Goal: Task Accomplishment & Management: Complete application form

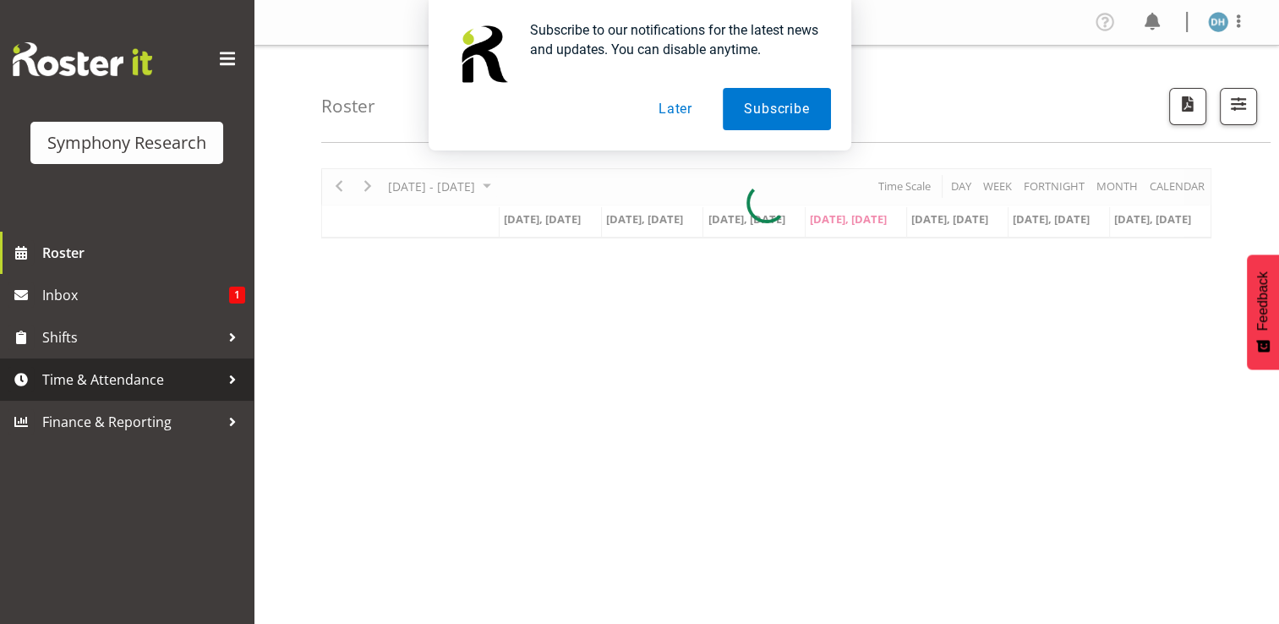
click at [101, 380] on span "Time & Attendance" at bounding box center [131, 379] width 178 height 25
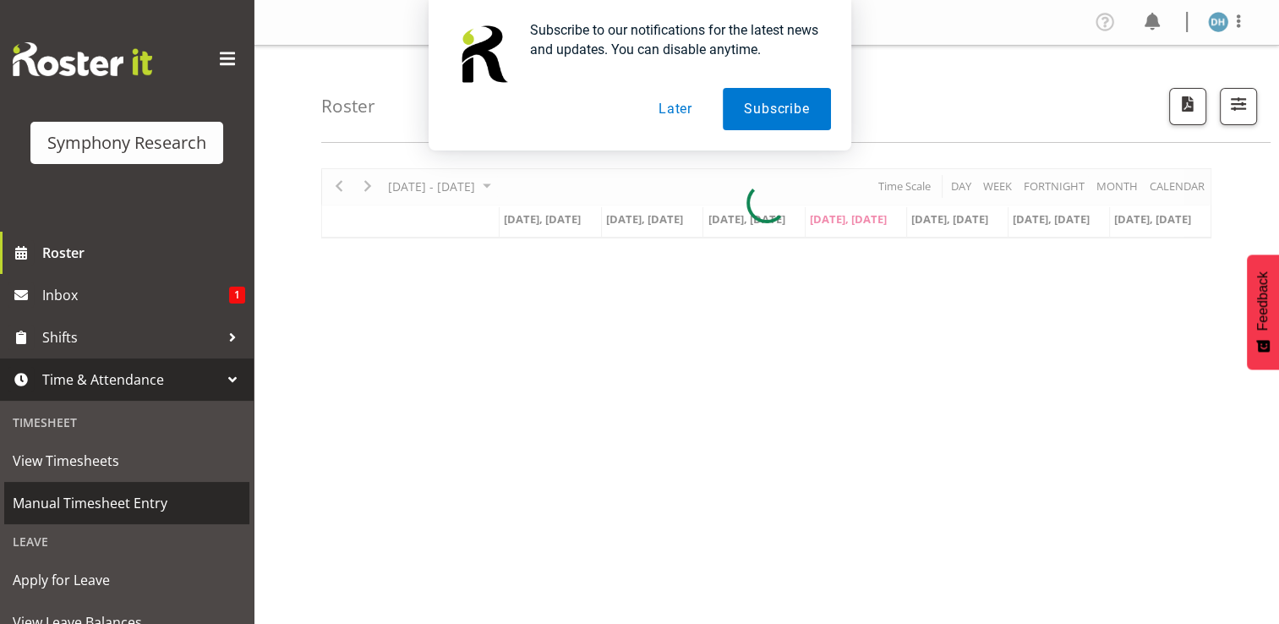
click at [104, 498] on span "Manual Timesheet Entry" at bounding box center [127, 502] width 228 height 25
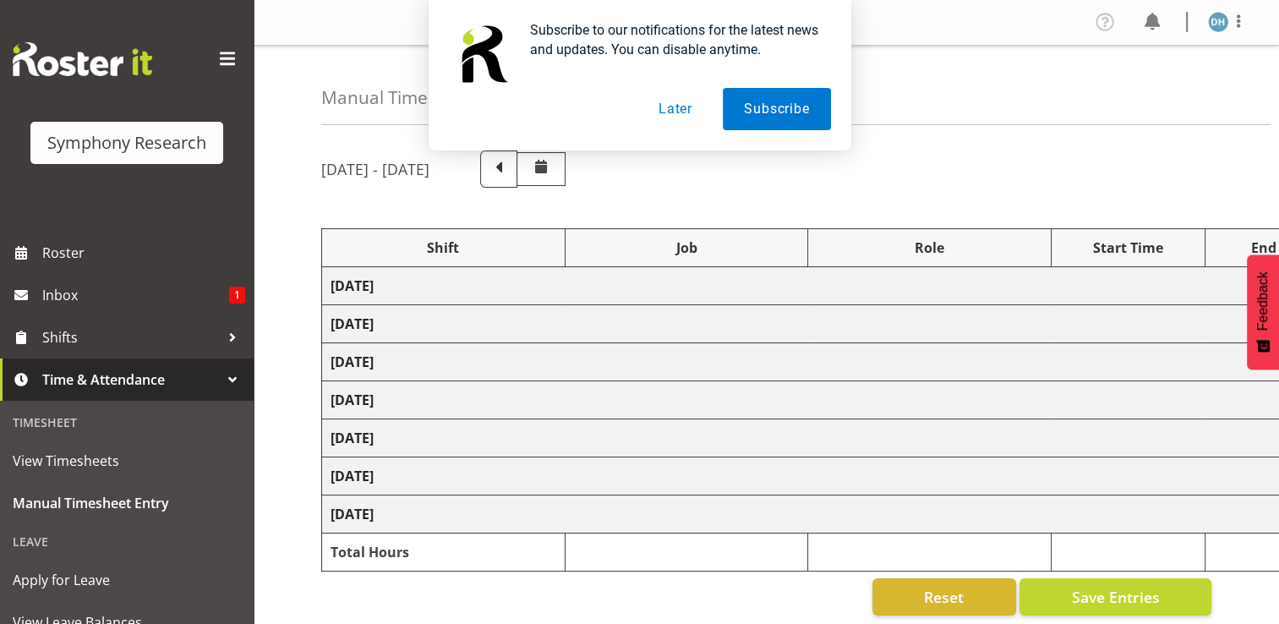
select select
select select "10499"
select select "47"
select select "56692"
select select "10499"
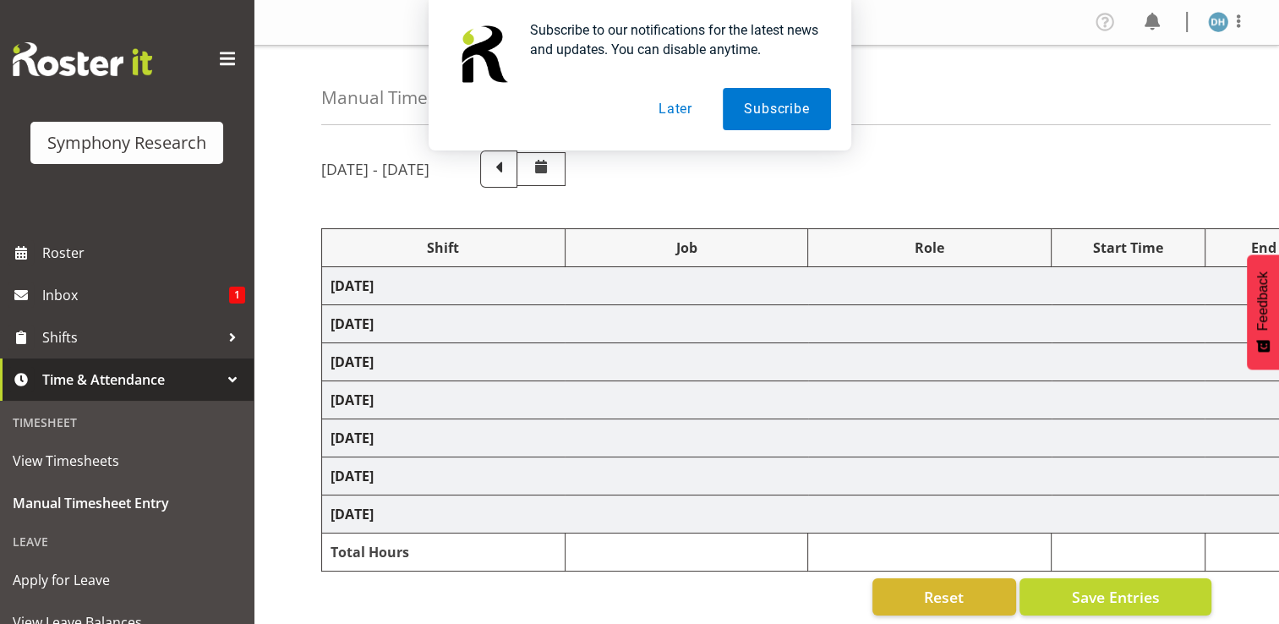
select select "47"
select select
select select "10499"
select select "47"
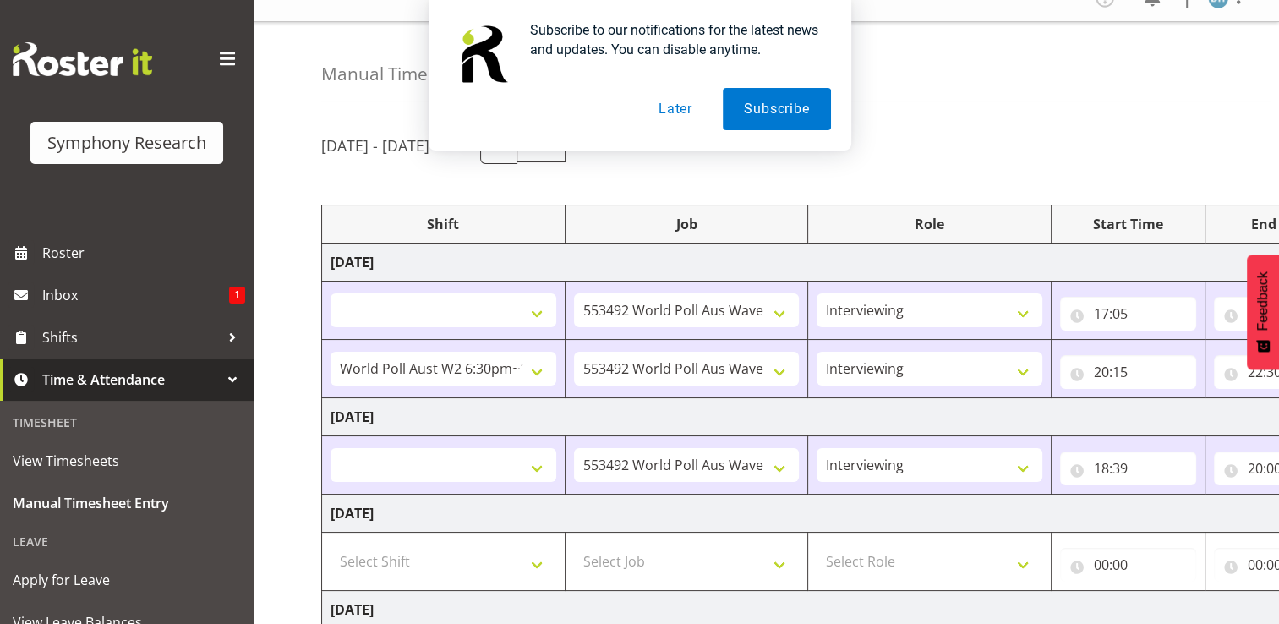
scroll to position [39, 0]
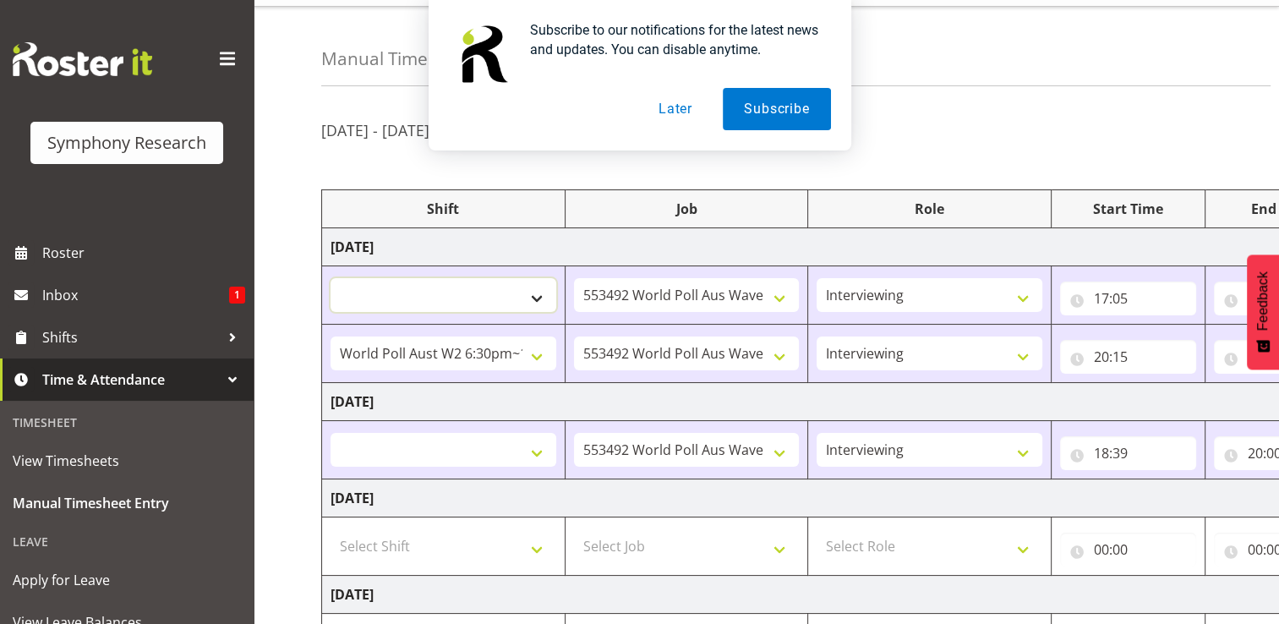
click at [539, 295] on select "!!Weekend Residential (Roster IT Shift Label) *Business 9/10am ~ 4:30pm *Busine…" at bounding box center [444, 295] width 226 height 34
select select "56692"
click at [331, 278] on select "!!Weekend Residential (Roster IT Shift Label) *Business 9/10am ~ 4:30pm *Busine…" at bounding box center [444, 295] width 226 height 34
select select
click at [472, 353] on select "!!Weekend Residential (Roster IT Shift Label) *Business 9/10am ~ 4:30pm *Busine…" at bounding box center [444, 354] width 226 height 34
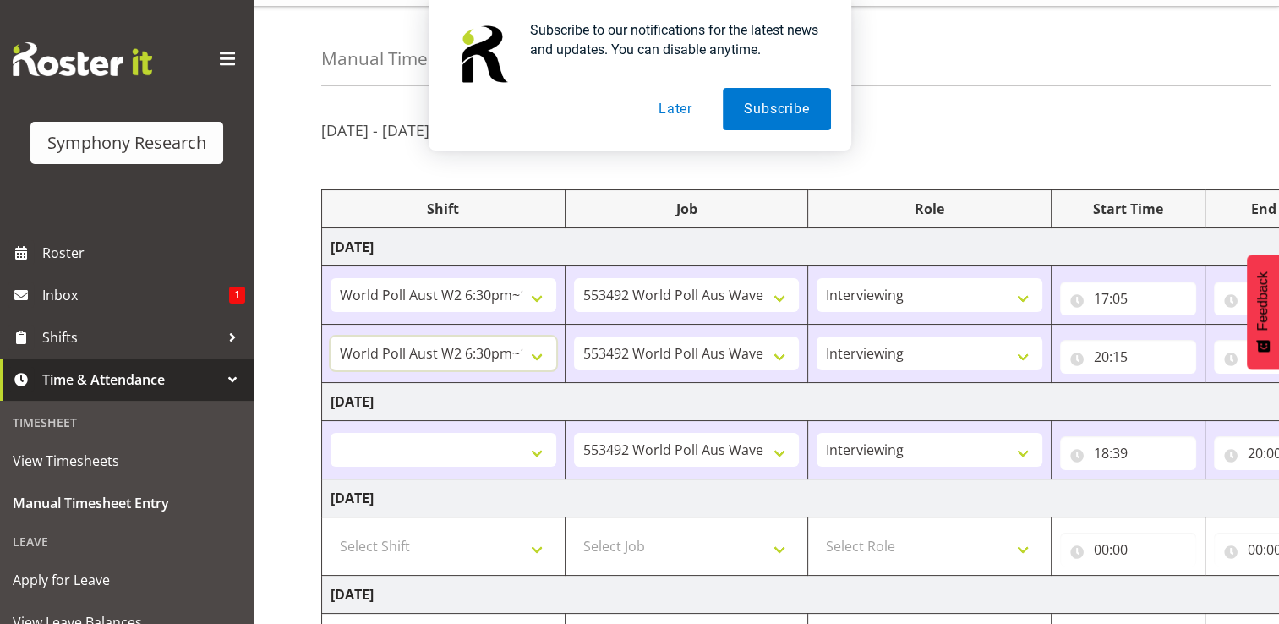
click at [331, 337] on select "!!Weekend Residential (Roster IT Shift Label) *Business 9/10am ~ 4:30pm *Busine…" at bounding box center [444, 354] width 226 height 34
click at [1278, 332] on button "Feedback" at bounding box center [1263, 312] width 32 height 115
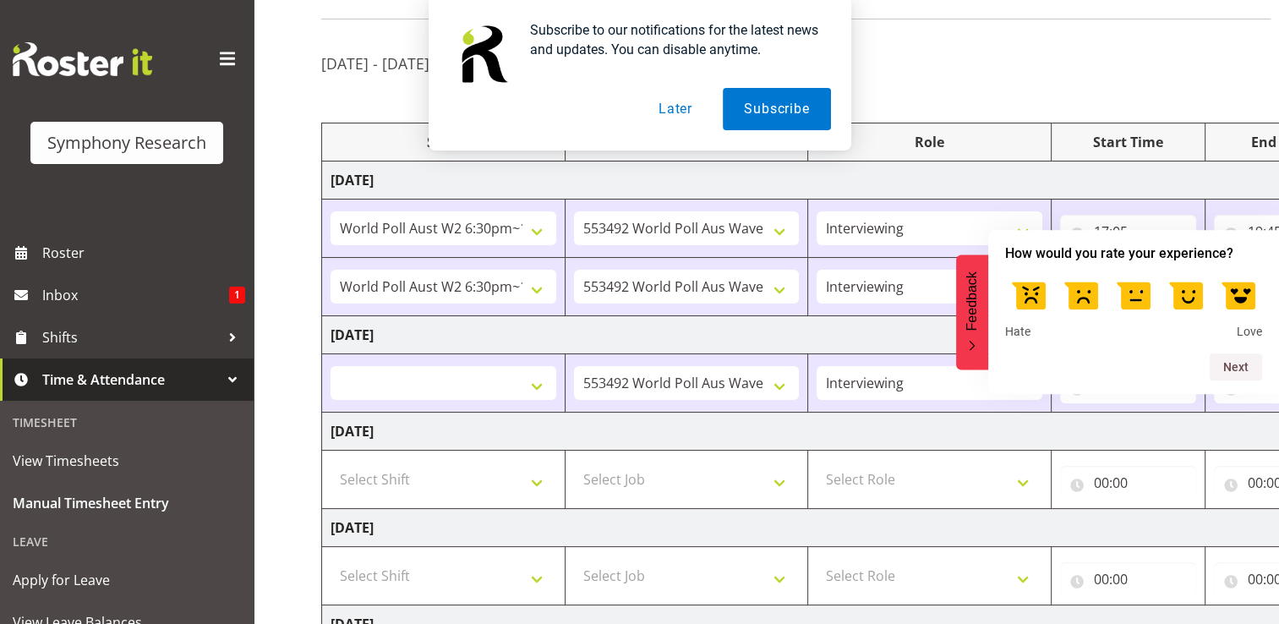
scroll to position [109, 0]
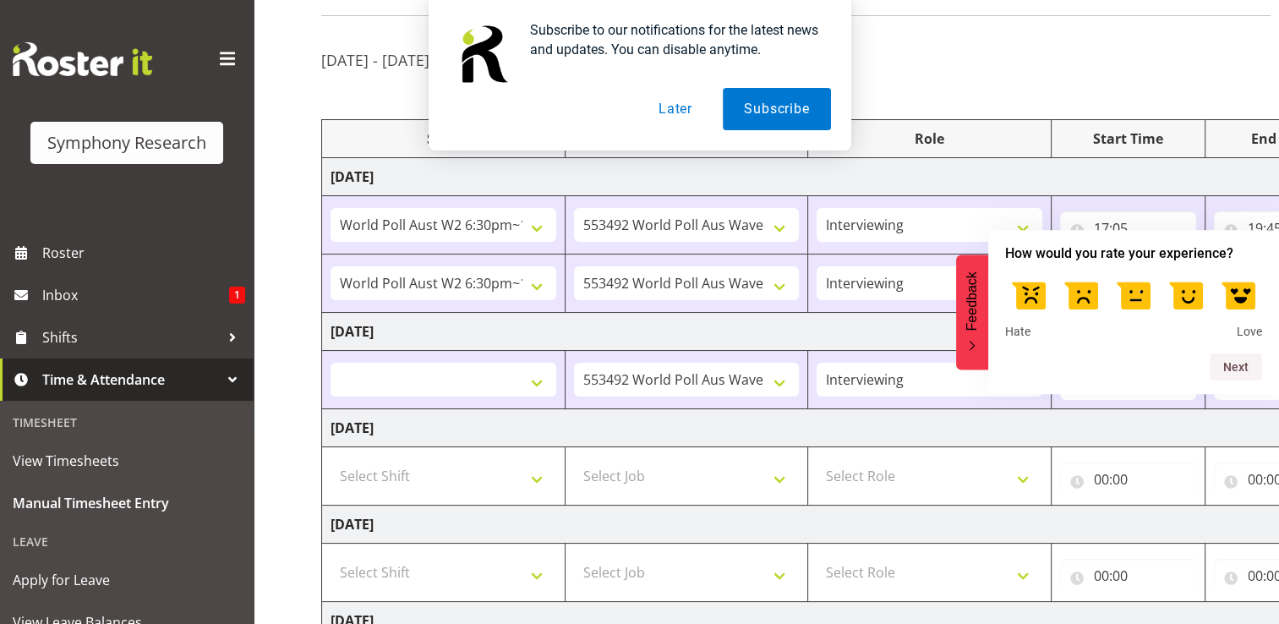
click at [894, 320] on td "Tuesday 19th August 2025" at bounding box center [913, 332] width 1183 height 38
drag, startPoint x: 1032, startPoint y: 282, endPoint x: 1042, endPoint y: 296, distance: 16.9
click at [1032, 282] on label at bounding box center [1028, 294] width 47 height 47
click at [1029, 271] on input "1" at bounding box center [1029, 271] width 0 height 0
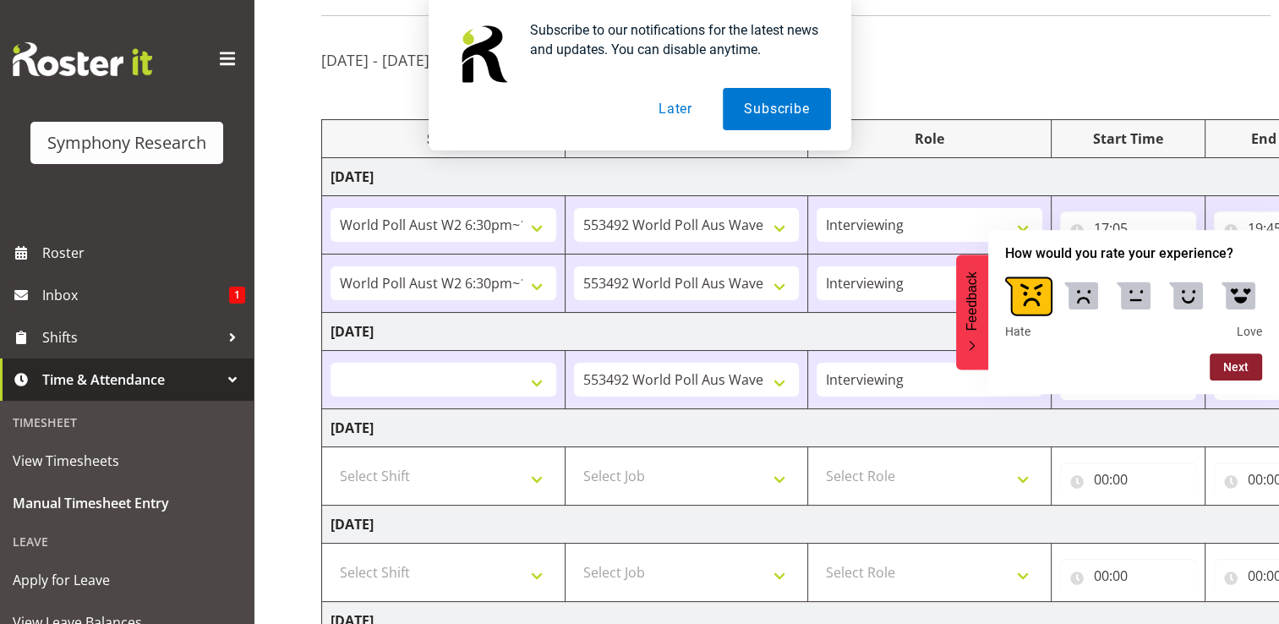
click at [1244, 377] on button "Next" at bounding box center [1236, 366] width 52 height 27
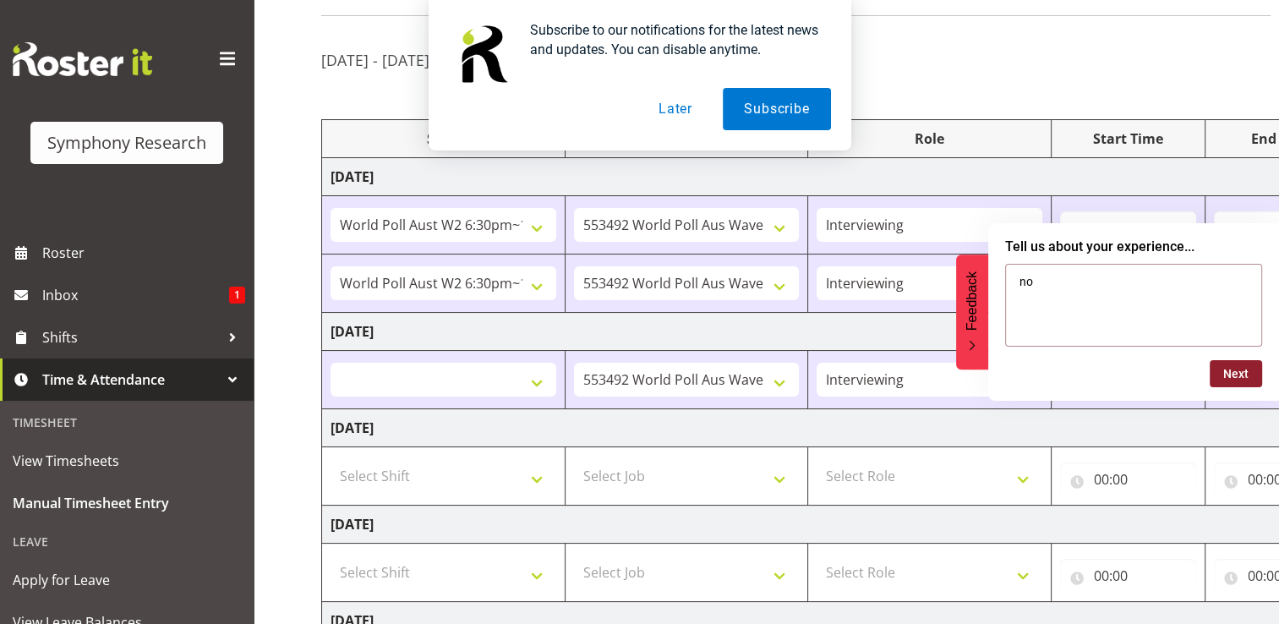
type textarea "no"
click at [1234, 375] on button "Next" at bounding box center [1236, 373] width 52 height 27
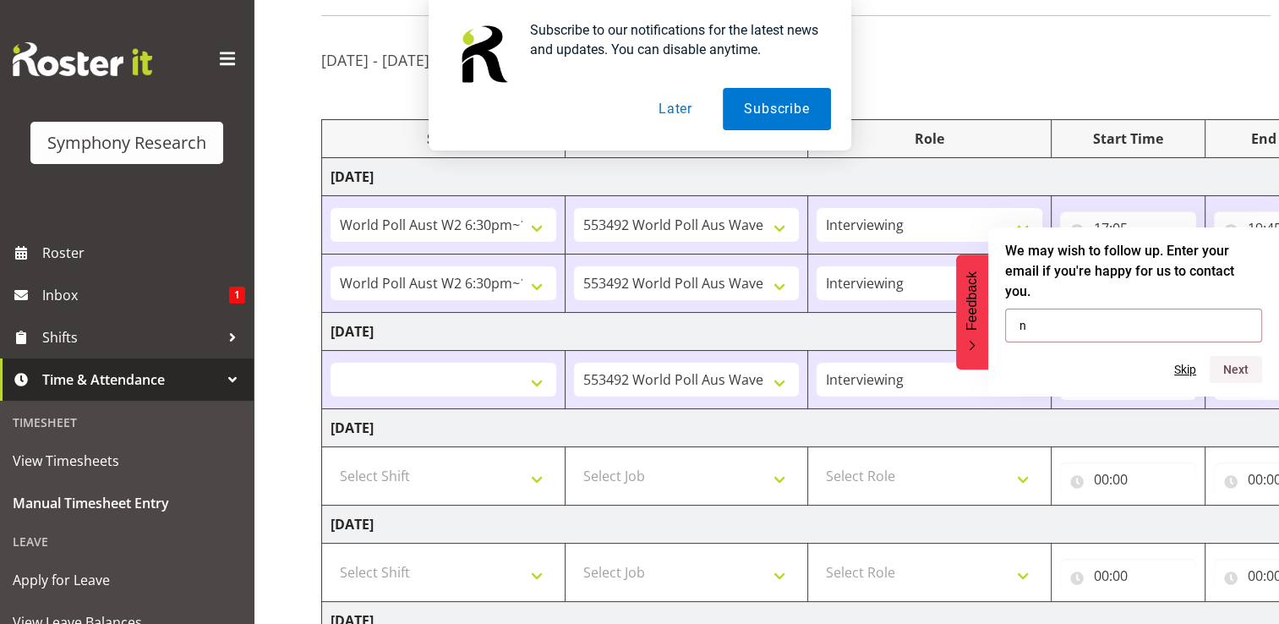
type input "no"
click button "Skip" at bounding box center [1185, 370] width 22 height 14
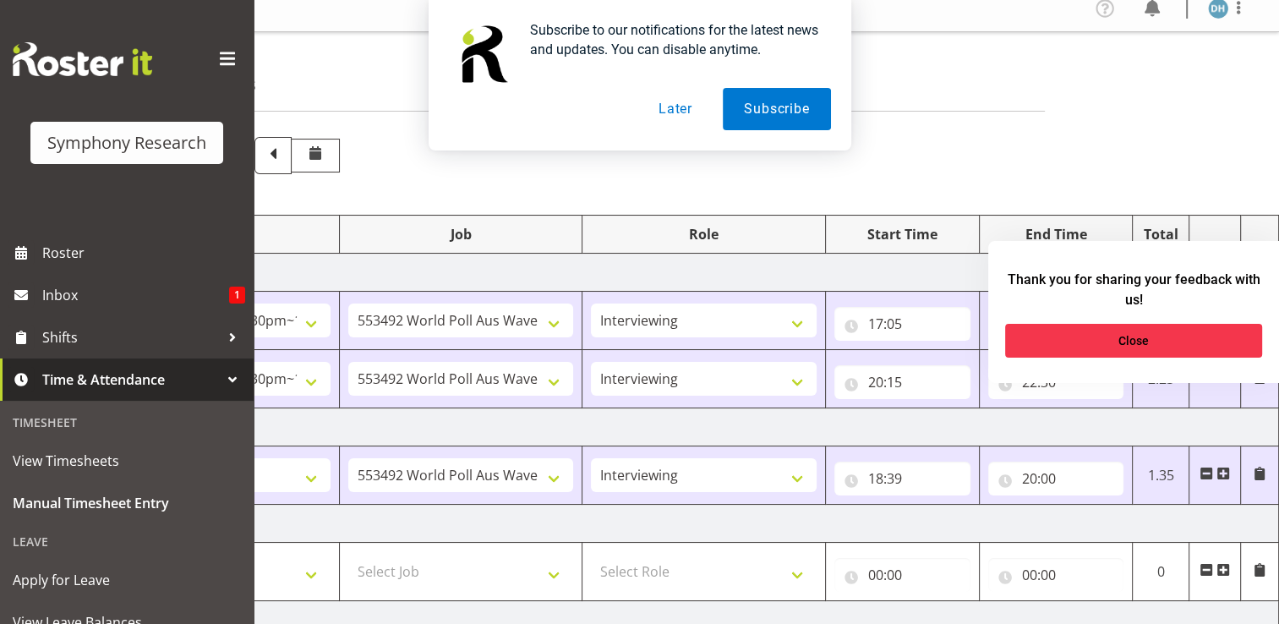
scroll to position [0, 0]
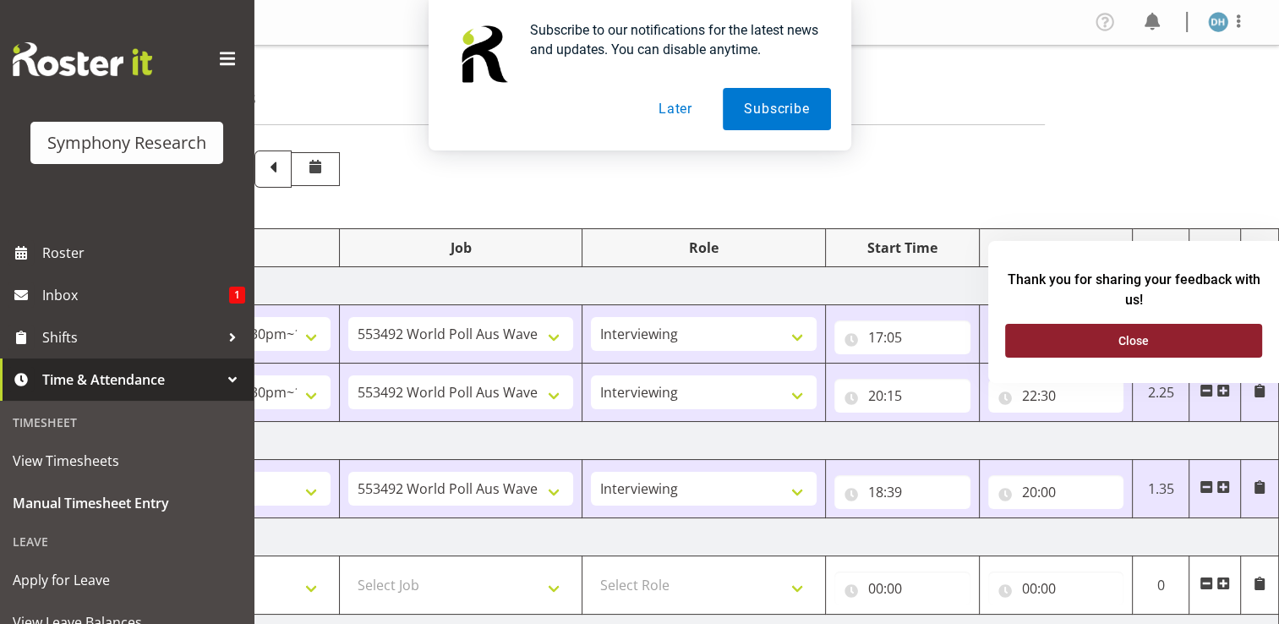
click at [1193, 343] on button "Close" at bounding box center [1133, 341] width 257 height 34
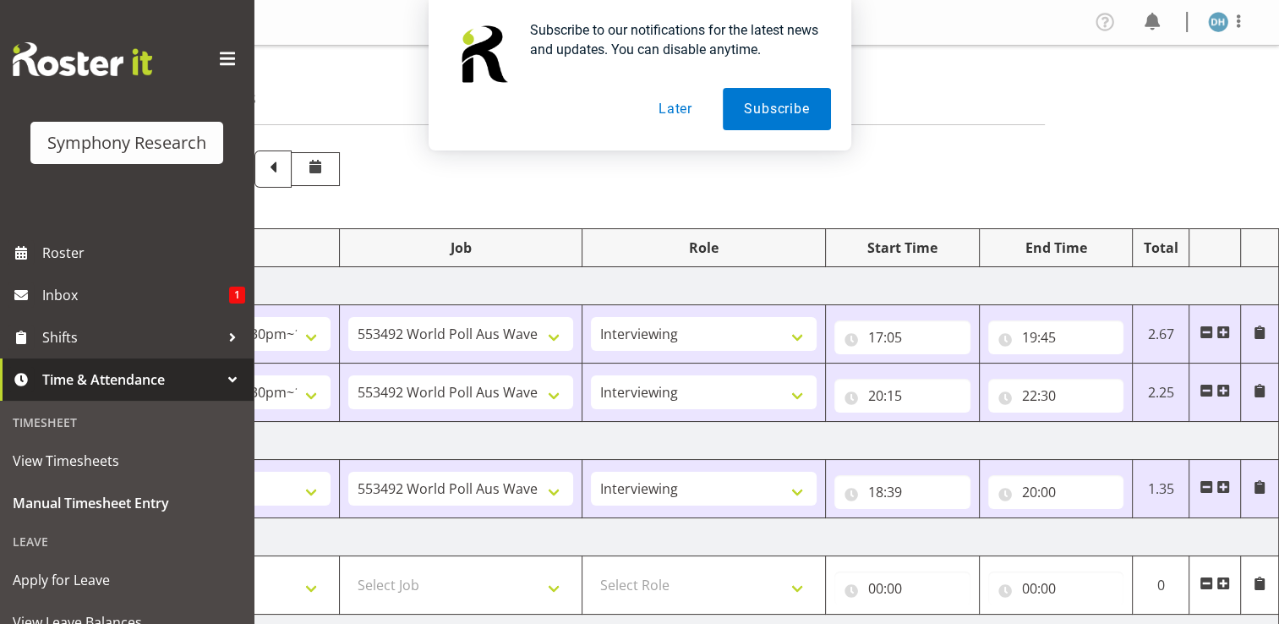
click at [1224, 392] on span at bounding box center [1224, 391] width 14 height 14
select select
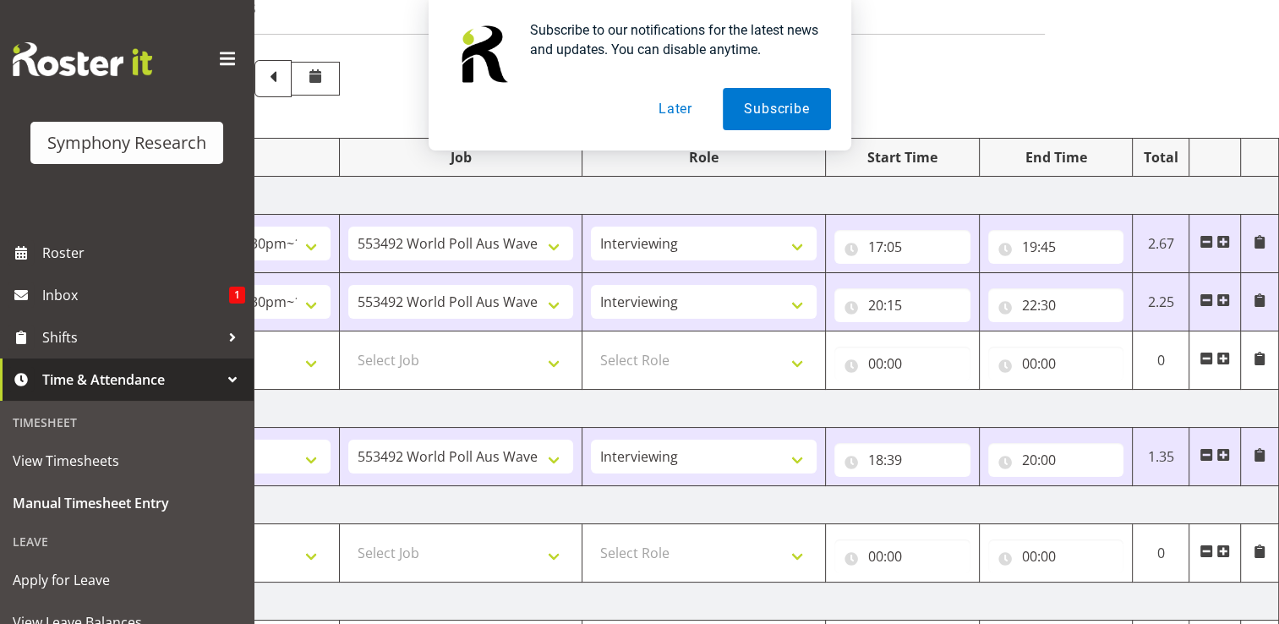
scroll to position [97, 0]
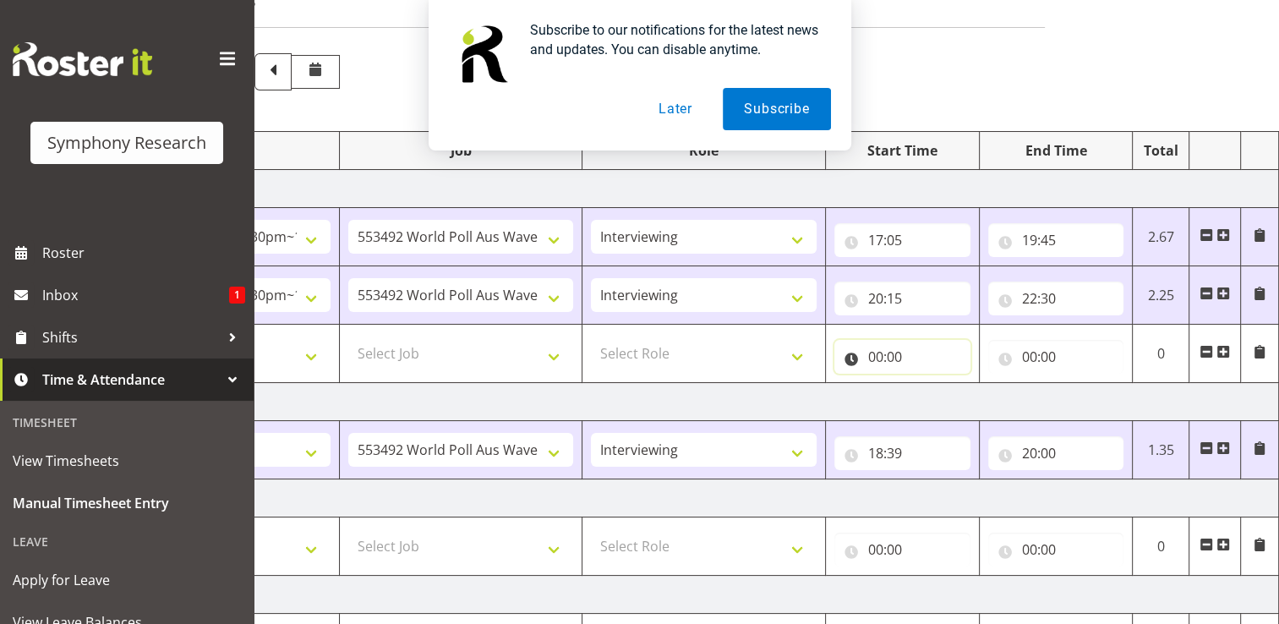
click at [885, 357] on input "00:00" at bounding box center [903, 357] width 136 height 34
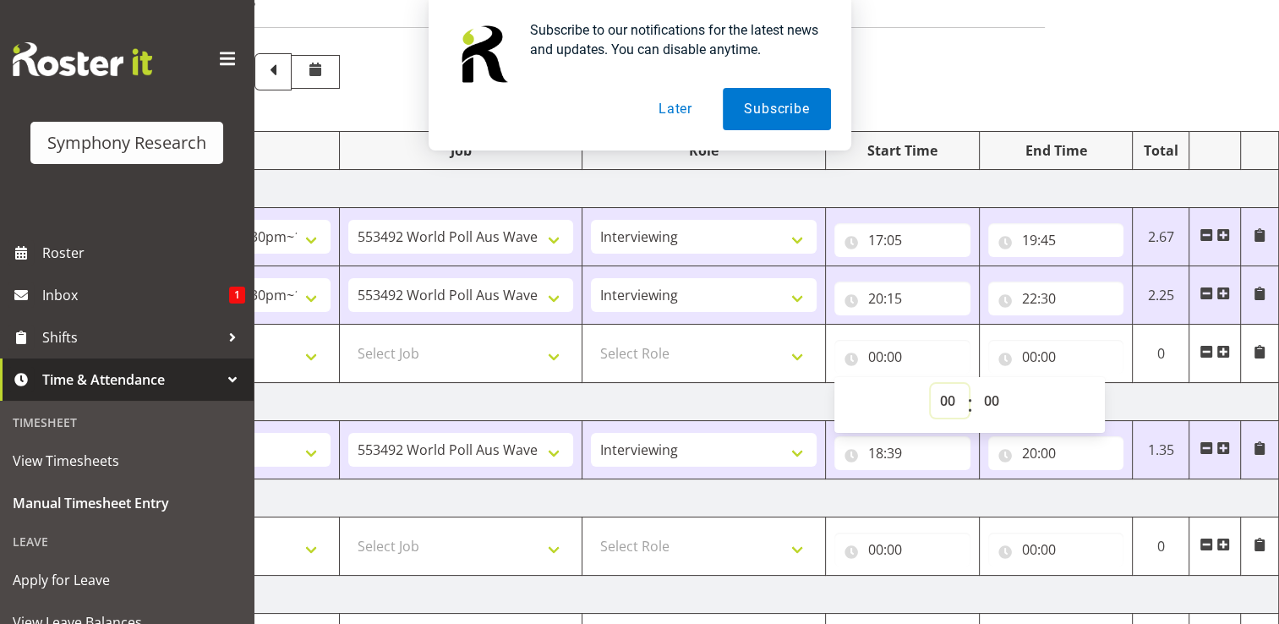
click at [947, 397] on select "00 01 02 03 04 05 06 07 08 09 10 11 12 13 14 15 16 17 18 19 20 21 22 23" at bounding box center [950, 401] width 38 height 34
select select "20"
click at [931, 384] on select "00 01 02 03 04 05 06 07 08 09 10 11 12 13 14 15 16 17 18 19 20 21 22 23" at bounding box center [950, 401] width 38 height 34
select select
type input "20:00"
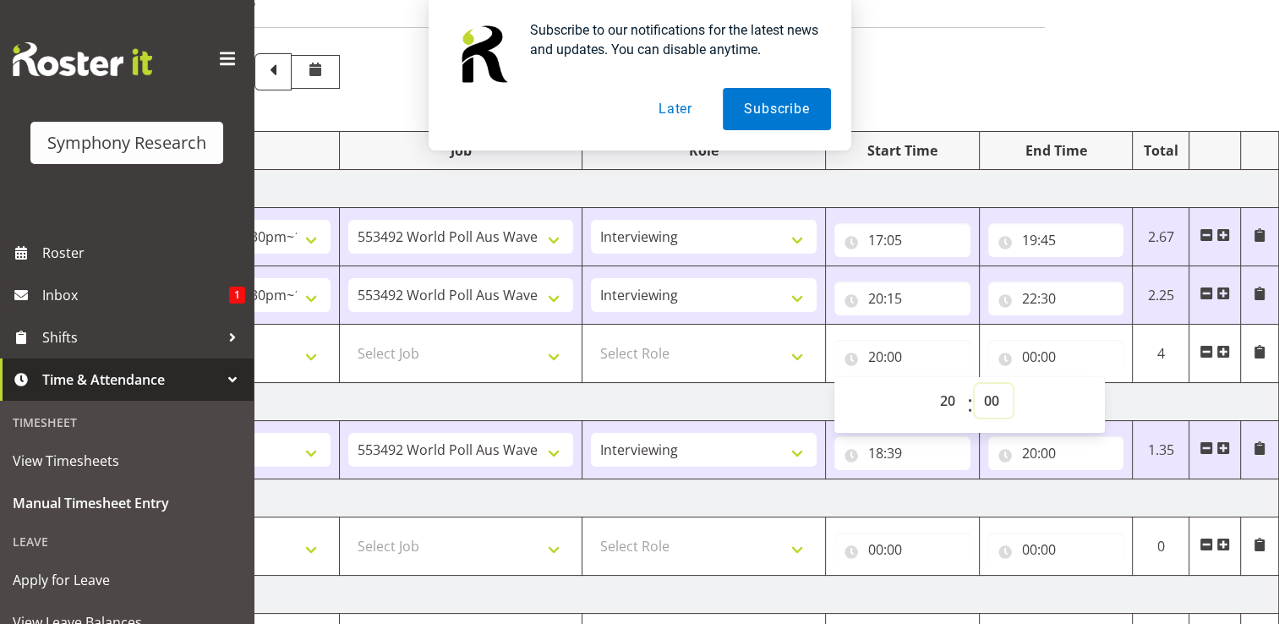
click at [994, 397] on select "00 01 02 03 04 05 06 07 08 09 10 11 12 13 14 15 16 17 18 19 20 21 22 23 24 25 2…" at bounding box center [994, 401] width 38 height 34
select select "15"
click at [975, 384] on select "00 01 02 03 04 05 06 07 08 09 10 11 12 13 14 15 16 17 18 19 20 21 22 23 24 25 2…" at bounding box center [994, 401] width 38 height 34
select select
type input "20:15"
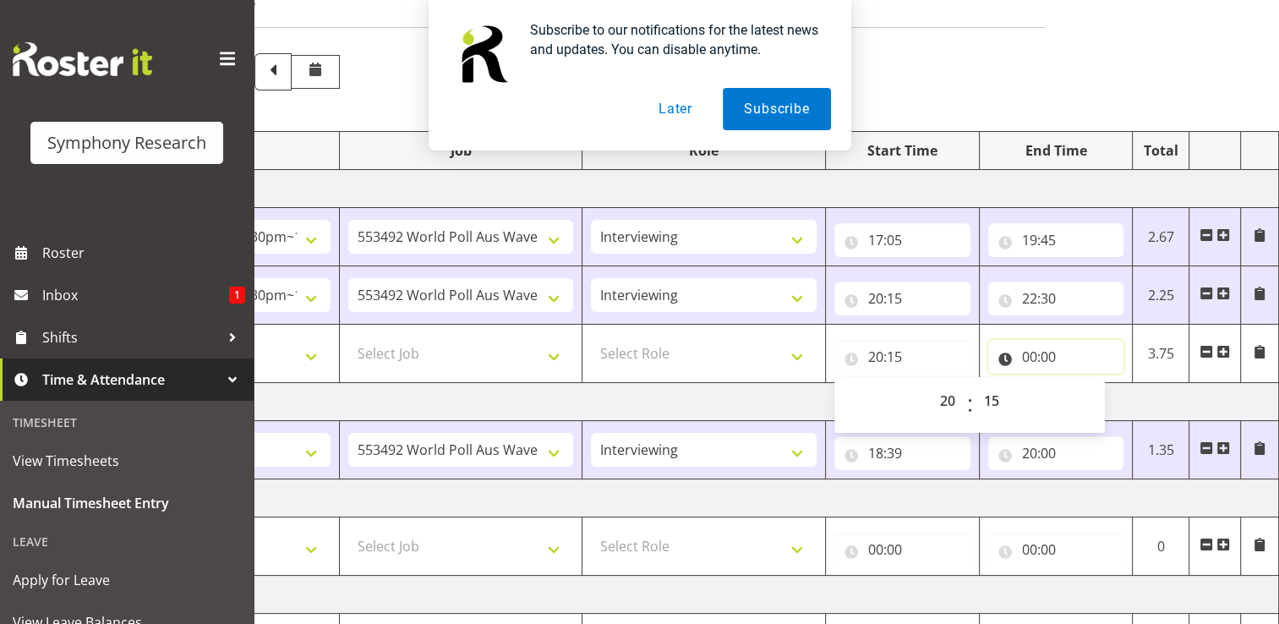
click at [1045, 355] on input "00:00" at bounding box center [1056, 357] width 136 height 34
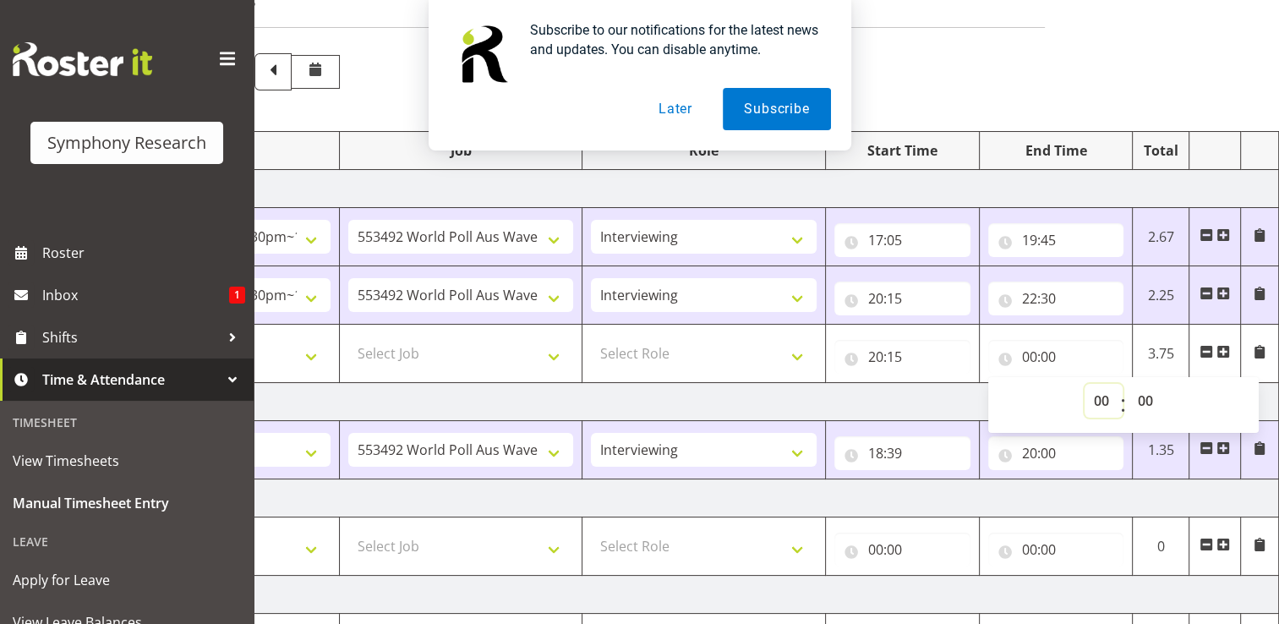
click at [1101, 397] on select "00 01 02 03 04 05 06 07 08 09 10 11 12 13 14 15 16 17 18 19 20 21 22 23" at bounding box center [1104, 401] width 38 height 34
select select "22"
click at [1085, 384] on select "00 01 02 03 04 05 06 07 08 09 10 11 12 13 14 15 16 17 18 19 20 21 22 23" at bounding box center [1104, 401] width 38 height 34
select select
type input "22:00"
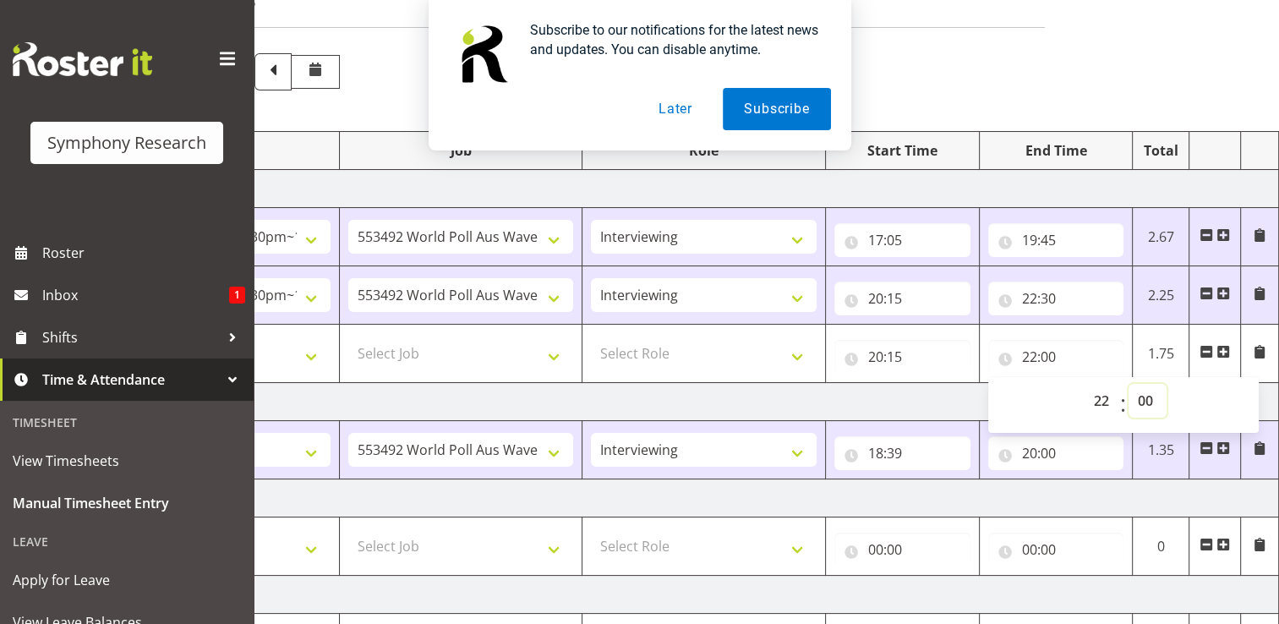
click at [1147, 400] on select "00 01 02 03 04 05 06 07 08 09 10 11 12 13 14 15 16 17 18 19 20 21 22 23 24 25 2…" at bounding box center [1148, 401] width 38 height 34
select select "30"
click at [1129, 384] on select "00 01 02 03 04 05 06 07 08 09 10 11 12 13 14 15 16 17 18 19 20 21 22 23 24 25 2…" at bounding box center [1148, 401] width 38 height 34
select select
type input "22:30"
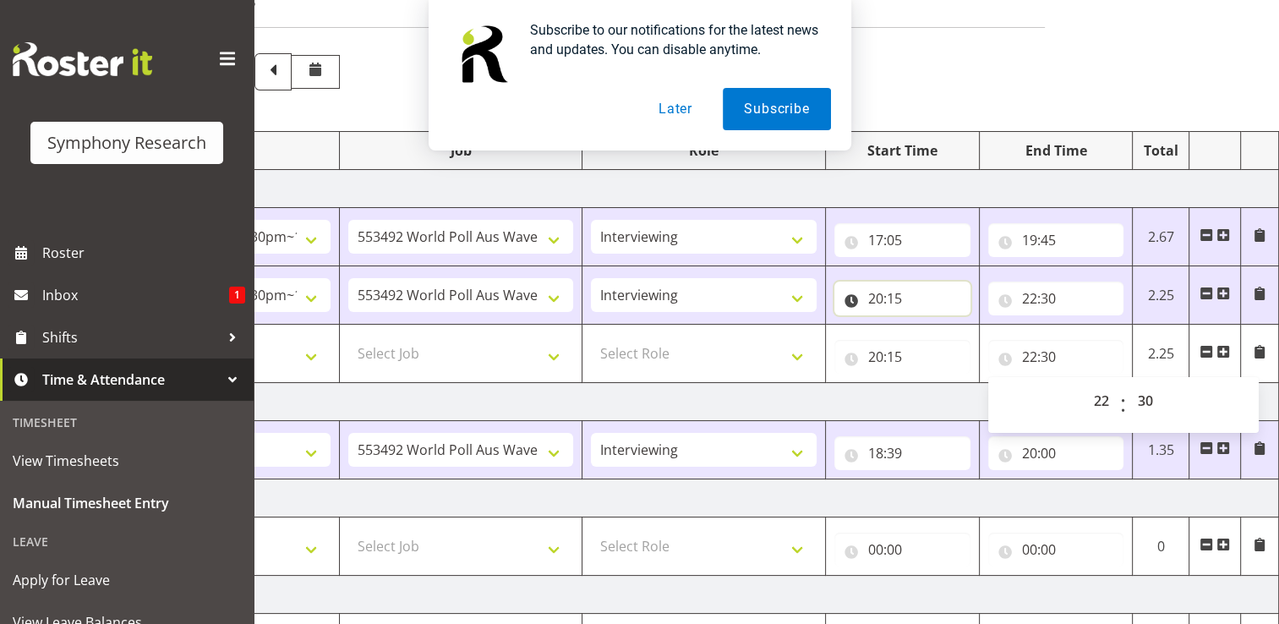
click at [890, 294] on input "20:15" at bounding box center [903, 299] width 136 height 34
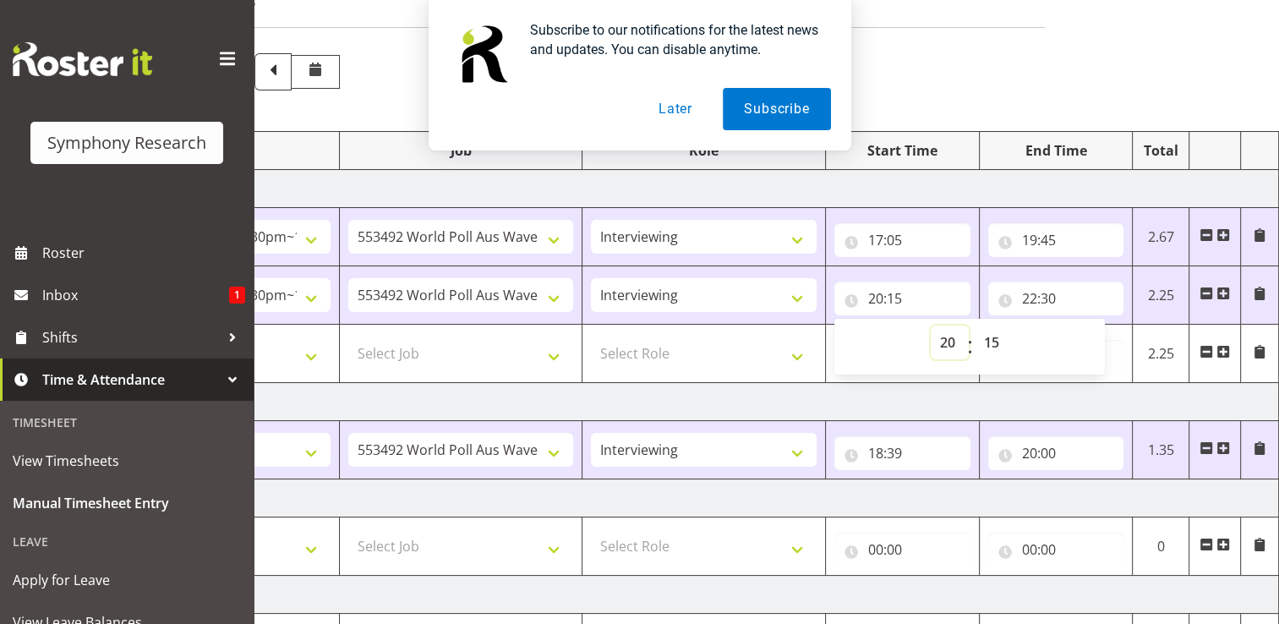
click at [950, 342] on select "00 01 02 03 04 05 06 07 08 09 10 11 12 13 14 15 16 17 18 19 20 21 22 23" at bounding box center [950, 343] width 38 height 34
select select "17"
click at [931, 326] on select "00 01 02 03 04 05 06 07 08 09 10 11 12 13 14 15 16 17 18 19 20 21 22 23" at bounding box center [950, 343] width 38 height 34
type input "17:15"
select select
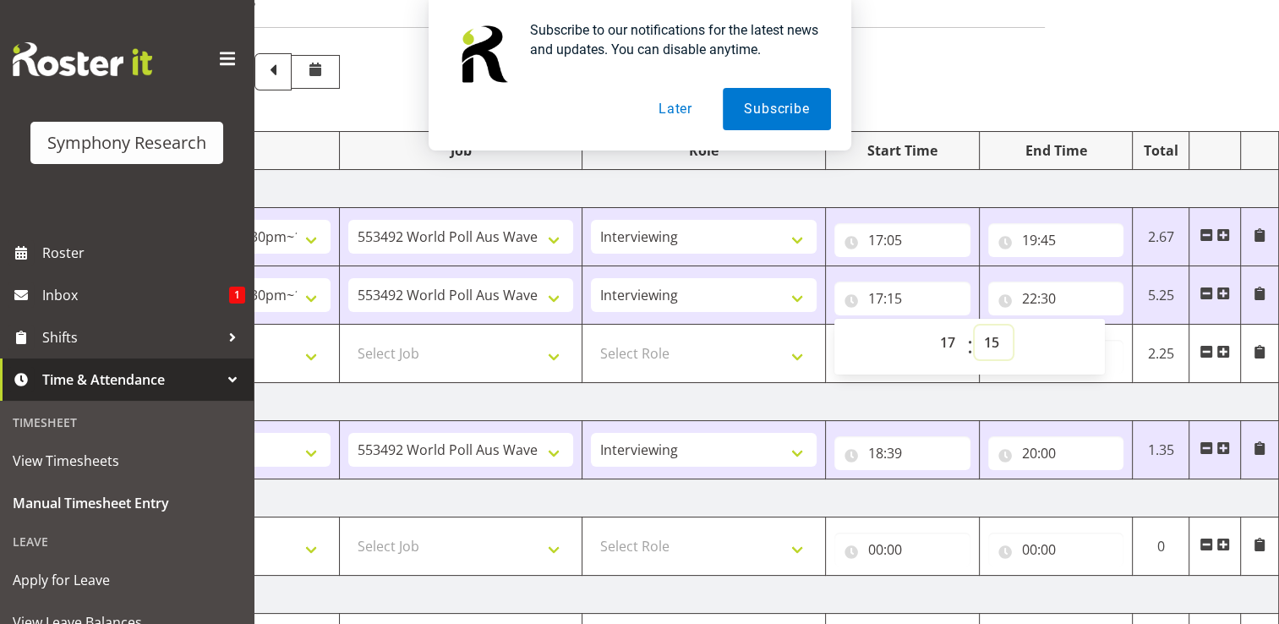
click at [997, 343] on select "00 01 02 03 04 05 06 07 08 09 10 11 12 13 14 15 16 17 18 19 20 21 22 23 24 25 2…" at bounding box center [994, 343] width 38 height 34
select select "5"
click at [975, 326] on select "00 01 02 03 04 05 06 07 08 09 10 11 12 13 14 15 16 17 18 19 20 21 22 23 24 25 2…" at bounding box center [994, 343] width 38 height 34
type input "17:05"
select select
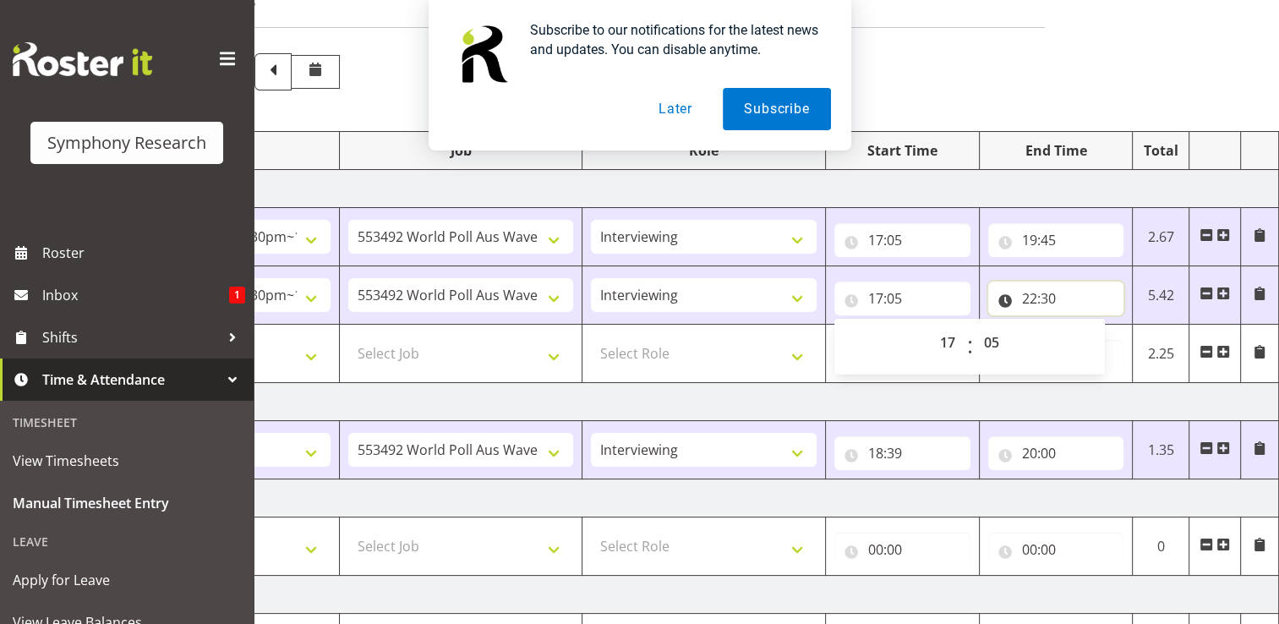
click at [1052, 298] on input "22:30" at bounding box center [1056, 299] width 136 height 34
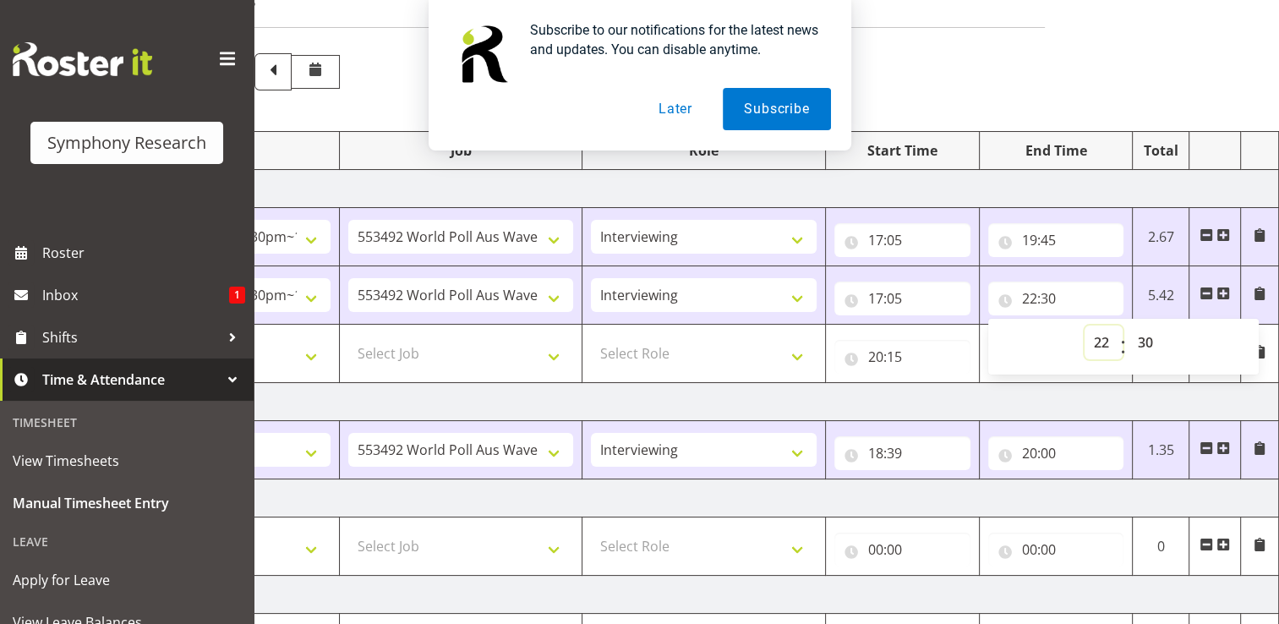
click at [1106, 344] on select "00 01 02 03 04 05 06 07 08 09 10 11 12 13 14 15 16 17 18 19 20 21 22 23" at bounding box center [1104, 343] width 38 height 34
select select "19"
click at [1085, 326] on select "00 01 02 03 04 05 06 07 08 09 10 11 12 13 14 15 16 17 18 19 20 21 22 23" at bounding box center [1104, 343] width 38 height 34
type input "19:30"
select select
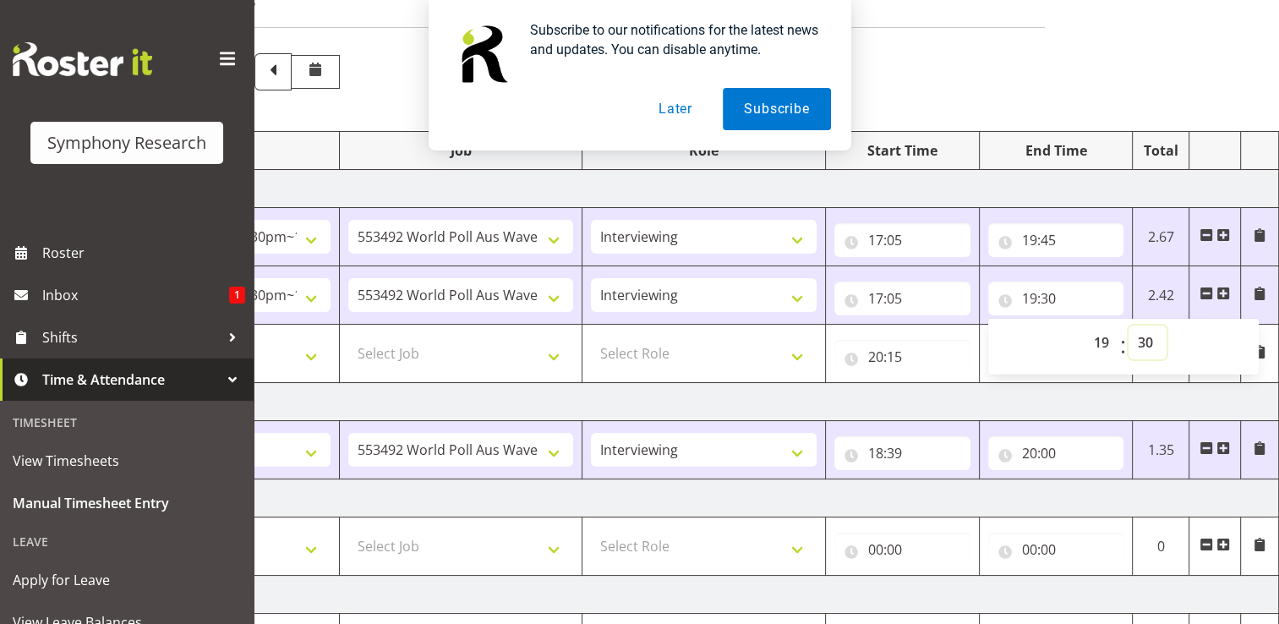
click at [1153, 341] on select "00 01 02 03 04 05 06 07 08 09 10 11 12 13 14 15 16 17 18 19 20 21 22 23 24 25 2…" at bounding box center [1148, 343] width 38 height 34
select select "45"
click at [1129, 326] on select "00 01 02 03 04 05 06 07 08 09 10 11 12 13 14 15 16 17 18 19 20 21 22 23 24 25 2…" at bounding box center [1148, 343] width 38 height 34
type input "19:45"
select select
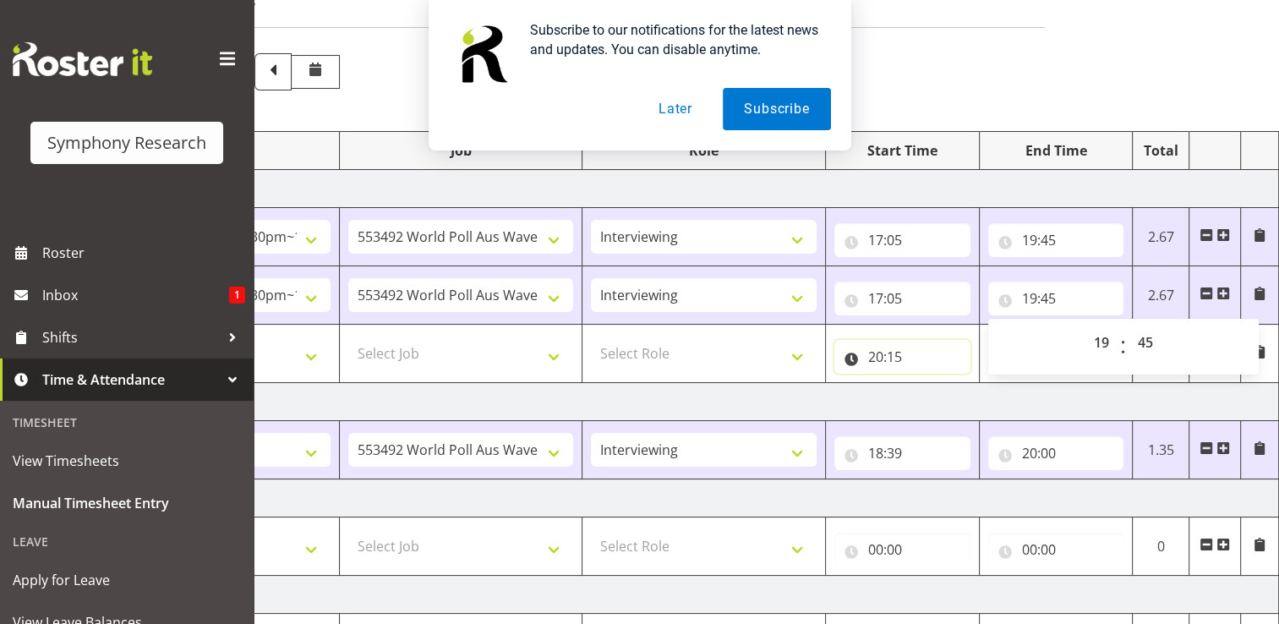
click at [946, 352] on input "20:15" at bounding box center [903, 357] width 136 height 34
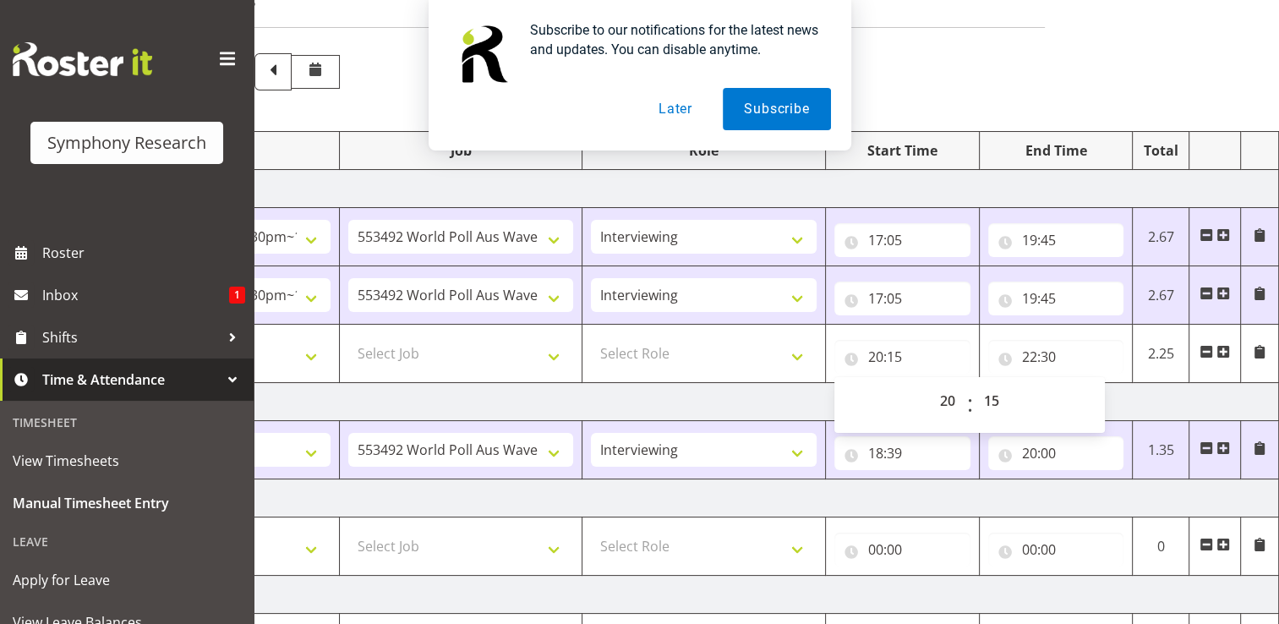
click at [1121, 395] on td "Tuesday 19th August 2025" at bounding box center [687, 402] width 1183 height 38
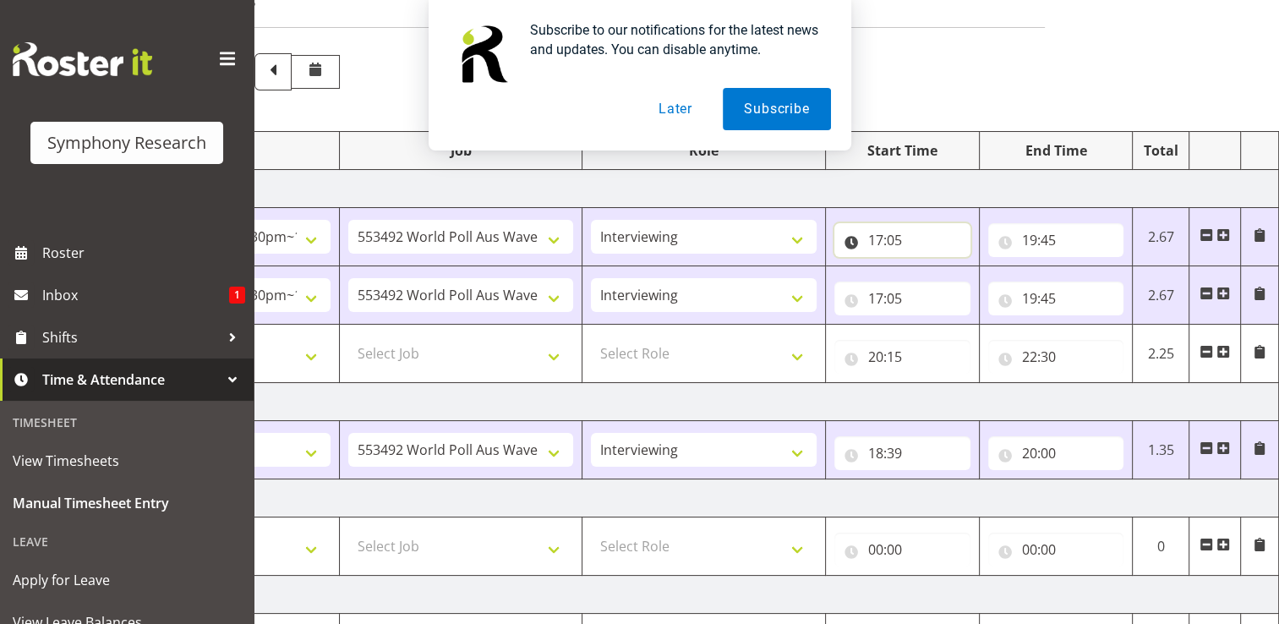
click at [893, 242] on input "17:05" at bounding box center [903, 240] width 136 height 34
click at [993, 285] on select "00 01 02 03 04 05 06 07 08 09 10 11 12 13 14 15 16 17 18 19 20 21 22 23 24 25 2…" at bounding box center [994, 284] width 38 height 34
select select "0"
click at [975, 267] on select "00 01 02 03 04 05 06 07 08 09 10 11 12 13 14 15 16 17 18 19 20 21 22 23 24 25 2…" at bounding box center [994, 284] width 38 height 34
type input "17:00"
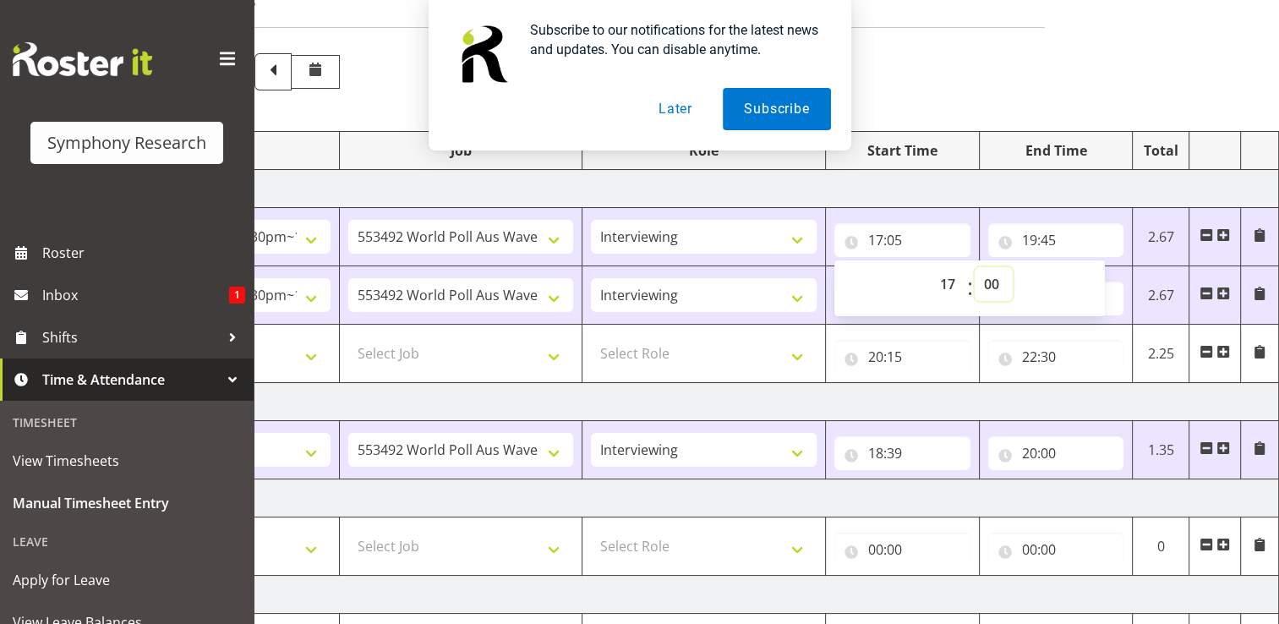
select select
click at [1048, 240] on input "19:45" at bounding box center [1056, 240] width 136 height 34
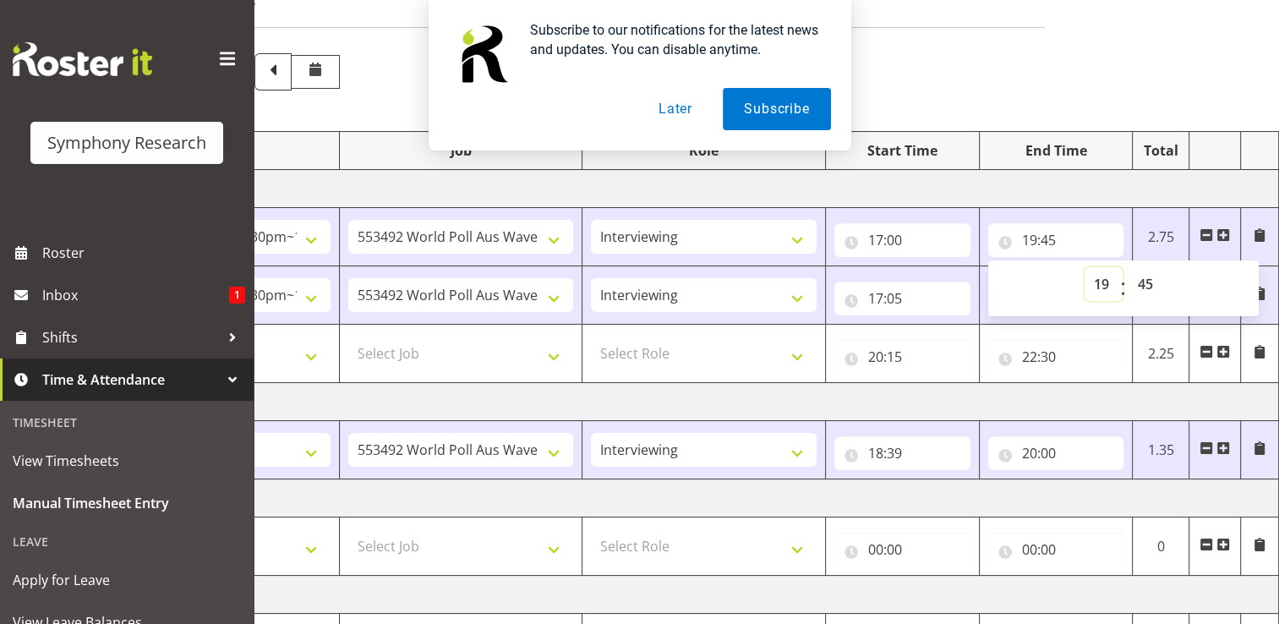
click at [1103, 287] on select "00 01 02 03 04 05 06 07 08 09 10 11 12 13 14 15 16 17 18 19 20 21 22 23" at bounding box center [1104, 284] width 38 height 34
select select "17"
click at [1085, 267] on select "00 01 02 03 04 05 06 07 08 09 10 11 12 13 14 15 16 17 18 19 20 21 22 23" at bounding box center [1104, 284] width 38 height 34
type input "17:45"
select select
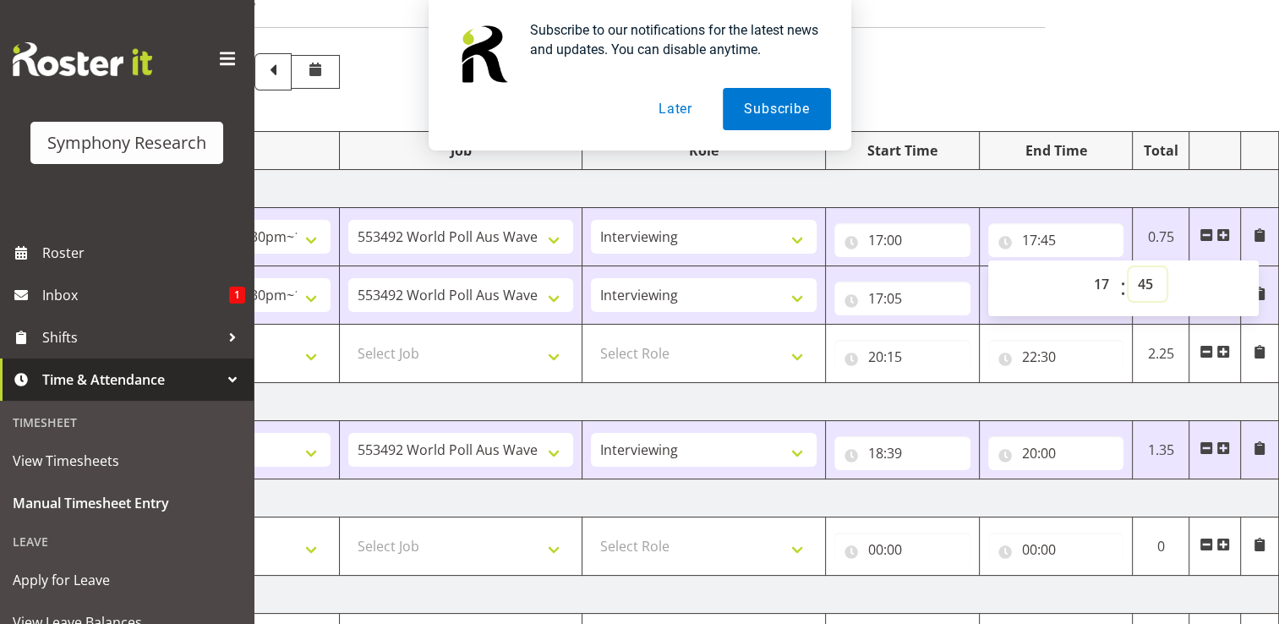
click at [1157, 284] on select "00 01 02 03 04 05 06 07 08 09 10 11 12 13 14 15 16 17 18 19 20 21 22 23 24 25 2…" at bounding box center [1148, 284] width 38 height 34
select select "5"
click at [1129, 267] on select "00 01 02 03 04 05 06 07 08 09 10 11 12 13 14 15 16 17 18 19 20 21 22 23 24 25 2…" at bounding box center [1148, 284] width 38 height 34
type input "17:05"
select select
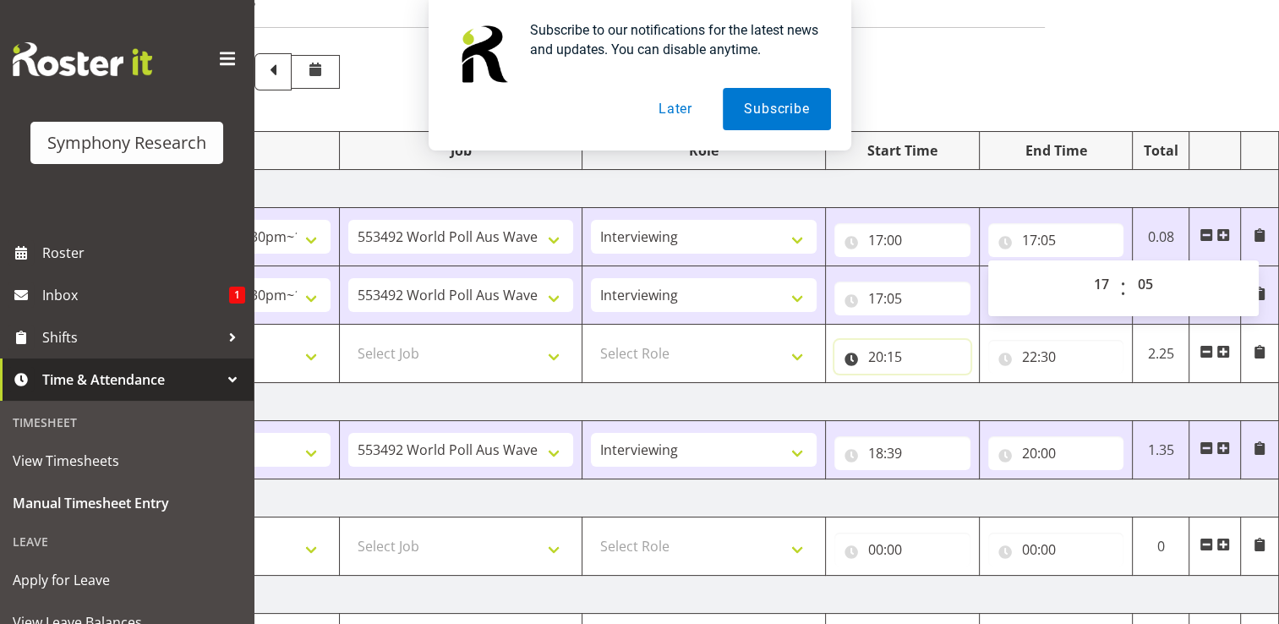
click at [939, 353] on input "20:15" at bounding box center [903, 357] width 136 height 34
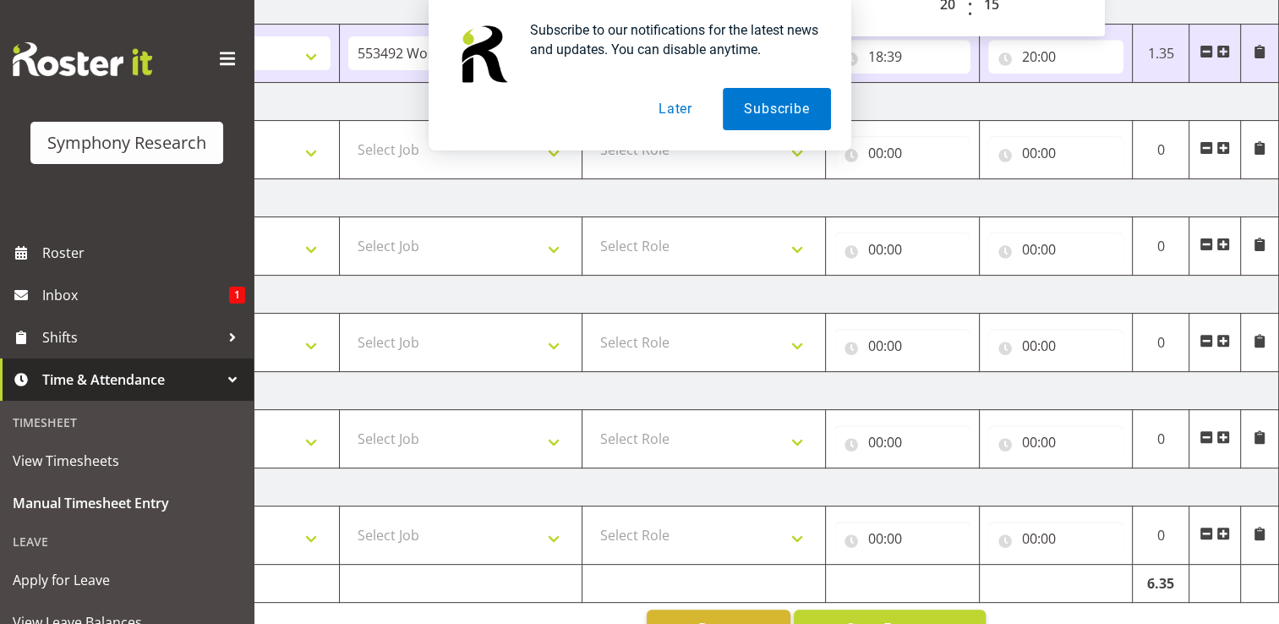
scroll to position [538, 0]
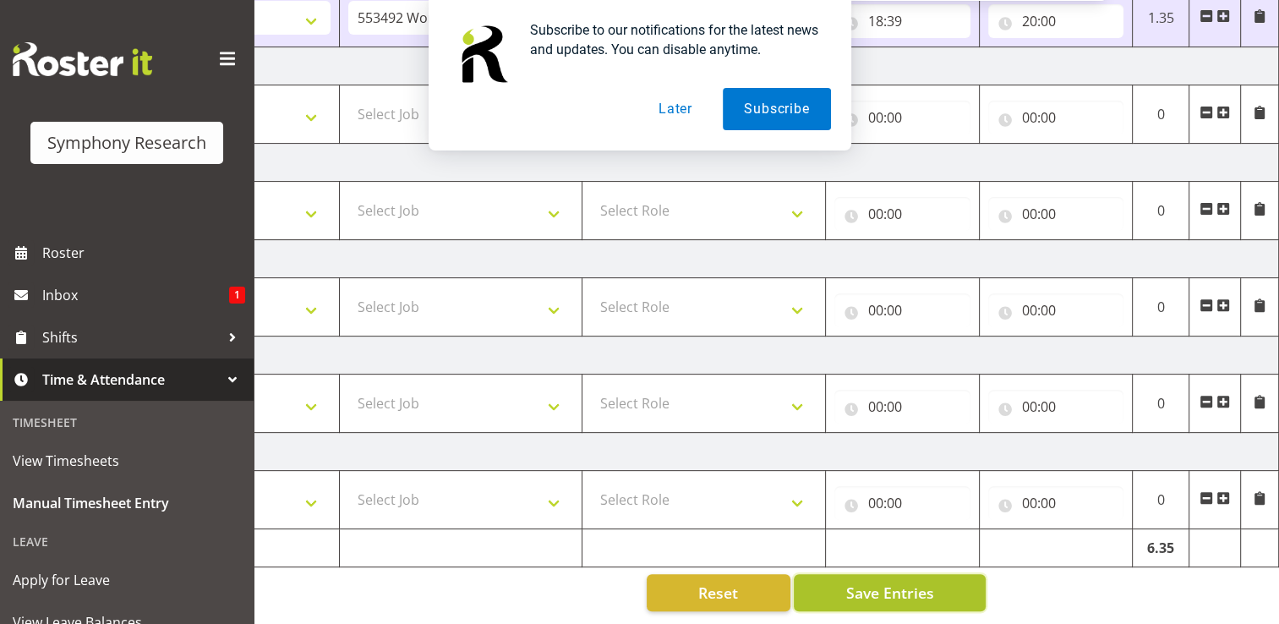
click at [922, 583] on span "Save Entries" at bounding box center [890, 593] width 88 height 22
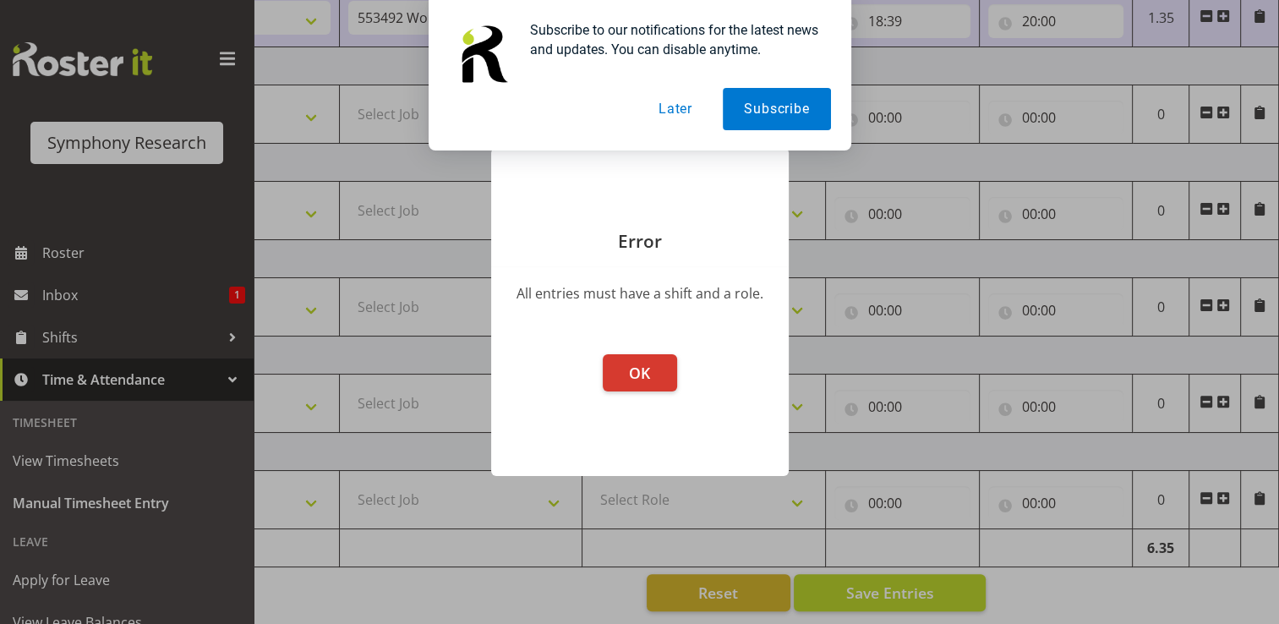
scroll to position [0, 213]
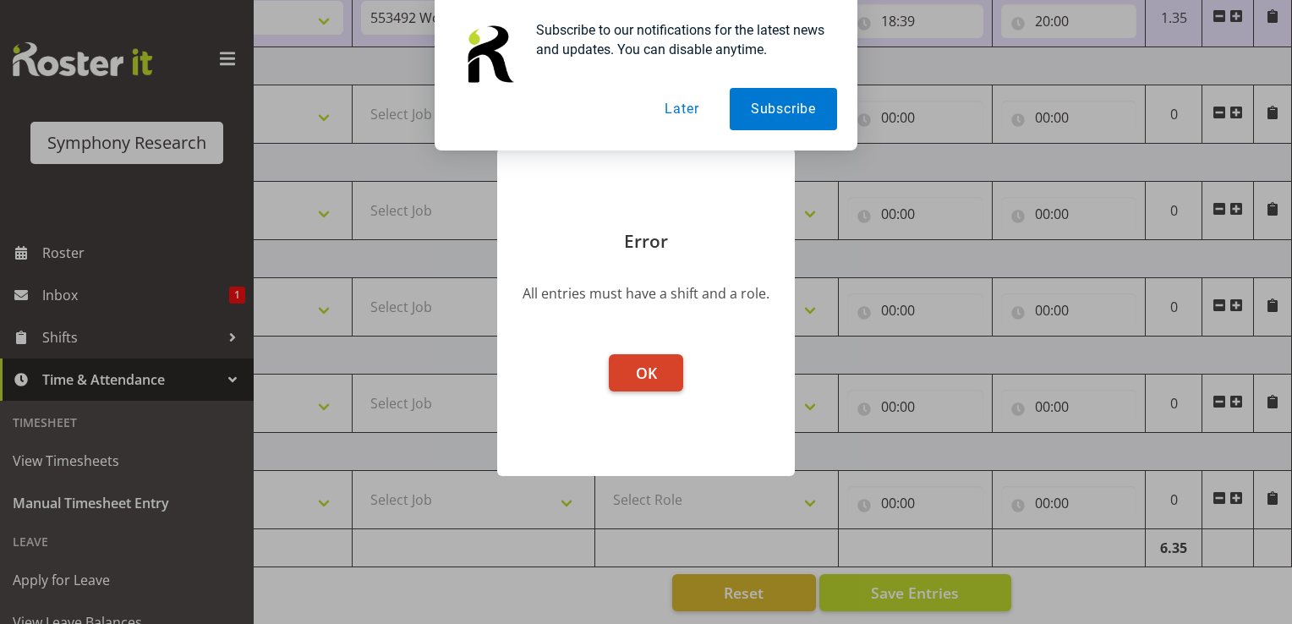
click at [627, 380] on button "OK" at bounding box center [646, 372] width 74 height 37
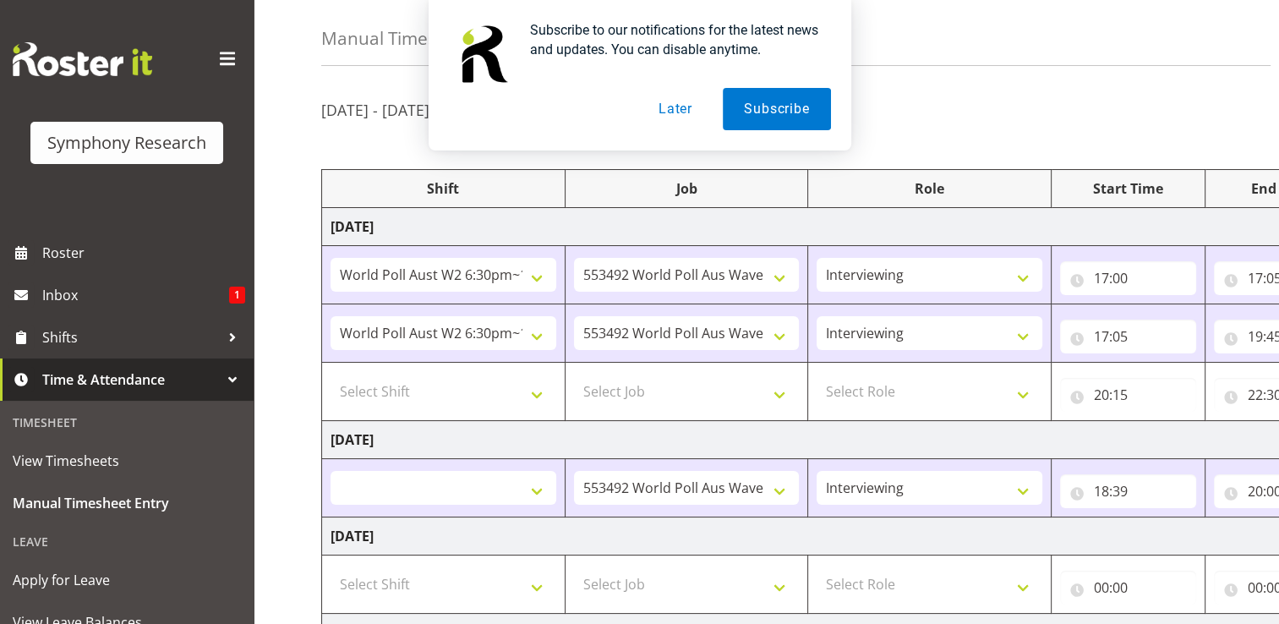
scroll to position [54, 0]
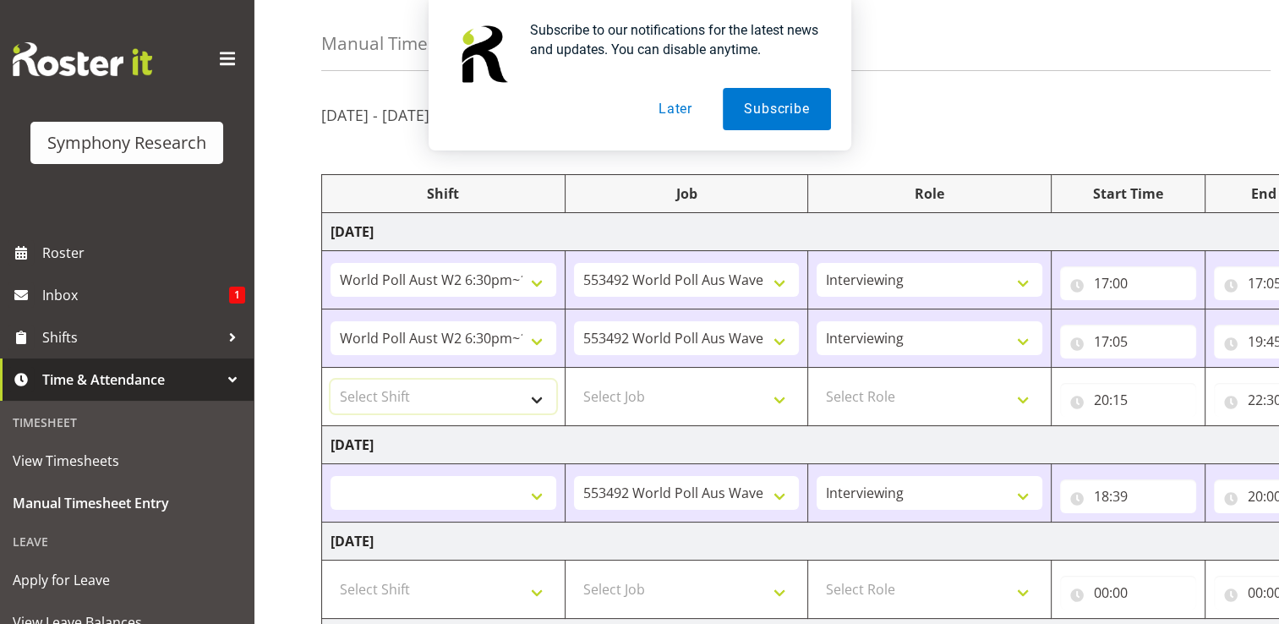
click at [535, 400] on select "Select Shift !!Weekend Residential (Roster IT Shift Label) *Business 9/10am ~ 4…" at bounding box center [444, 397] width 226 height 34
select select "56692"
click at [331, 380] on select "Select Shift !!Weekend Residential (Roster IT Shift Label) *Business 9/10am ~ 4…" at bounding box center [444, 397] width 226 height 34
click at [631, 394] on select "Select Job 550060 IF Admin 553492 World Poll Aus Wave 2 Main 2025 553493 World …" at bounding box center [687, 397] width 226 height 34
select select "10499"
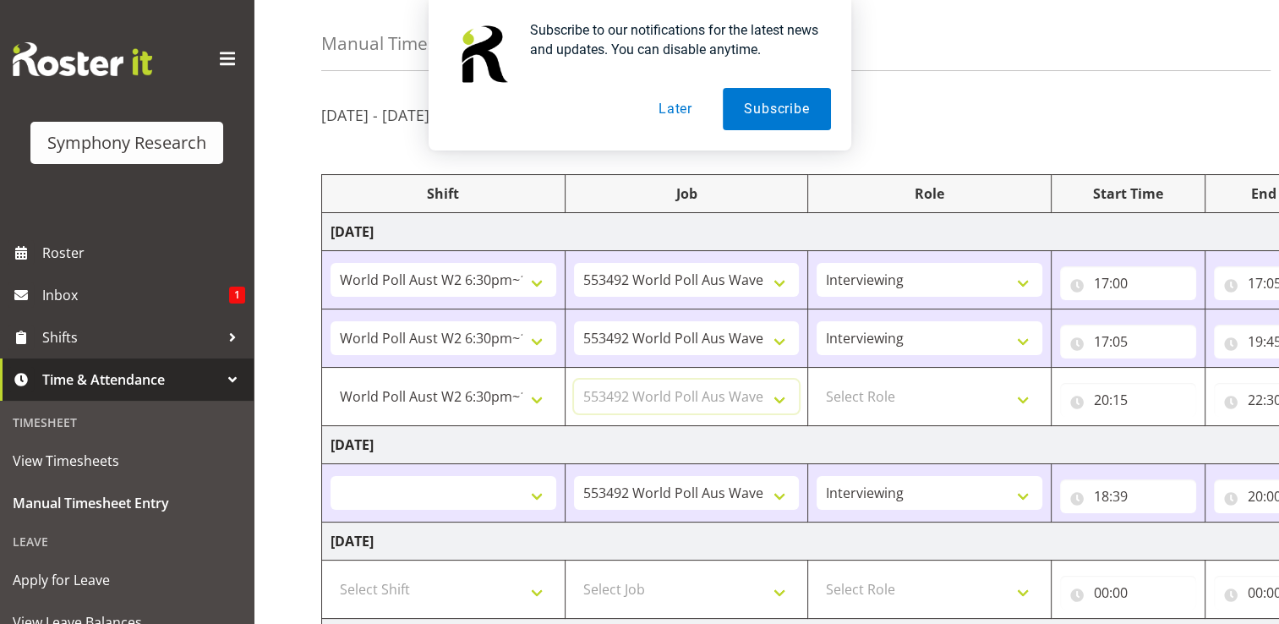
click at [574, 380] on select "Select Job 550060 IF Admin 553492 World Poll Aus Wave 2 Main 2025 553493 World …" at bounding box center [687, 397] width 226 height 34
click at [1021, 398] on select "Select Role Briefing Interviewing" at bounding box center [930, 397] width 226 height 34
select select "47"
click at [817, 380] on select "Select Role Briefing Interviewing" at bounding box center [930, 397] width 226 height 34
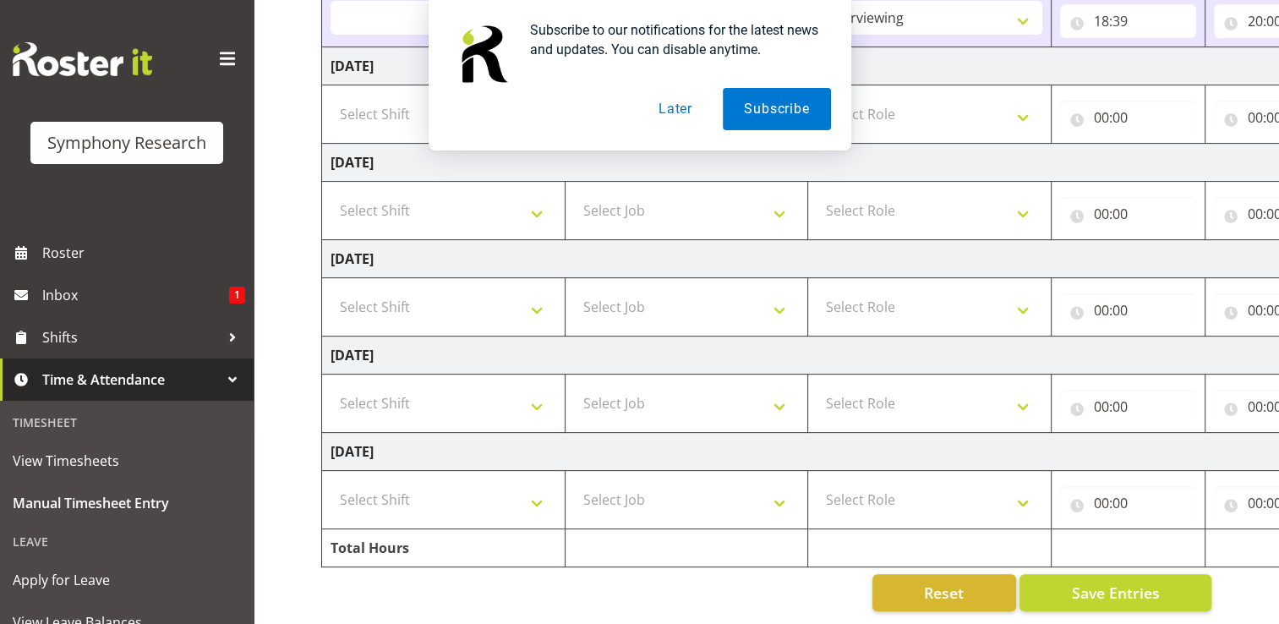
scroll to position [538, 0]
click at [1153, 582] on span "Save Entries" at bounding box center [1115, 593] width 88 height 22
drag, startPoint x: 1079, startPoint y: 612, endPoint x: 1274, endPoint y: 599, distance: 195.8
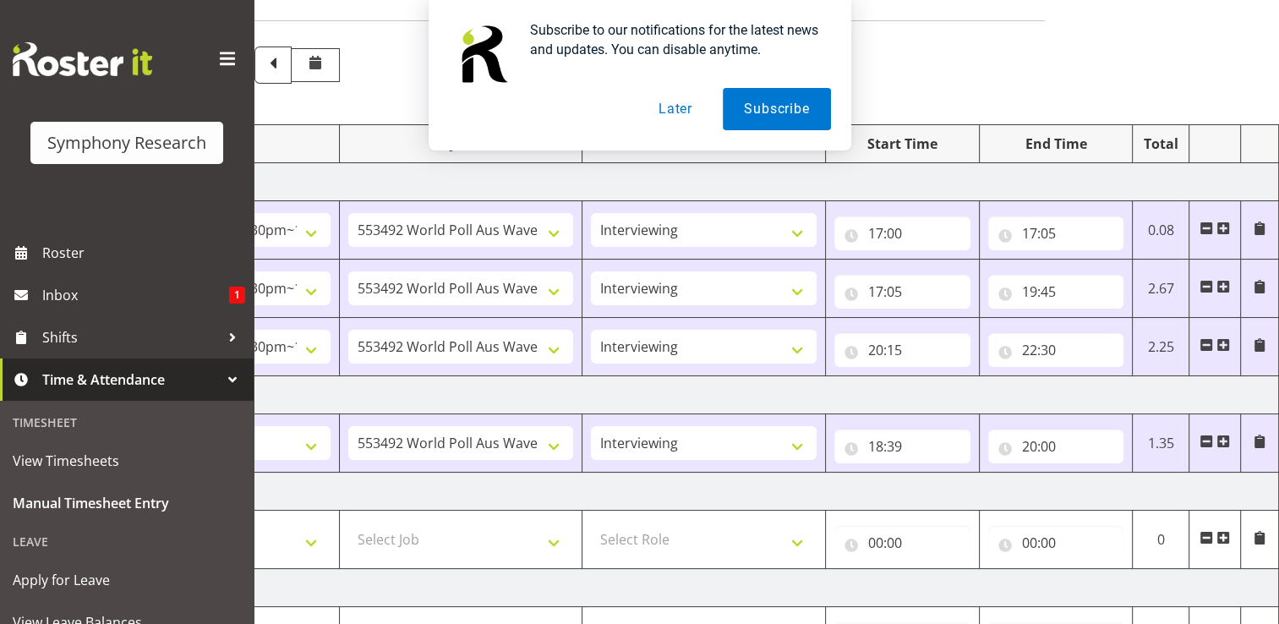
scroll to position [118, 0]
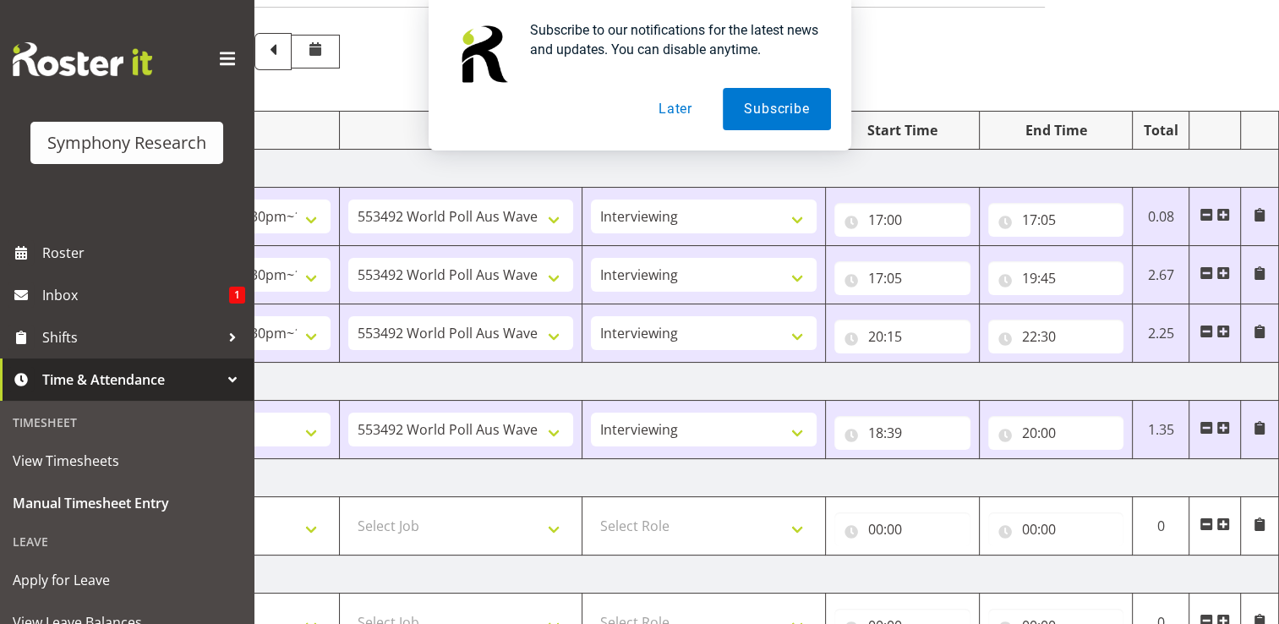
click at [1224, 426] on span at bounding box center [1224, 428] width 14 height 14
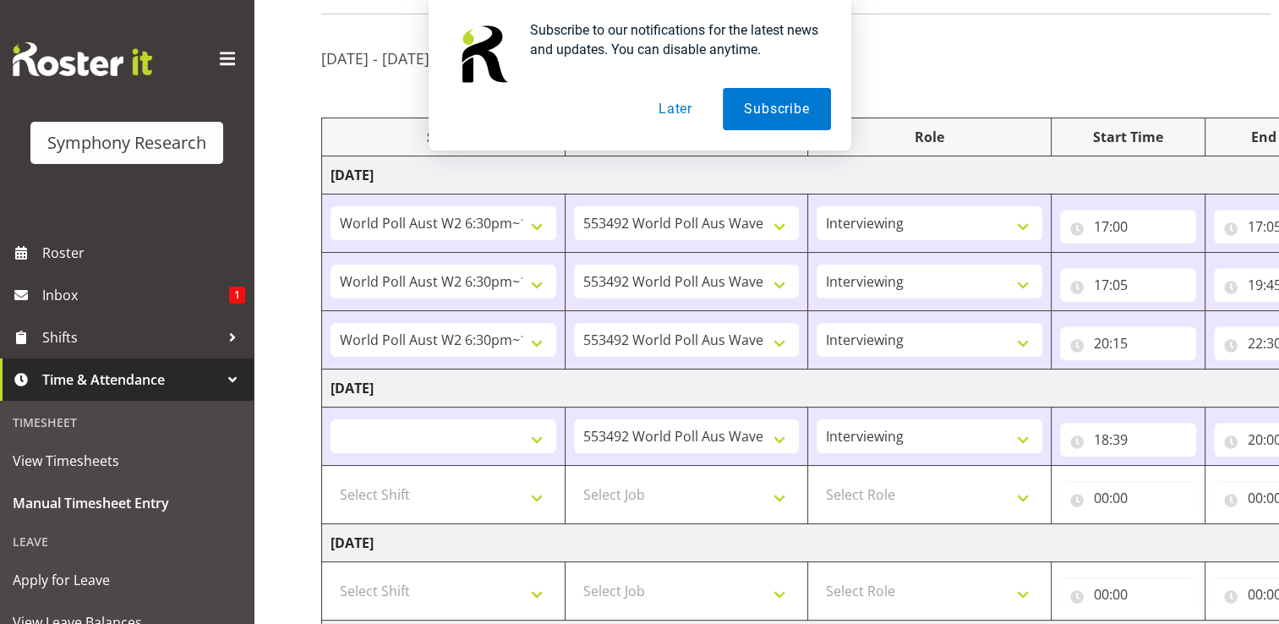
scroll to position [103, 0]
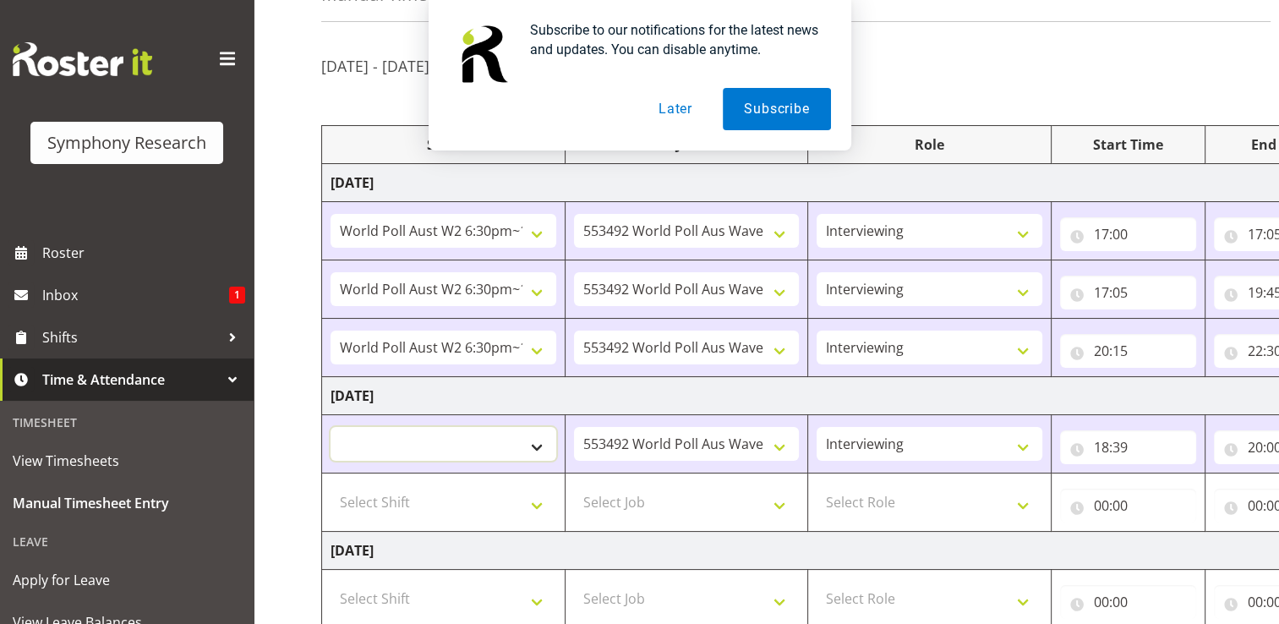
click at [539, 446] on select "!!Weekend Residential (Roster IT Shift Label) *Business 9/10am ~ 4:30pm *Busine…" at bounding box center [444, 444] width 226 height 34
select select "56692"
click at [331, 427] on select "!!Weekend Residential (Roster IT Shift Label) *Business 9/10am ~ 4:30pm *Busine…" at bounding box center [444, 444] width 226 height 34
click at [539, 504] on select "Select Shift !!Weekend Residential (Roster IT Shift Label) *Business 9/10am ~ 4…" at bounding box center [444, 502] width 226 height 34
select select "56692"
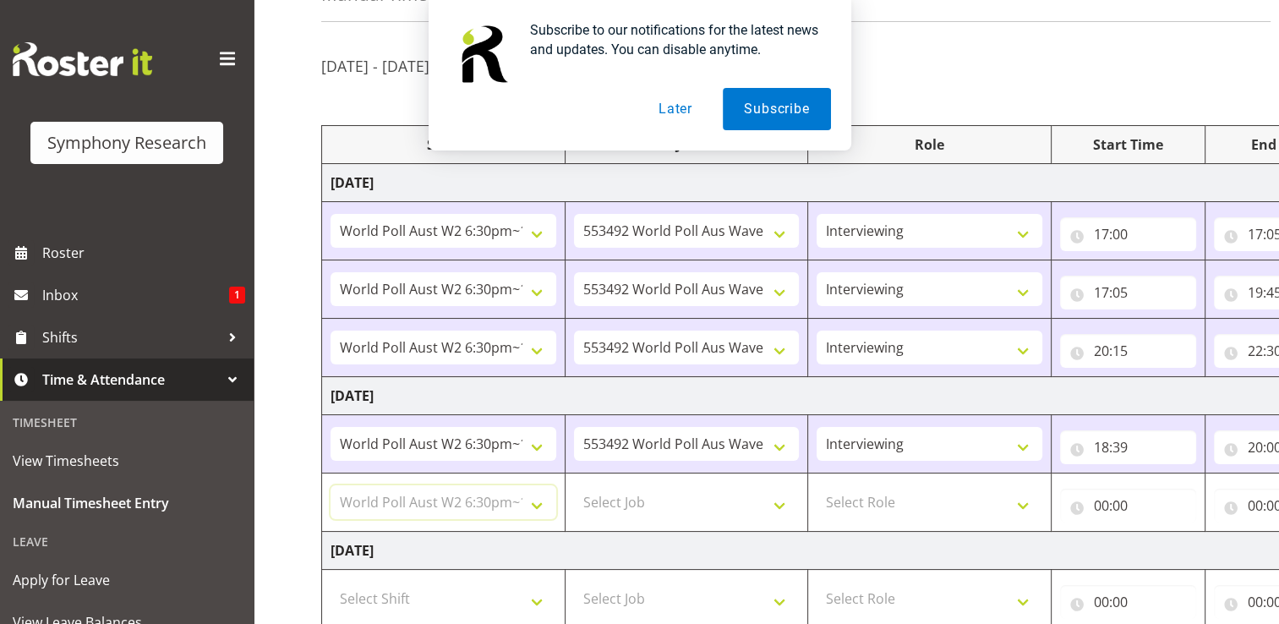
click at [331, 485] on select "Select Shift !!Weekend Residential (Roster IT Shift Label) *Business 9/10am ~ 4…" at bounding box center [444, 502] width 226 height 34
click at [779, 504] on select "Select Job 550060 IF Admin 553492 World Poll Aus Wave 2 Main 2025 553493 World …" at bounding box center [687, 502] width 226 height 34
select select "10499"
click at [574, 485] on select "Select Job 550060 IF Admin 553492 World Poll Aus Wave 2 Main 2025 553493 World …" at bounding box center [687, 502] width 226 height 34
click at [1028, 442] on select "Briefing Interviewing" at bounding box center [930, 444] width 226 height 34
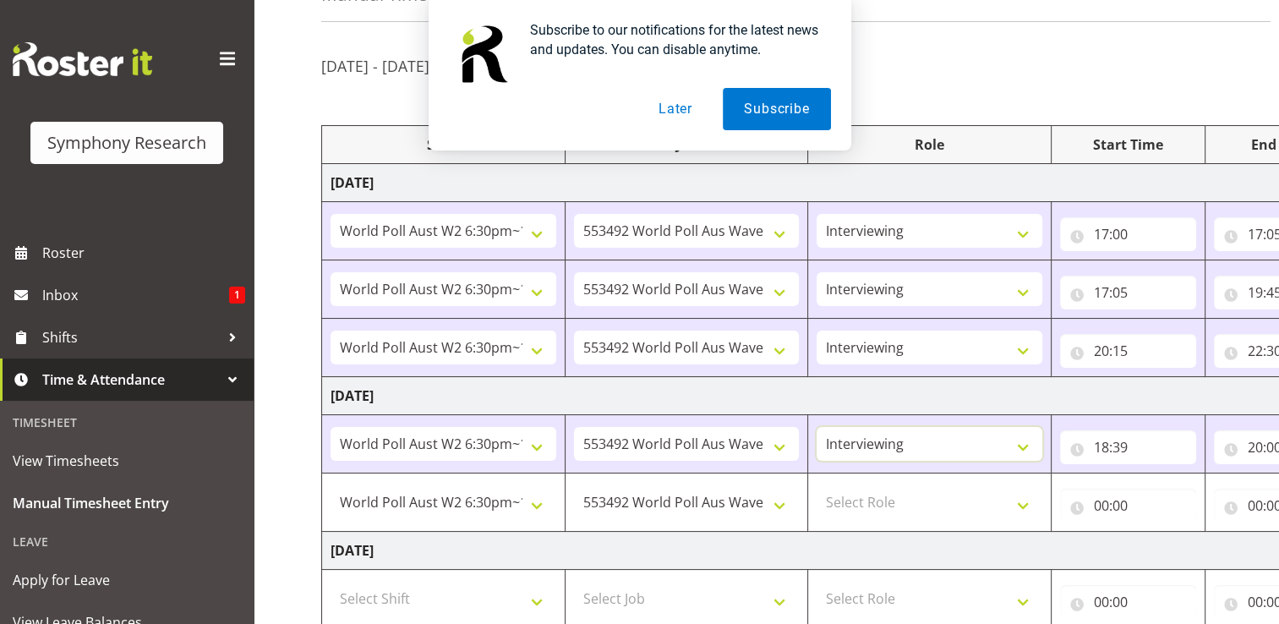
select select "297"
click at [817, 427] on select "Briefing Interviewing" at bounding box center [930, 444] width 226 height 34
click at [1018, 502] on select "Select Role Briefing Interviewing" at bounding box center [930, 502] width 226 height 34
select select "47"
click at [817, 485] on select "Select Role Briefing Interviewing" at bounding box center [930, 502] width 226 height 34
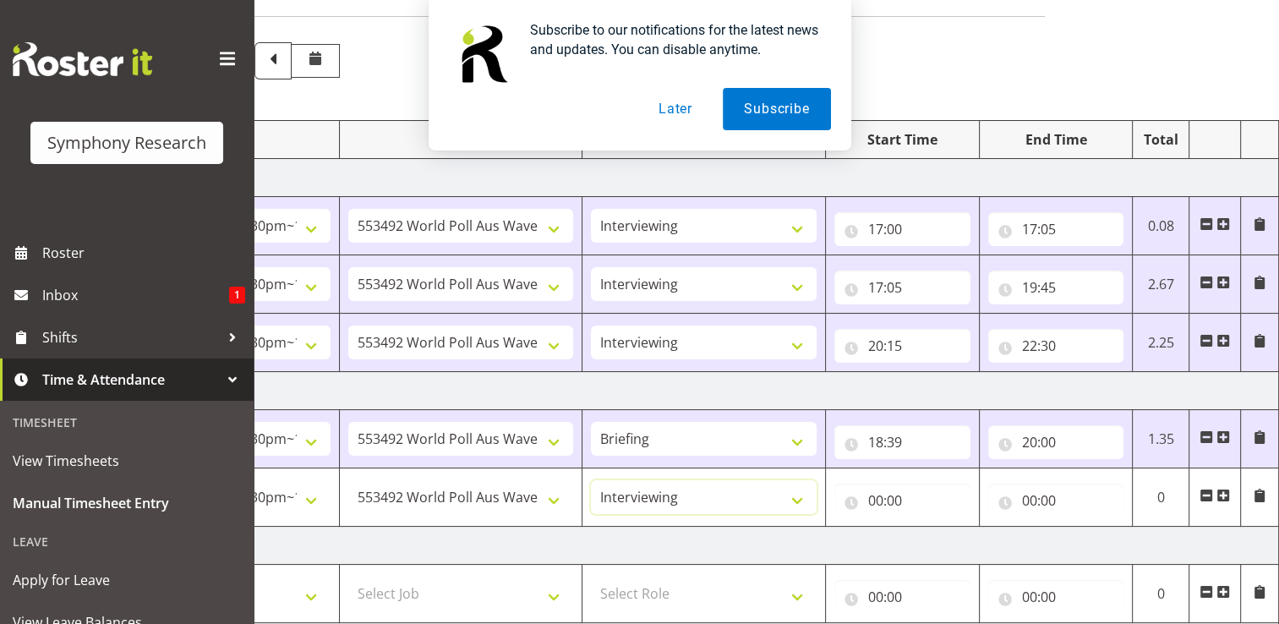
scroll to position [109, 0]
click at [897, 441] on input "18:39" at bounding box center [903, 441] width 136 height 34
click at [991, 487] on select "00 01 02 03 04 05 06 07 08 09 10 11 12 13 14 15 16 17 18 19 20 21 22 23 24 25 2…" at bounding box center [994, 485] width 38 height 34
select select "30"
click at [975, 468] on select "00 01 02 03 04 05 06 07 08 09 10 11 12 13 14 15 16 17 18 19 20 21 22 23 24 25 2…" at bounding box center [994, 485] width 38 height 34
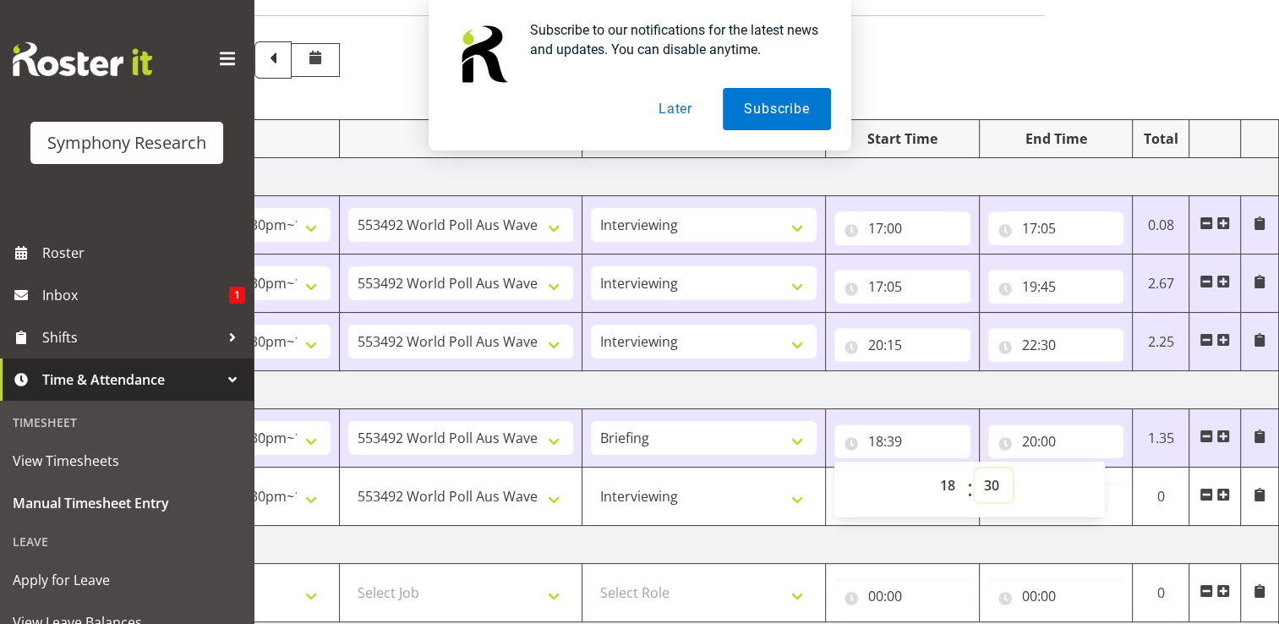
type input "18:30"
click at [1048, 441] on input "20:00" at bounding box center [1056, 441] width 136 height 34
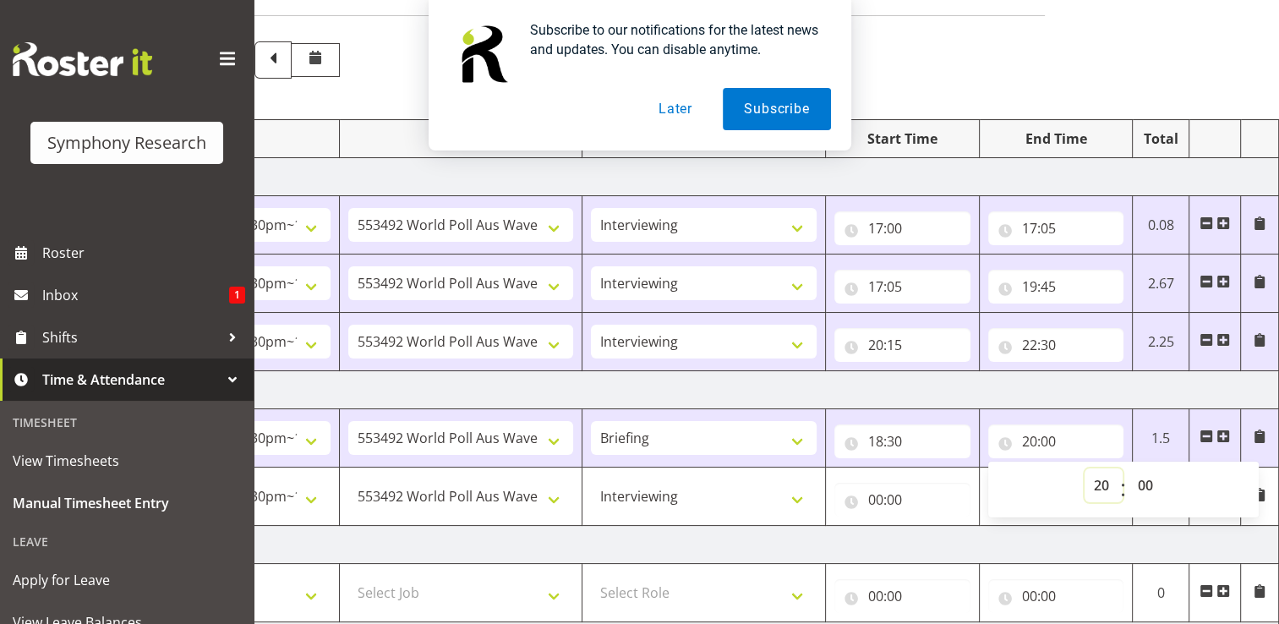
click at [1103, 486] on select "00 01 02 03 04 05 06 07 08 09 10 11 12 13 14 15 16 17 18 19 20 21 22 23" at bounding box center [1104, 485] width 38 height 34
select select "16"
click at [1085, 468] on select "00 01 02 03 04 05 06 07 08 09 10 11 12 13 14 15 16 17 18 19 20 21 22 23" at bounding box center [1104, 485] width 38 height 34
type input "16:00"
click at [1042, 437] on input "16:00" at bounding box center [1056, 441] width 136 height 34
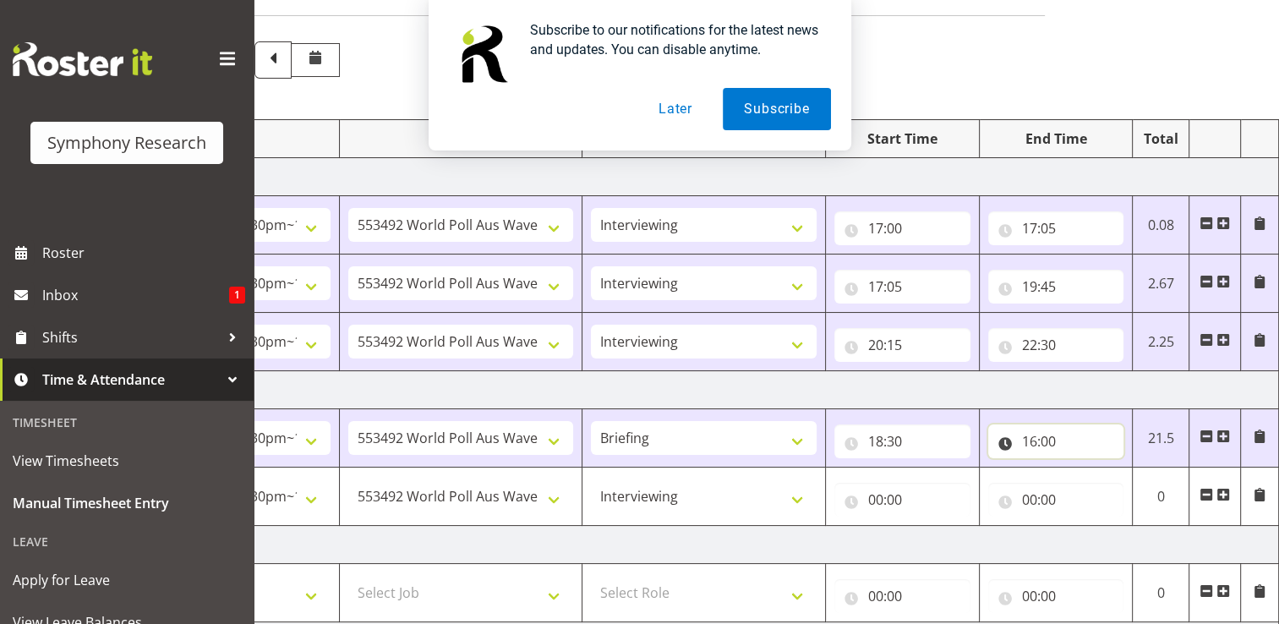
click at [1043, 442] on input "16:00" at bounding box center [1056, 441] width 136 height 34
click at [1103, 484] on select "00 01 02 03 04 05 06 07 08 09 10 11 12 13 14 15 16 17 18 19 20 21 22 23" at bounding box center [1104, 485] width 38 height 34
select select "18"
click at [1085, 468] on select "00 01 02 03 04 05 06 07 08 09 10 11 12 13 14 15 16 17 18 19 20 21 22 23" at bounding box center [1104, 485] width 38 height 34
type input "18:00"
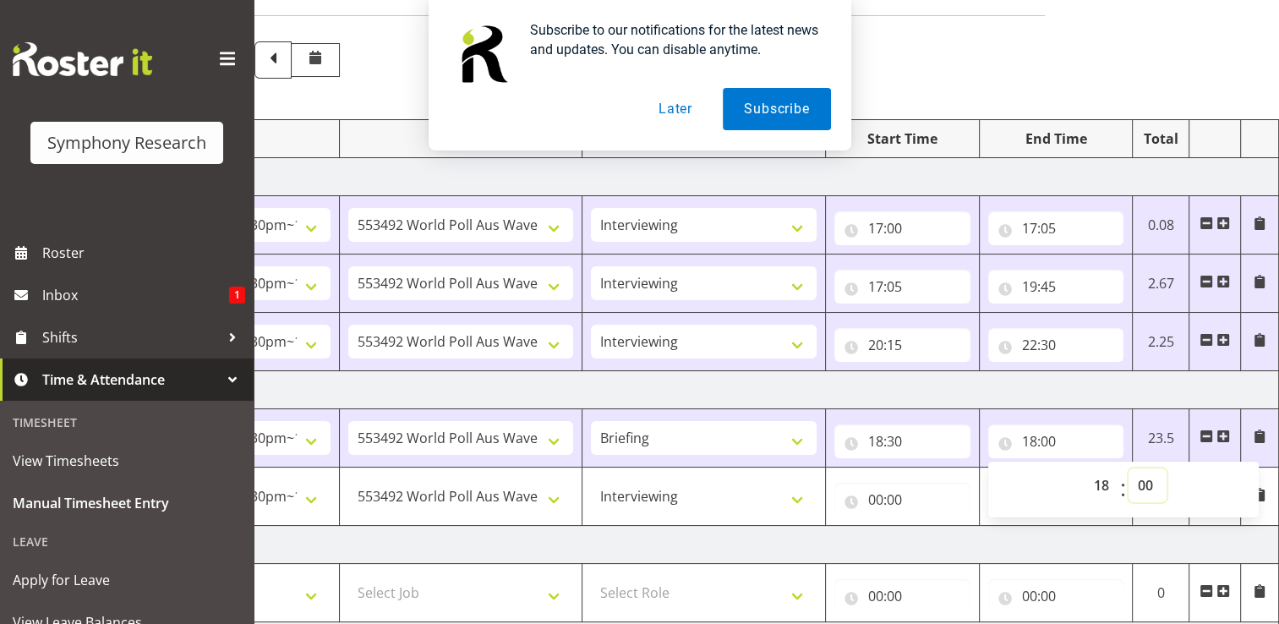
click at [1147, 479] on select "00 01 02 03 04 05 06 07 08 09 10 11 12 13 14 15 16 17 18 19 20 21 22 23 24 25 2…" at bounding box center [1148, 485] width 38 height 34
select select "39"
click at [1129, 468] on select "00 01 02 03 04 05 06 07 08 09 10 11 12 13 14 15 16 17 18 19 20 21 22 23 24 25 2…" at bounding box center [1148, 485] width 38 height 34
type input "18:39"
click at [884, 501] on input "00:00" at bounding box center [903, 500] width 136 height 34
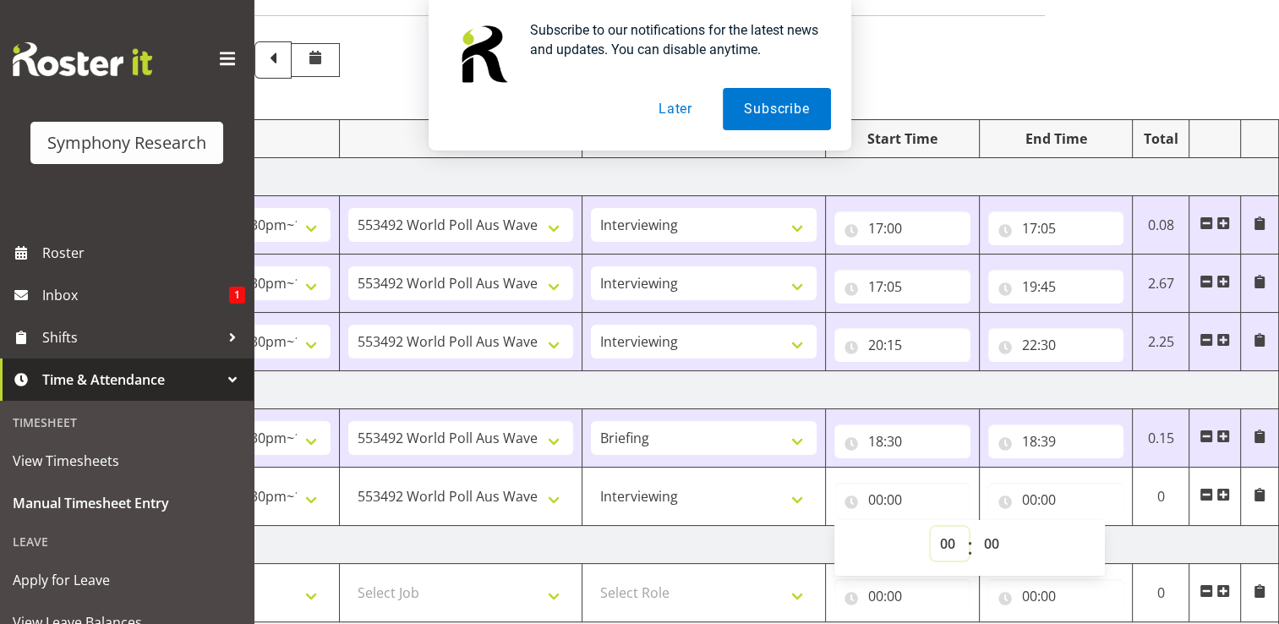
click at [947, 541] on select "00 01 02 03 04 05 06 07 08 09 10 11 12 13 14 15 16 17 18 19 20 21 22 23" at bounding box center [950, 544] width 38 height 34
select select "18"
click at [931, 527] on select "00 01 02 03 04 05 06 07 08 09 10 11 12 13 14 15 16 17 18 19 20 21 22 23" at bounding box center [950, 544] width 38 height 34
type input "18:00"
click at [999, 543] on select "00 01 02 03 04 05 06 07 08 09 10 11 12 13 14 15 16 17 18 19 20 21 22 23 24 25 2…" at bounding box center [994, 544] width 38 height 34
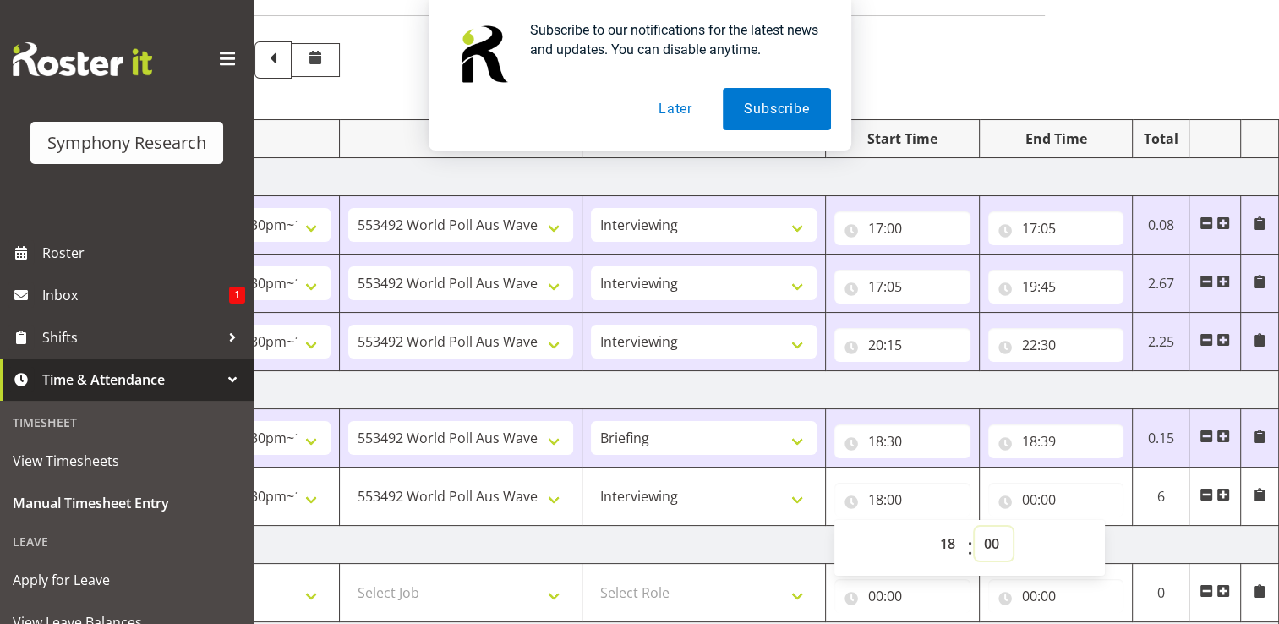
select select "39"
click at [975, 527] on select "00 01 02 03 04 05 06 07 08 09 10 11 12 13 14 15 16 17 18 19 20 21 22 23 24 25 2…" at bounding box center [994, 544] width 38 height 34
type input "18:39"
click at [1042, 501] on input "00:00" at bounding box center [1056, 500] width 136 height 34
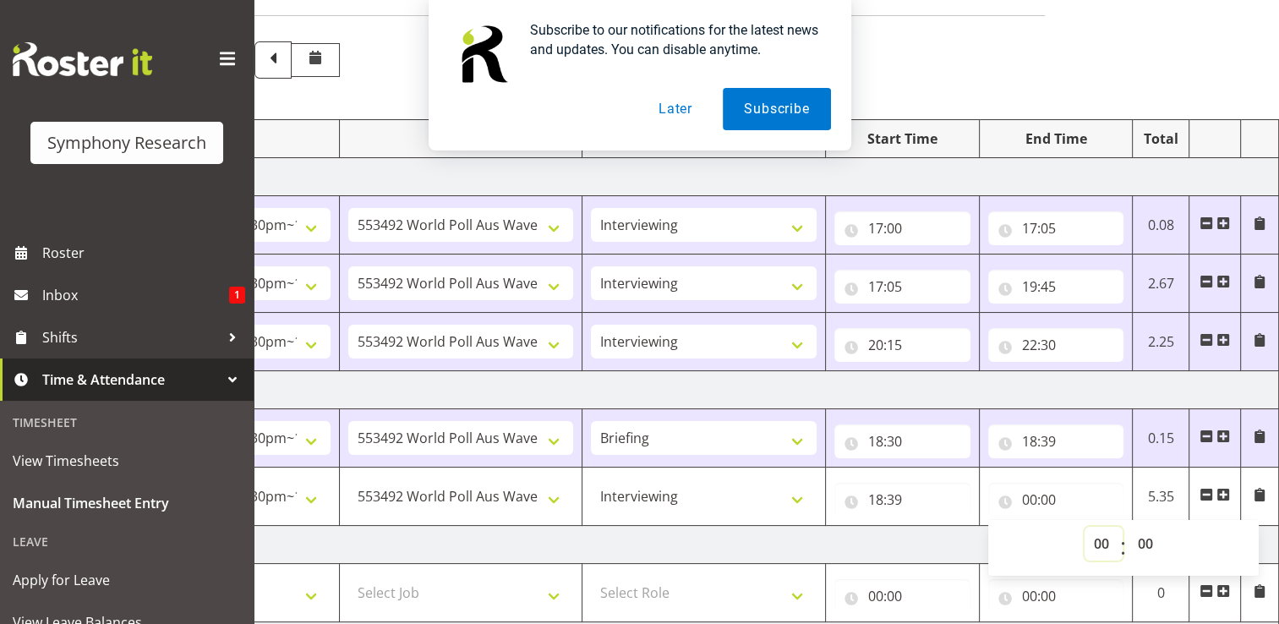
click at [1105, 543] on select "00 01 02 03 04 05 06 07 08 09 10 11 12 13 14 15 16 17 18 19 20 21 22 23" at bounding box center [1104, 544] width 38 height 34
select select "20"
click at [1085, 527] on select "00 01 02 03 04 05 06 07 08 09 10 11 12 13 14 15 16 17 18 19 20 21 22 23" at bounding box center [1104, 544] width 38 height 34
type input "20:00"
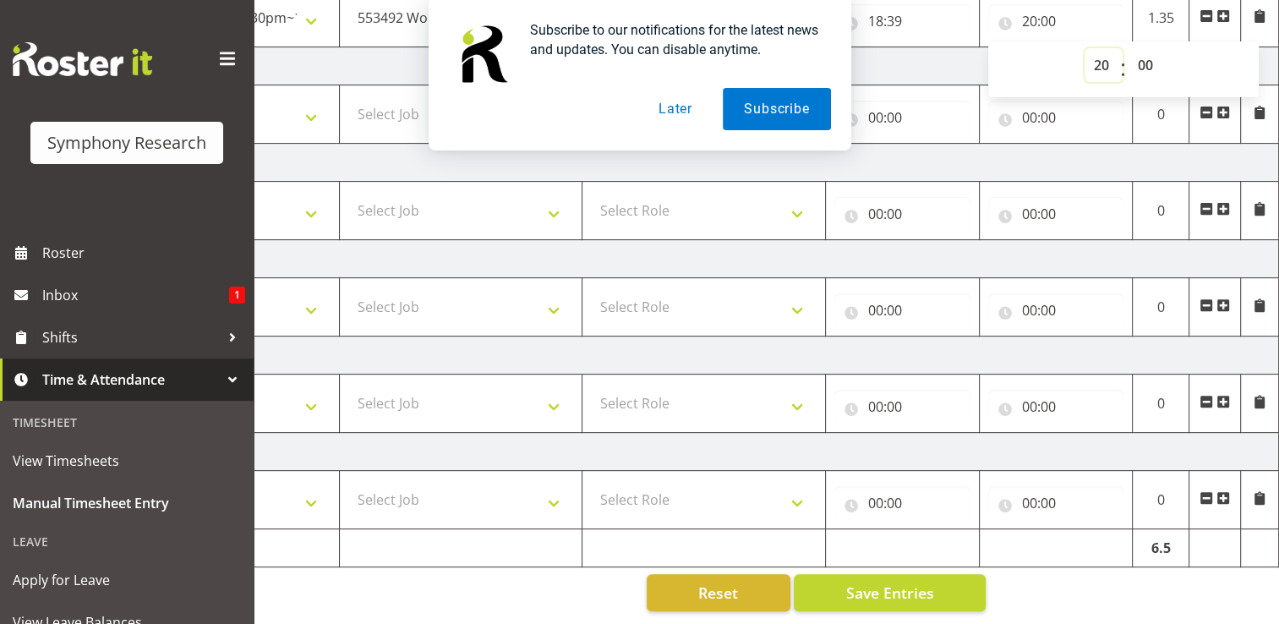
scroll to position [596, 0]
click at [876, 582] on span "Save Entries" at bounding box center [890, 593] width 88 height 22
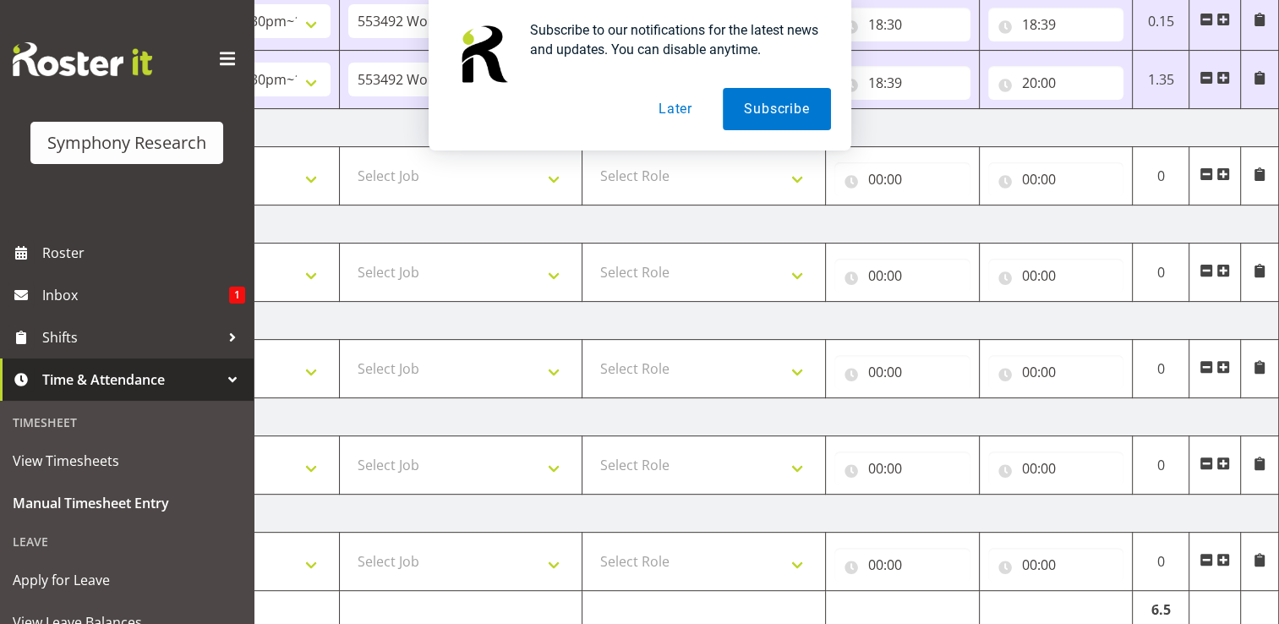
scroll to position [528, 0]
click at [1226, 265] on span at bounding box center [1224, 269] width 14 height 14
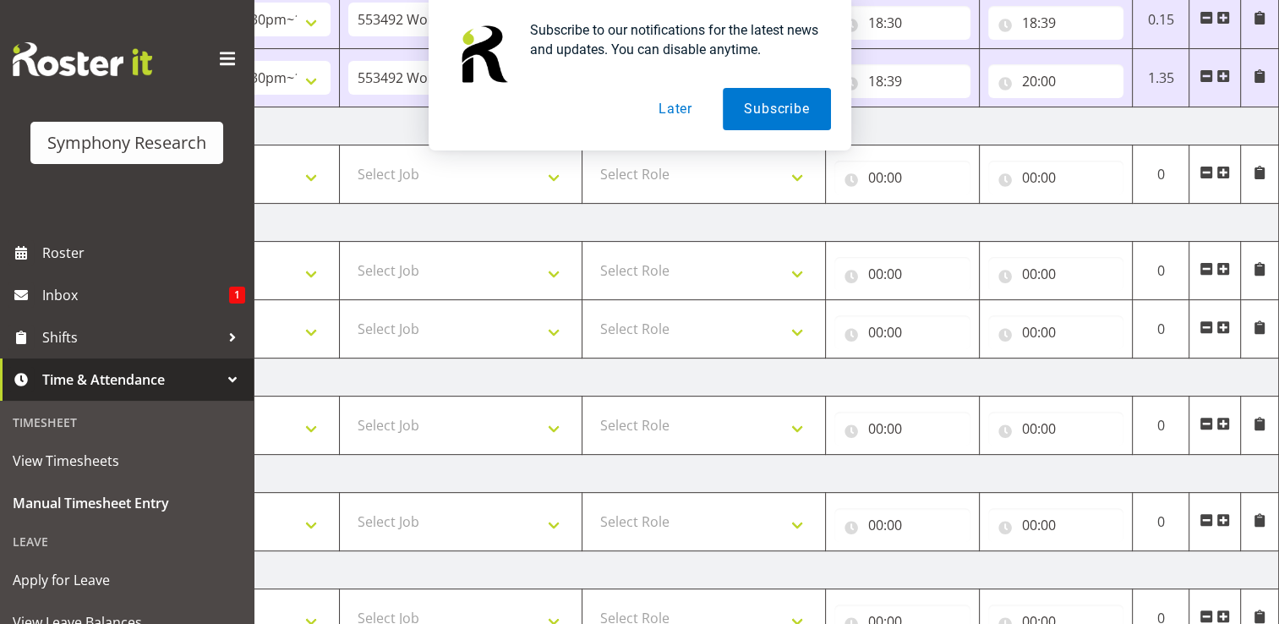
click at [1224, 320] on span at bounding box center [1224, 327] width 14 height 14
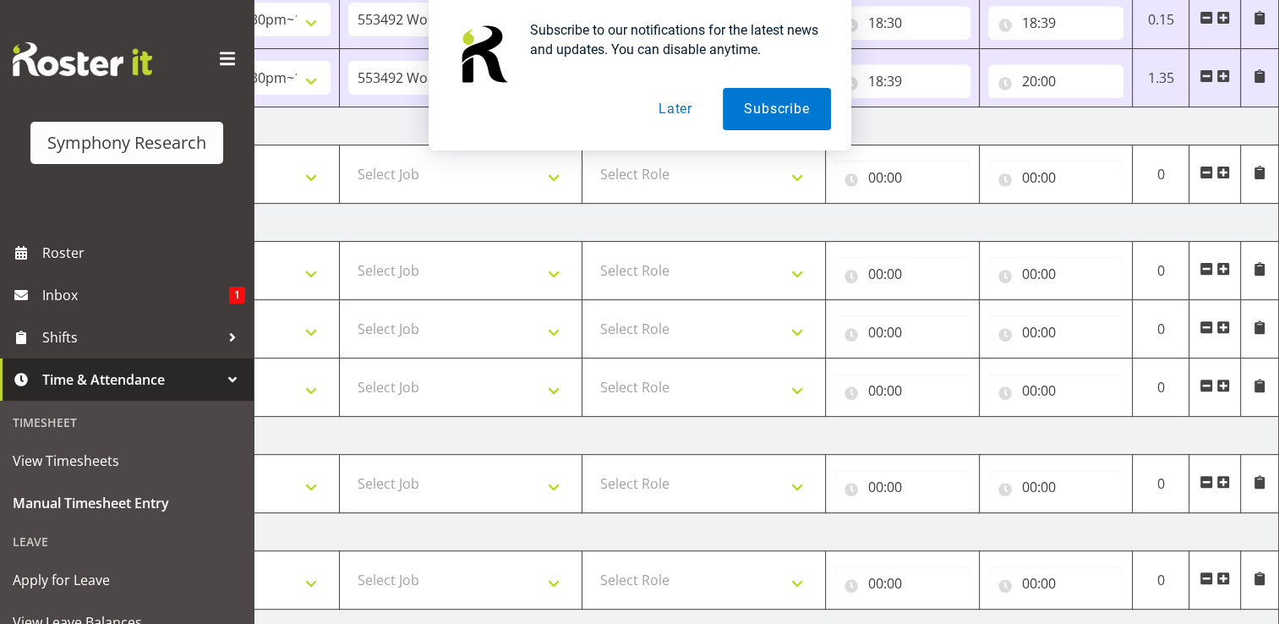
click at [1225, 383] on span at bounding box center [1224, 386] width 14 height 14
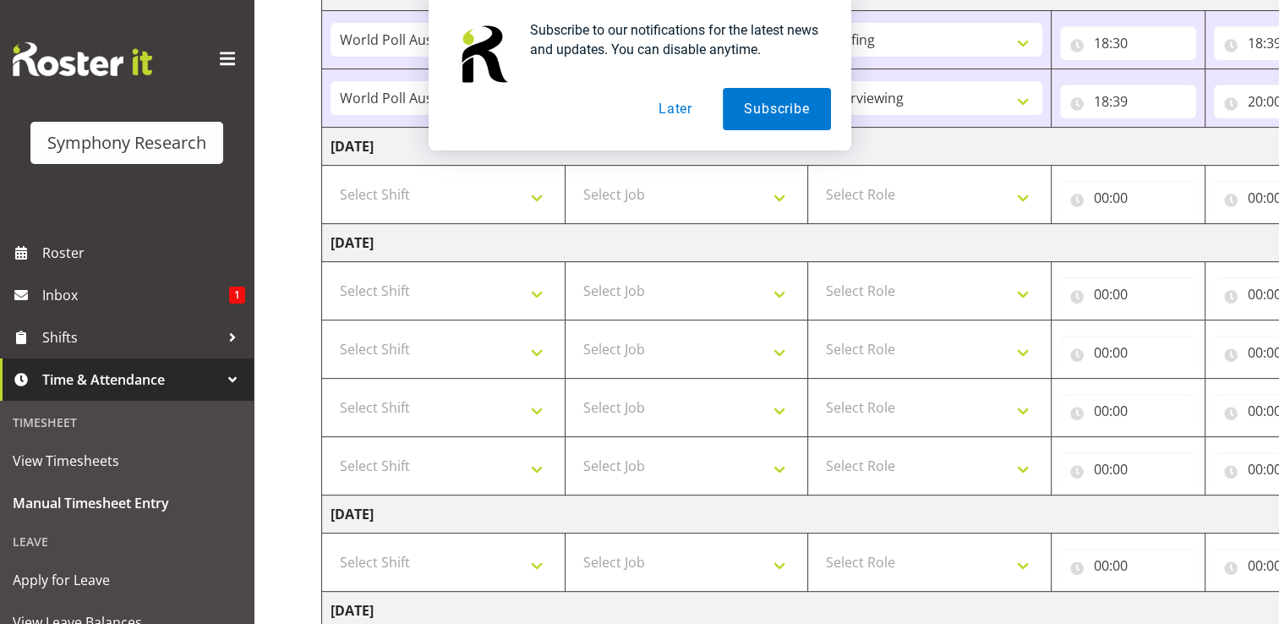
scroll to position [494, 0]
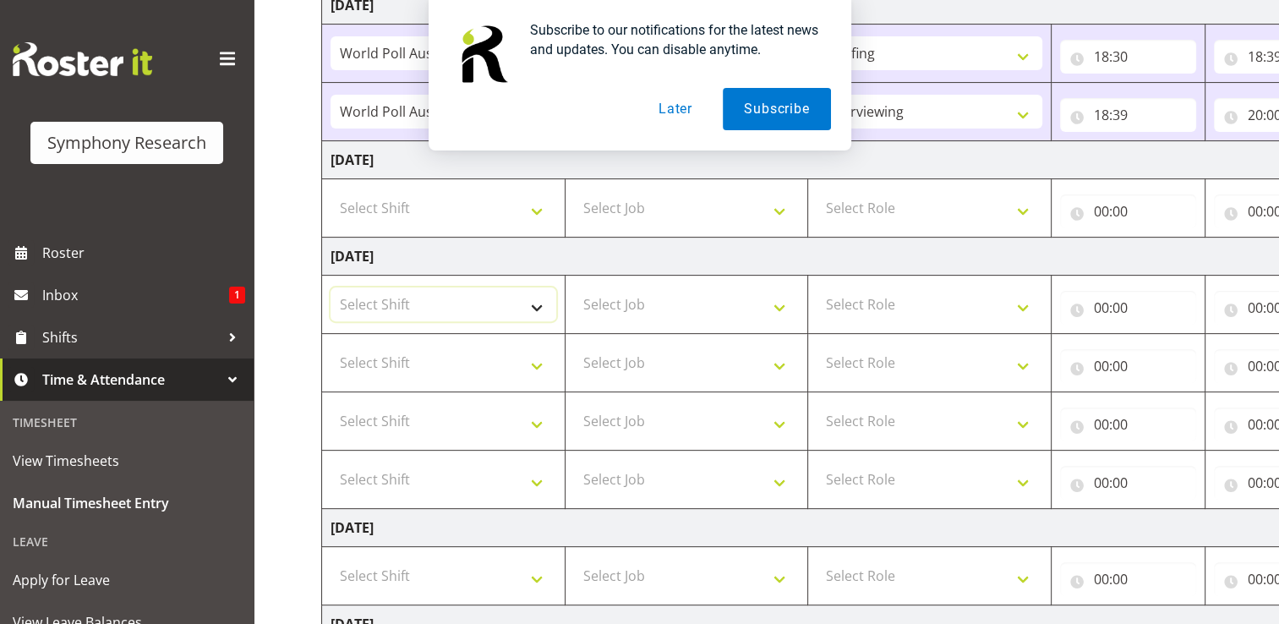
click at [534, 305] on select "Select Shift !!Weekend Residential (Roster IT Shift Label) *Business 9/10am ~ 4…" at bounding box center [444, 304] width 226 height 34
select select "41604"
click at [331, 287] on select "Select Shift !!Weekend Residential (Roster IT Shift Label) *Business 9/10am ~ 4…" at bounding box center [444, 304] width 226 height 34
click at [536, 367] on select "Select Shift !!Weekend Residential (Roster IT Shift Label) *Business 9/10am ~ 4…" at bounding box center [444, 363] width 226 height 34
select select "41604"
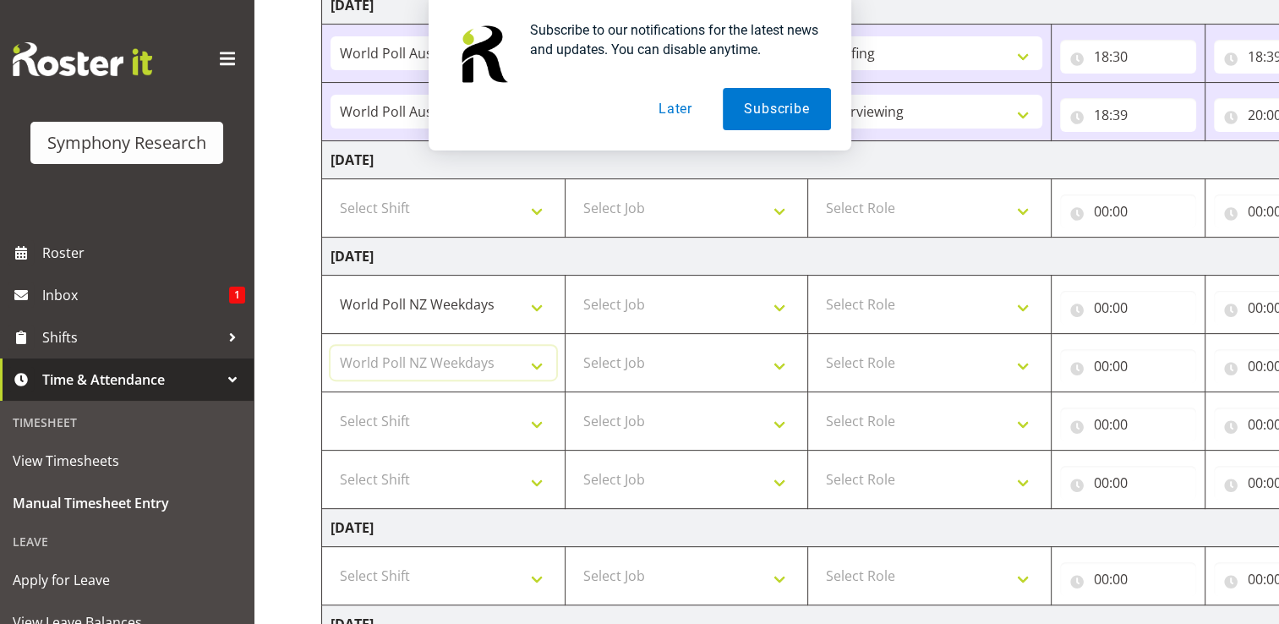
click at [331, 346] on select "Select Shift !!Weekend Residential (Roster IT Shift Label) *Business 9/10am ~ 4…" at bounding box center [444, 363] width 226 height 34
click at [536, 422] on select "Select Shift !!Weekend Residential (Roster IT Shift Label) *Business 9/10am ~ 4…" at bounding box center [444, 421] width 226 height 34
select select "56692"
click at [331, 404] on select "Select Shift !!Weekend Residential (Roster IT Shift Label) *Business 9/10am ~ 4…" at bounding box center [444, 421] width 226 height 34
click at [538, 479] on select "Select Shift !!Weekend Residential (Roster IT Shift Label) *Business 9/10am ~ 4…" at bounding box center [444, 480] width 226 height 34
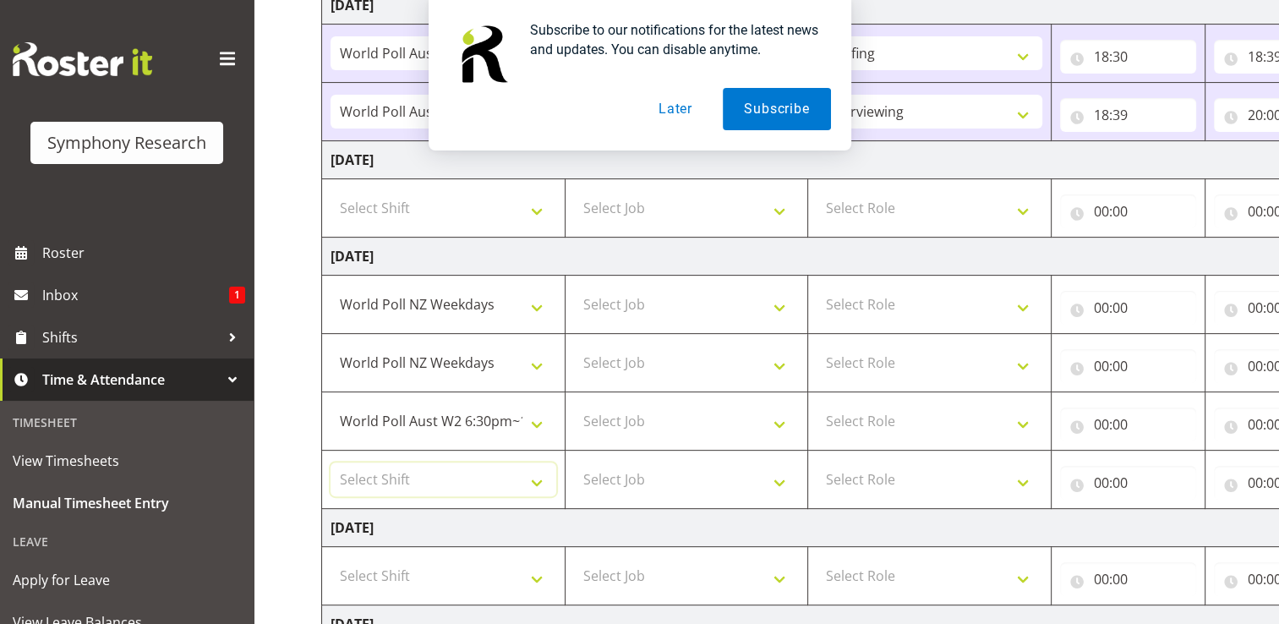
select select "56692"
click at [331, 463] on select "Select Shift !!Weekend Residential (Roster IT Shift Label) *Business 9/10am ~ 4…" at bounding box center [444, 480] width 226 height 34
click at [782, 304] on select "Select Job 550060 IF Admin 553492 World Poll Aus Wave 2 Main 2025 553493 World …" at bounding box center [687, 304] width 226 height 34
select select "10527"
click at [574, 287] on select "Select Job 550060 IF Admin 553492 World Poll Aus Wave 2 Main 2025 553493 World …" at bounding box center [687, 304] width 226 height 34
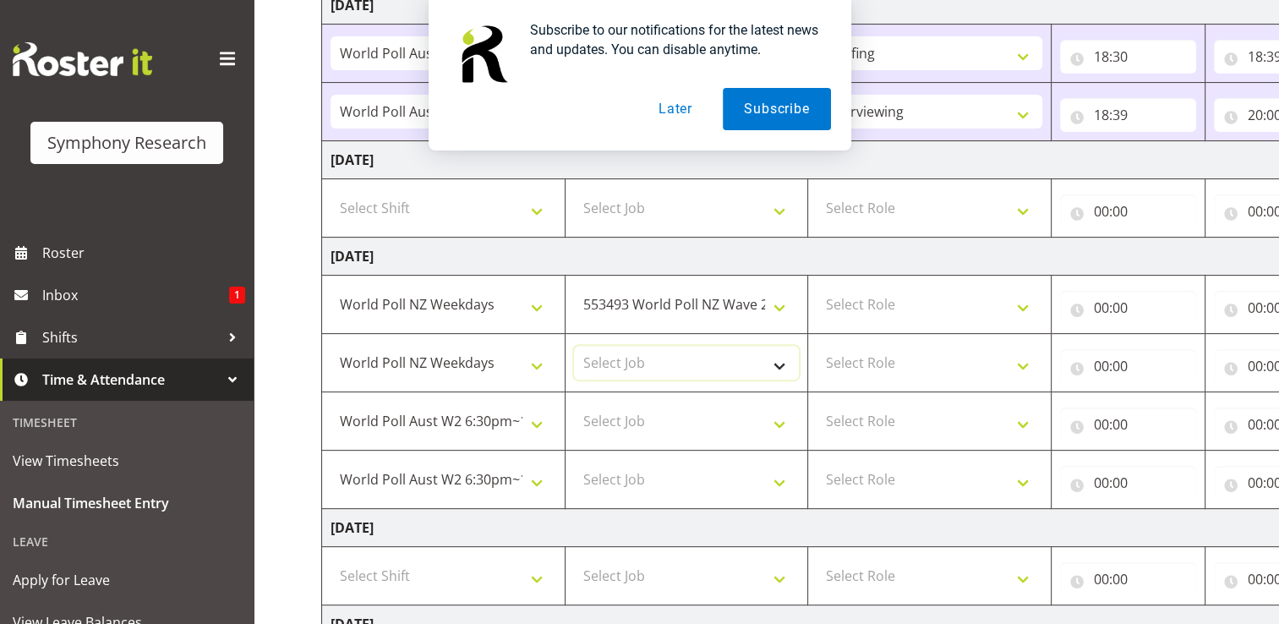
click at [779, 361] on select "Select Job 550060 IF Admin 553492 World Poll Aus Wave 2 Main 2025 553493 World …" at bounding box center [687, 363] width 226 height 34
select select "10527"
click at [574, 346] on select "Select Job 550060 IF Admin 553492 World Poll Aus Wave 2 Main 2025 553493 World …" at bounding box center [687, 363] width 226 height 34
click at [780, 418] on select "Select Job 550060 IF Admin 553492 World Poll Aus Wave 2 Main 2025 553493 World …" at bounding box center [687, 421] width 226 height 34
select select "10499"
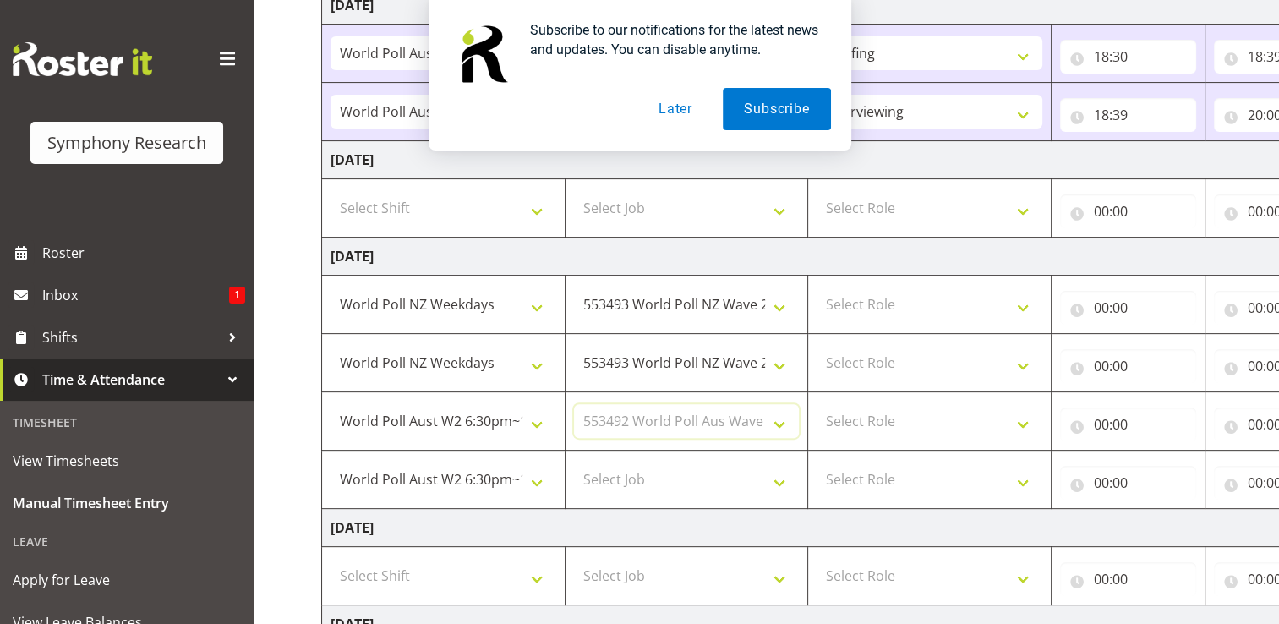
click at [574, 404] on select "Select Job 550060 IF Admin 553492 World Poll Aus Wave 2 Main 2025 553493 World …" at bounding box center [687, 421] width 226 height 34
click at [780, 478] on select "Select Job 550060 IF Admin 553492 World Poll Aus Wave 2 Main 2025 553493 World …" at bounding box center [687, 480] width 226 height 34
select select "10499"
click at [574, 463] on select "Select Job 550060 IF Admin 553492 World Poll Aus Wave 2 Main 2025 553493 World …" at bounding box center [687, 480] width 226 height 34
click at [1021, 303] on select "Select Role Briefing Interviewing" at bounding box center [930, 304] width 226 height 34
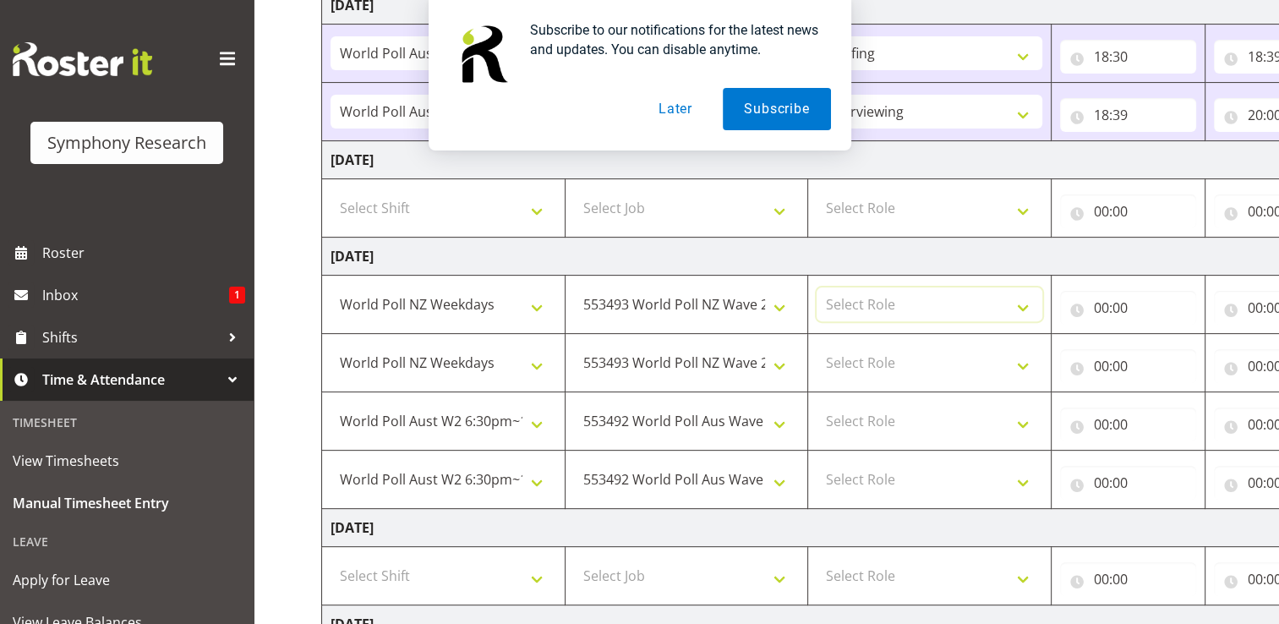
select select "297"
click at [817, 287] on select "Select Role Briefing Interviewing" at bounding box center [930, 304] width 226 height 34
click at [1024, 365] on select "Select Role Briefing Interviewing" at bounding box center [930, 363] width 226 height 34
select select "47"
click at [817, 346] on select "Select Role Briefing Interviewing" at bounding box center [930, 363] width 226 height 34
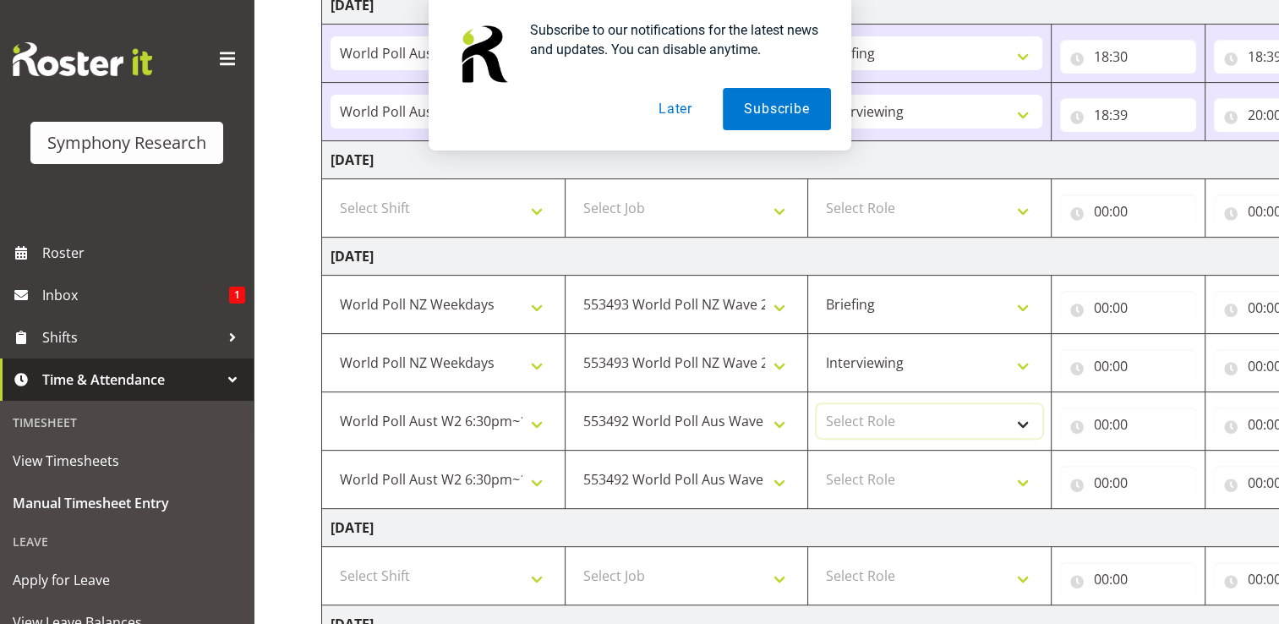
click at [1023, 421] on select "Select Role Briefing Interviewing" at bounding box center [930, 421] width 226 height 34
select select "47"
click at [817, 404] on select "Select Role Briefing Interviewing" at bounding box center [930, 421] width 226 height 34
drag, startPoint x: 1026, startPoint y: 480, endPoint x: 998, endPoint y: 478, distance: 28.9
click at [1026, 480] on select "Select Role Briefing Interviewing" at bounding box center [930, 480] width 226 height 34
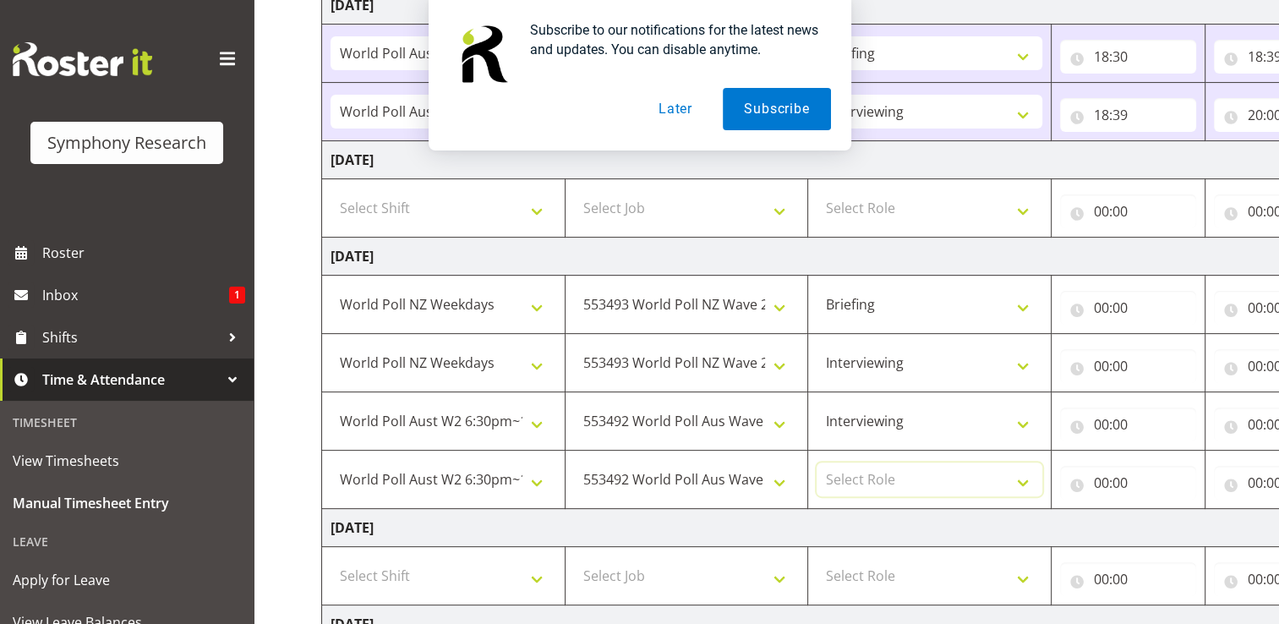
select select "47"
click at [817, 463] on select "Select Role Briefing Interviewing" at bounding box center [930, 480] width 226 height 34
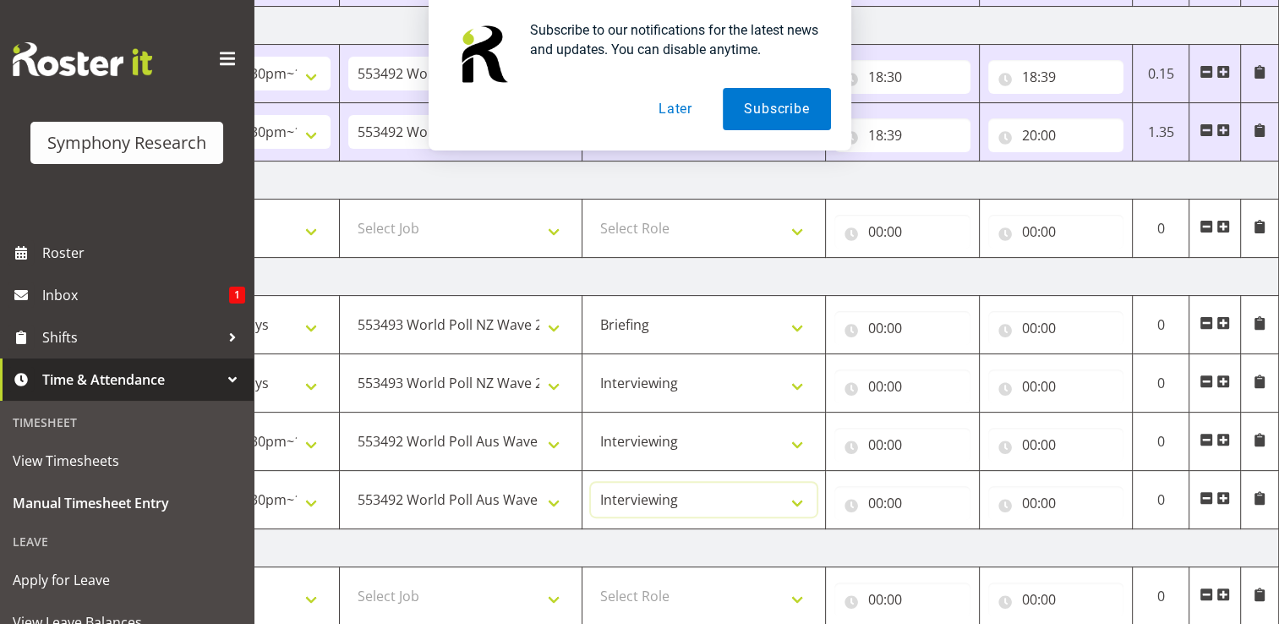
scroll to position [465, 0]
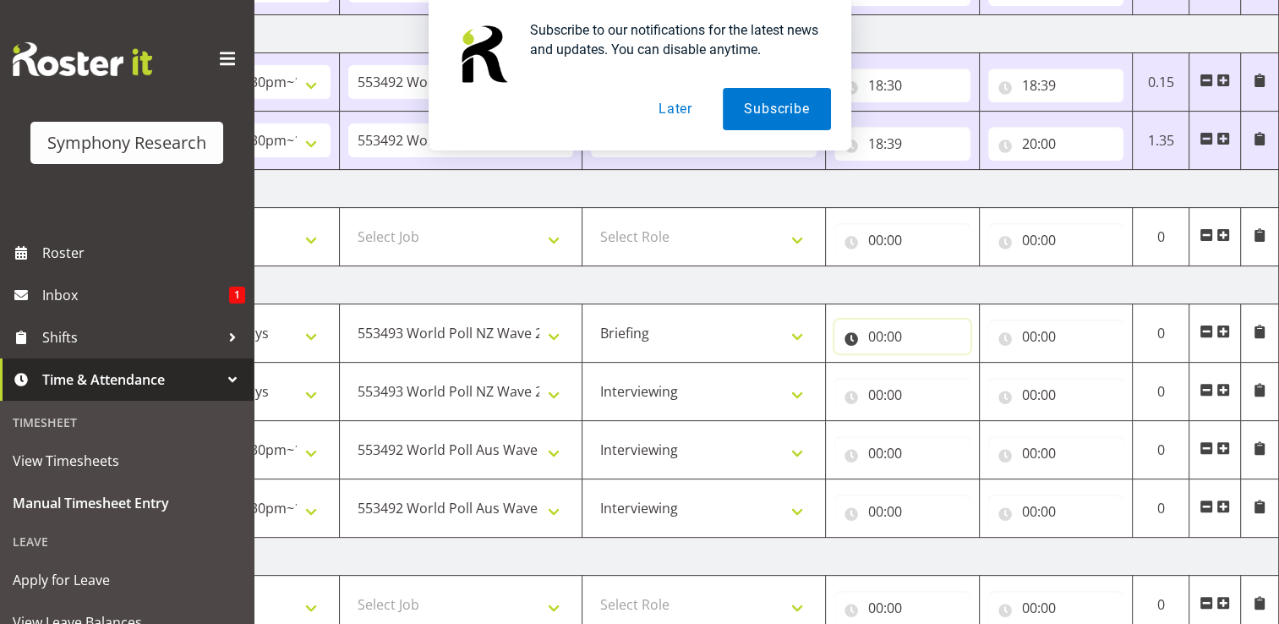
click at [886, 332] on input "00:00" at bounding box center [903, 337] width 136 height 34
click at [947, 377] on select "00 01 02 03 04 05 06 07 08 09 10 11 12 13 14 15 16 17 18 19 20 21 22 23" at bounding box center [950, 381] width 38 height 34
select select "17"
click at [931, 364] on select "00 01 02 03 04 05 06 07 08 09 10 11 12 13 14 15 16 17 18 19 20 21 22 23" at bounding box center [950, 381] width 38 height 34
type input "17:00"
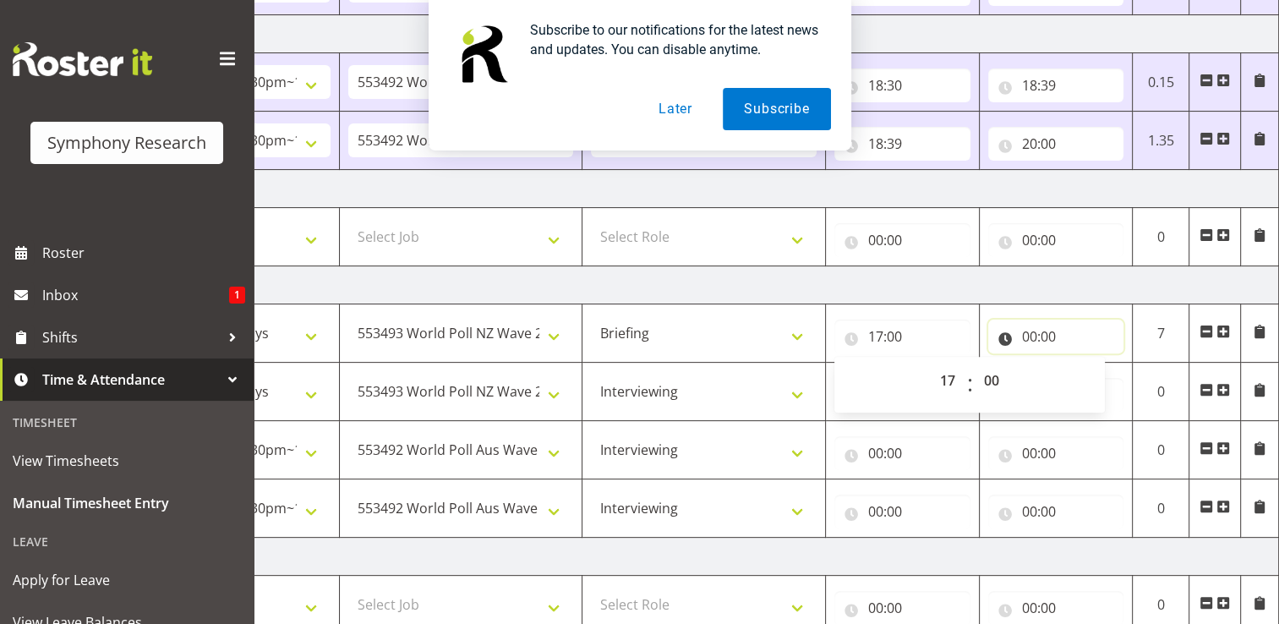
click at [1040, 334] on input "00:00" at bounding box center [1056, 337] width 136 height 34
click at [1110, 377] on select "00 01 02 03 04 05 06 07 08 09 10 11 12 13 14 15 16 17 18 19 20 21 22 23" at bounding box center [1104, 381] width 38 height 34
select select "17"
click at [1085, 364] on select "00 01 02 03 04 05 06 07 08 09 10 11 12 13 14 15 16 17 18 19 20 21 22 23" at bounding box center [1104, 381] width 38 height 34
type input "17:00"
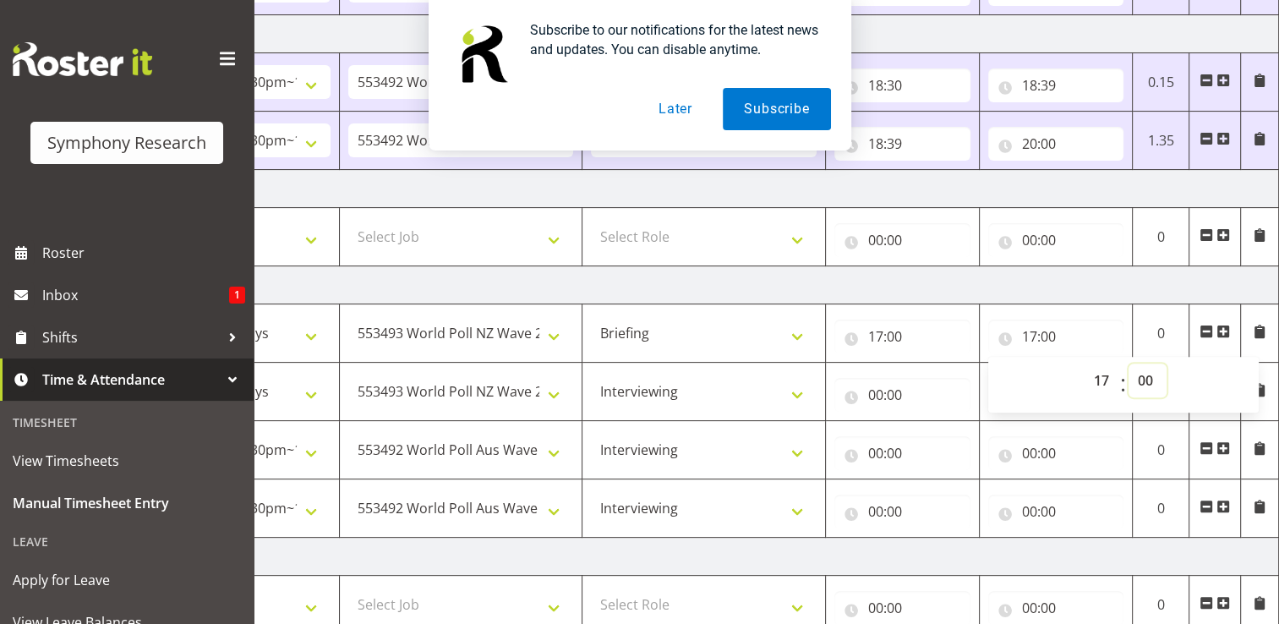
click at [1152, 376] on select "00 01 02 03 04 05 06 07 08 09 10 11 12 13 14 15 16 17 18 19 20 21 22 23 24 25 2…" at bounding box center [1148, 381] width 38 height 34
select select "6"
click at [1129, 364] on select "00 01 02 03 04 05 06 07 08 09 10 11 12 13 14 15 16 17 18 19 20 21 22 23 24 25 2…" at bounding box center [1148, 381] width 38 height 34
type input "17:06"
click at [877, 393] on input "00:00" at bounding box center [903, 395] width 136 height 34
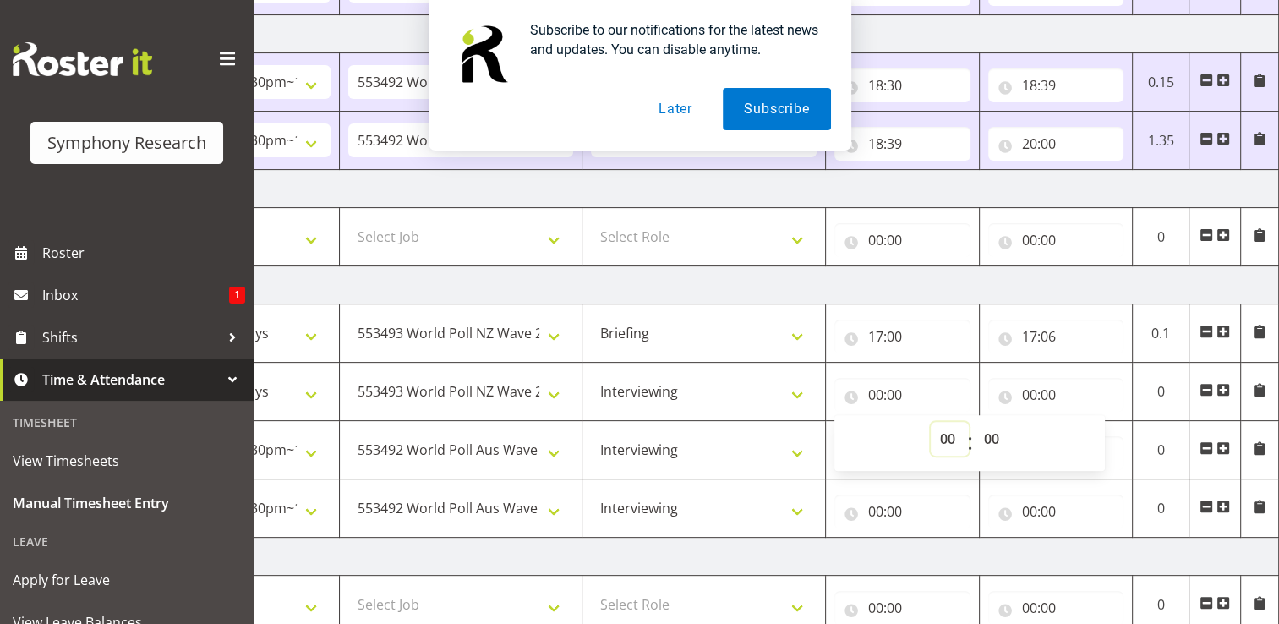
click at [950, 439] on select "00 01 02 03 04 05 06 07 08 09 10 11 12 13 14 15 16 17 18 19 20 21 22 23" at bounding box center [950, 439] width 38 height 34
select select "18"
click at [931, 422] on select "00 01 02 03 04 05 06 07 08 09 10 11 12 13 14 15 16 17 18 19 20 21 22 23" at bounding box center [950, 439] width 38 height 34
type input "18:00"
click at [951, 436] on select "00 01 02 03 04 05 06 07 08 09 10 11 12 13 14 15 16 17 18 19 20 21 22 23" at bounding box center [950, 439] width 38 height 34
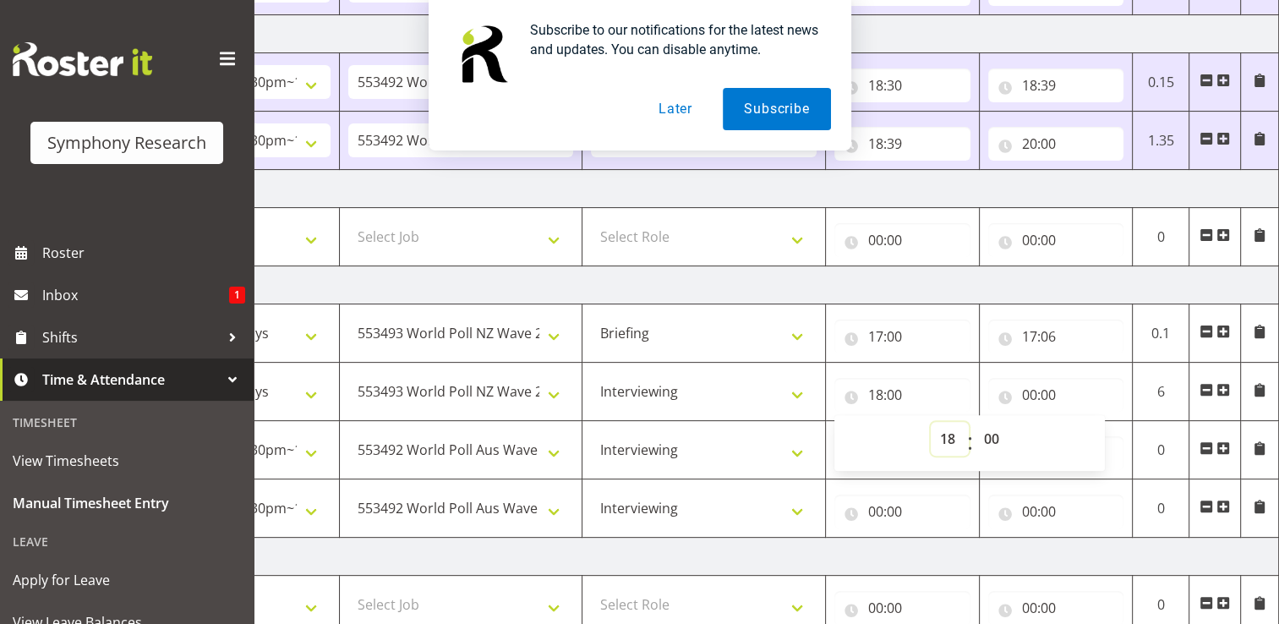
select select "17"
click at [931, 422] on select "00 01 02 03 04 05 06 07 08 09 10 11 12 13 14 15 16 17 18 19 20 21 22 23" at bounding box center [950, 439] width 38 height 34
type input "17:00"
drag, startPoint x: 991, startPoint y: 441, endPoint x: 992, endPoint y: 430, distance: 11.0
click at [991, 441] on select "00 01 02 03 04 05 06 07 08 09 10 11 12 13 14 15 16 17 18 19 20 21 22 23 24 25 2…" at bounding box center [994, 439] width 38 height 34
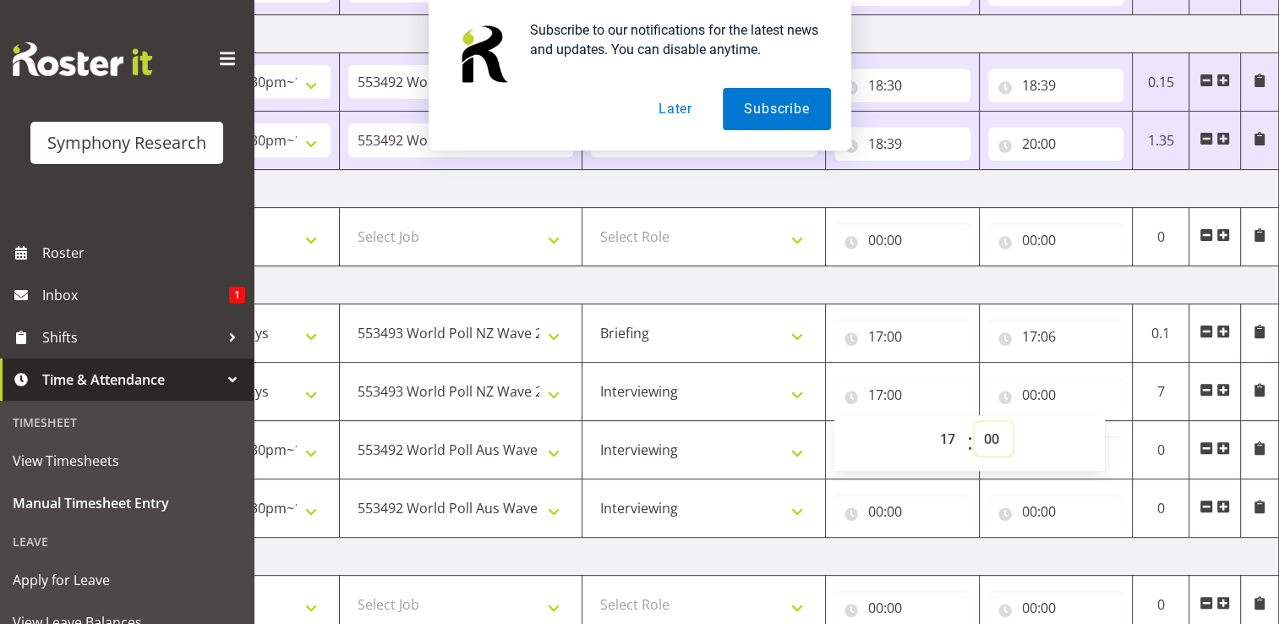
select select "6"
click at [975, 422] on select "00 01 02 03 04 05 06 07 08 09 10 11 12 13 14 15 16 17 18 19 20 21 22 23 24 25 2…" at bounding box center [994, 439] width 38 height 34
type input "17:06"
click at [1056, 394] on input "00:00" at bounding box center [1056, 395] width 136 height 34
click at [1103, 437] on select "00 01 02 03 04 05 06 07 08 09 10 11 12 13 14 15 16 17 18 19 20 21 22 23" at bounding box center [1104, 439] width 38 height 34
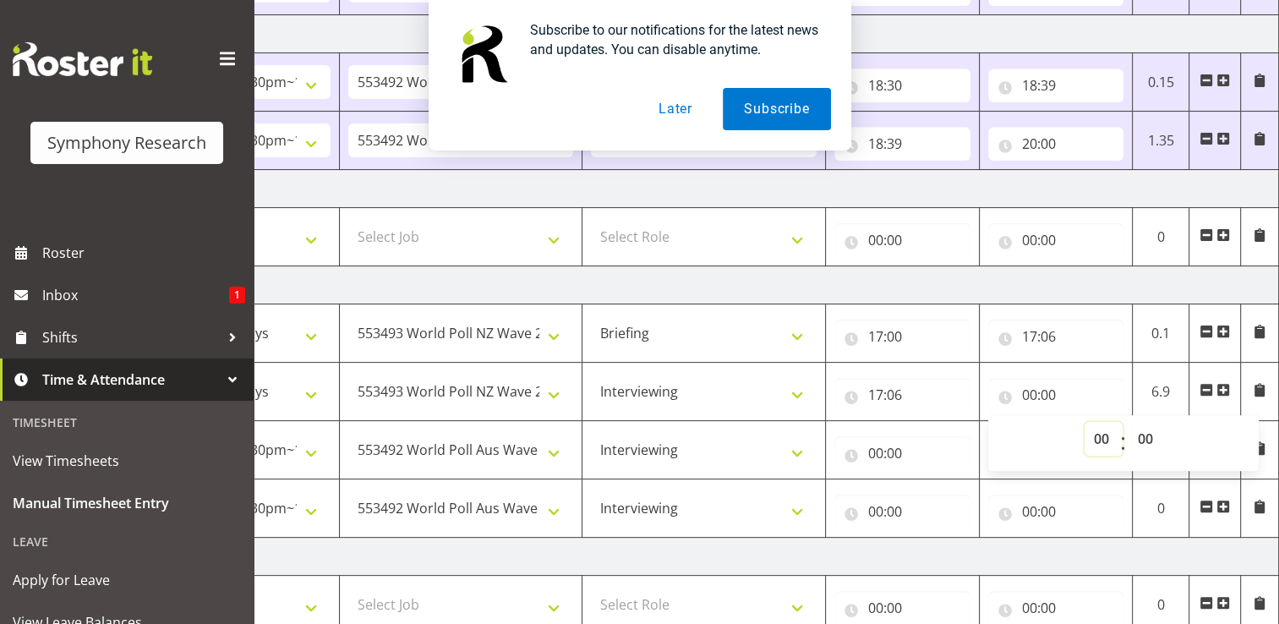
select select "19"
click at [1085, 422] on select "00 01 02 03 04 05 06 07 08 09 10 11 12 13 14 15 16 17 18 19 20 21 22 23" at bounding box center [1104, 439] width 38 height 34
type input "19:00"
click at [895, 453] on input "00:00" at bounding box center [903, 453] width 136 height 34
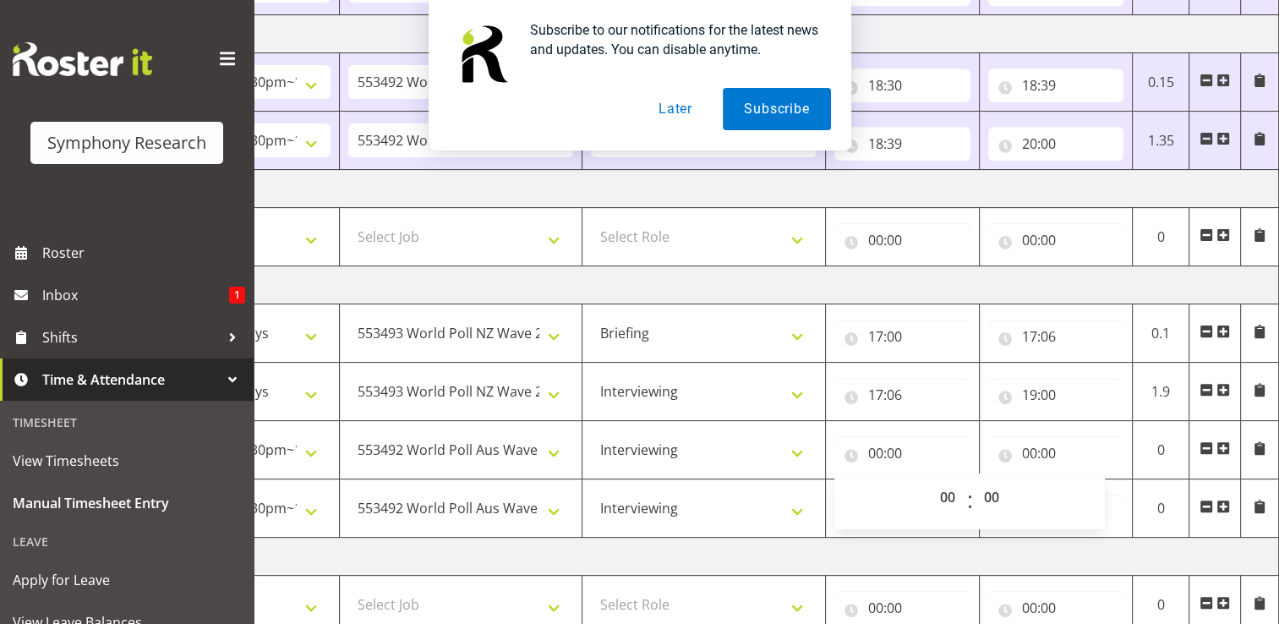
click at [1226, 385] on span at bounding box center [1224, 390] width 14 height 14
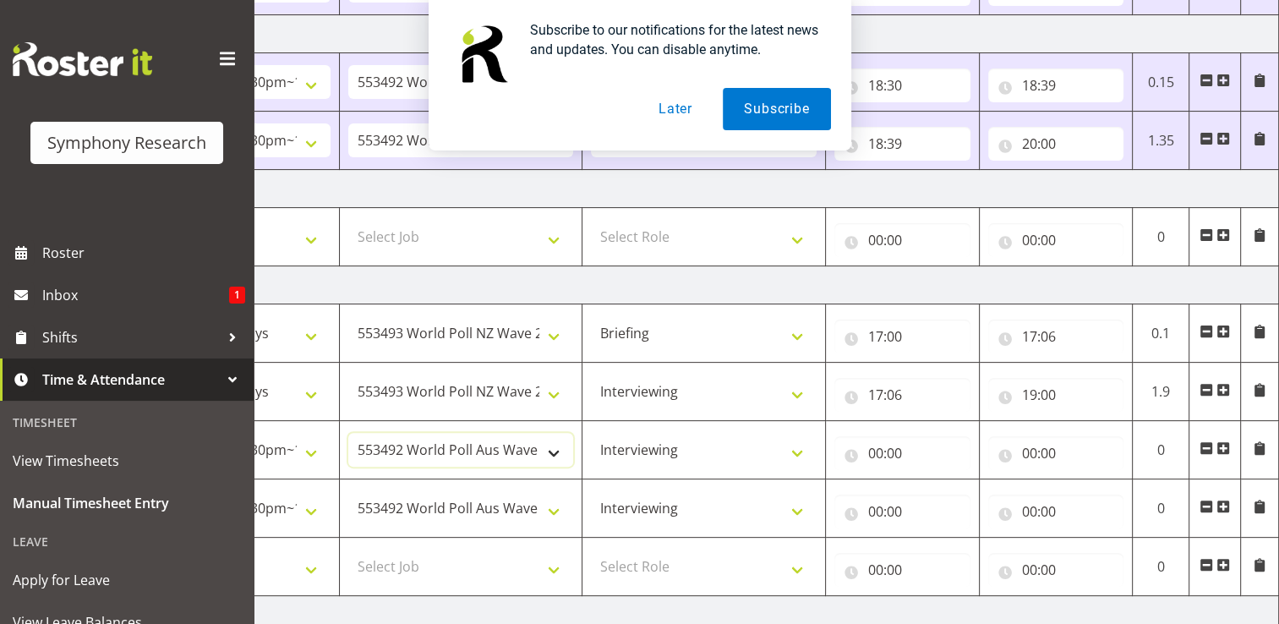
click at [554, 452] on select "550060 IF Admin 553492 World Poll Aus Wave 2 Main 2025 553493 World Poll NZ Wav…" at bounding box center [461, 450] width 226 height 34
select select "10527"
click at [348, 433] on select "550060 IF Admin 553492 World Poll Aus Wave 2 Main 2025 553493 World Poll NZ Wav…" at bounding box center [461, 450] width 226 height 34
click at [555, 567] on select "Select Job 550060 IF Admin 553492 World Poll Aus Wave 2 Main 2025 553493 World …" at bounding box center [461, 567] width 226 height 34
select select "10499"
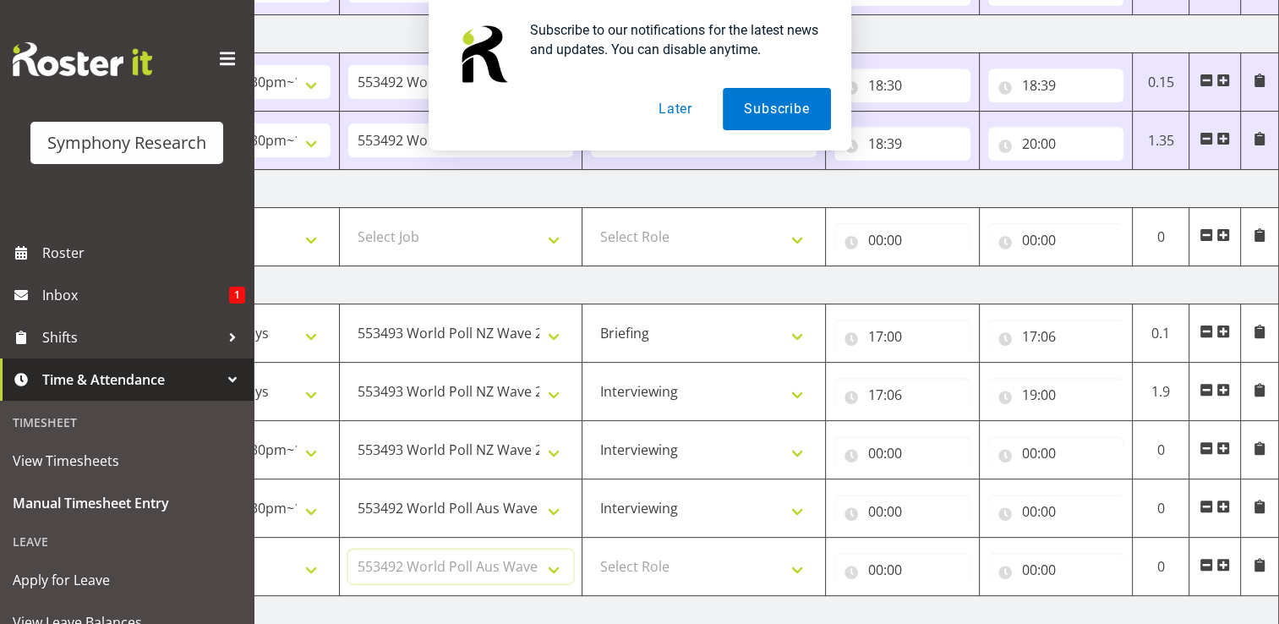
click at [348, 550] on select "Select Job 550060 IF Admin 553492 World Poll Aus Wave 2 Main 2025 553493 World …" at bounding box center [461, 567] width 226 height 34
click at [633, 560] on select "Select Role Briefing Interviewing" at bounding box center [704, 567] width 226 height 34
select select "47"
click at [591, 550] on select "Select Role Briefing Interviewing" at bounding box center [704, 567] width 226 height 34
click at [885, 449] on input "00:00" at bounding box center [903, 453] width 136 height 34
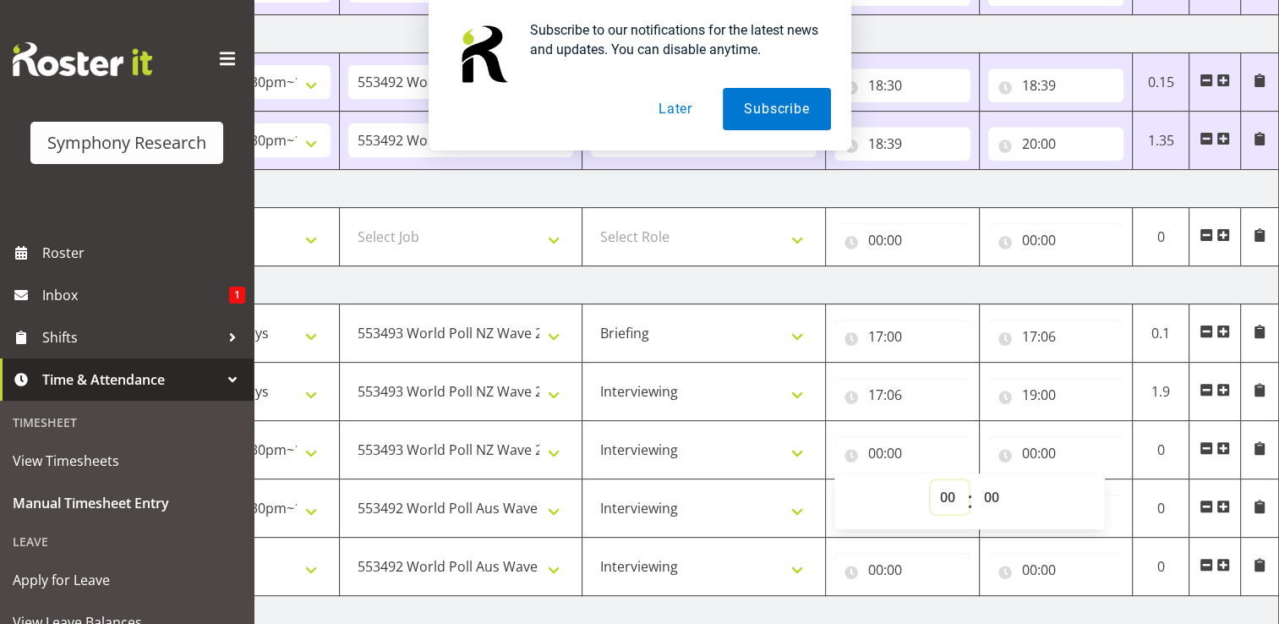
click at [947, 497] on select "00 01 02 03 04 05 06 07 08 09 10 11 12 13 14 15 16 17 18 19 20 21 22 23" at bounding box center [950, 497] width 38 height 34
select select "19"
click at [931, 480] on select "00 01 02 03 04 05 06 07 08 09 10 11 12 13 14 15 16 17 18 19 20 21 22 23" at bounding box center [950, 497] width 38 height 34
type input "19:00"
click at [998, 495] on select "00 01 02 03 04 05 06 07 08 09 10 11 12 13 14 15 16 17 18 19 20 21 22 23 24 25 2…" at bounding box center [994, 497] width 38 height 34
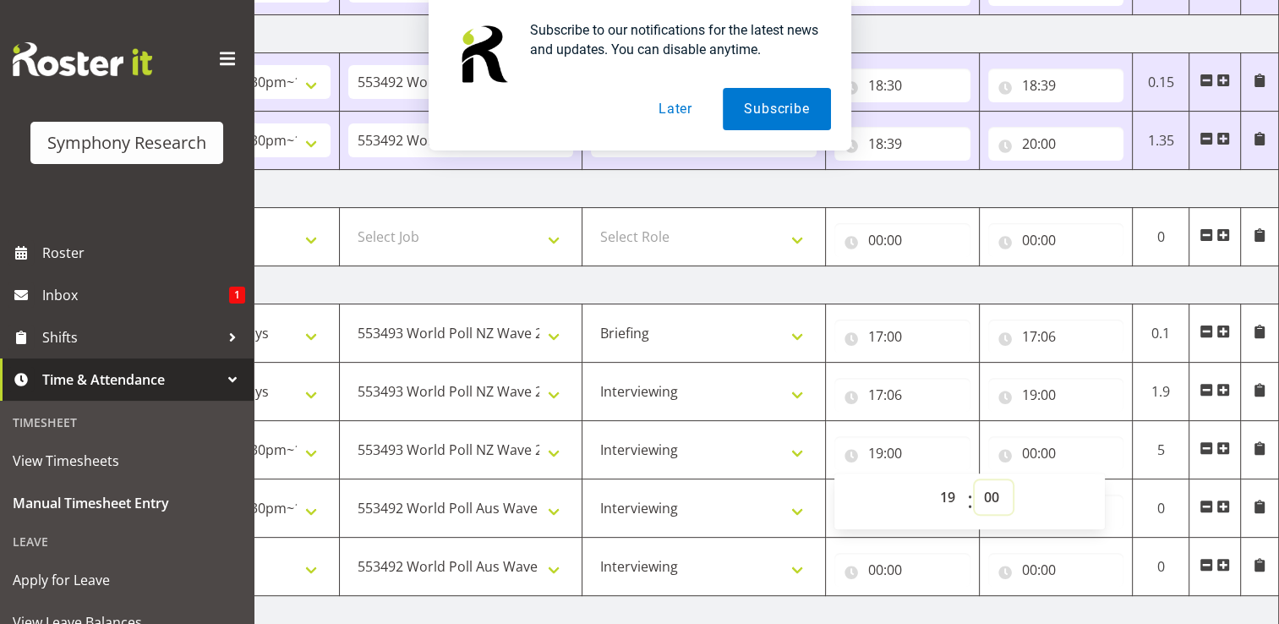
select select "15"
click at [975, 480] on select "00 01 02 03 04 05 06 07 08 09 10 11 12 13 14 15 16 17 18 19 20 21 22 23 24 25 2…" at bounding box center [994, 497] width 38 height 34
type input "19:15"
click at [1053, 451] on input "00:00" at bounding box center [1056, 453] width 136 height 34
click at [1103, 495] on select "00 01 02 03 04 05 06 07 08 09 10 11 12 13 14 15 16 17 18 19 20 21 22 23" at bounding box center [1104, 497] width 38 height 34
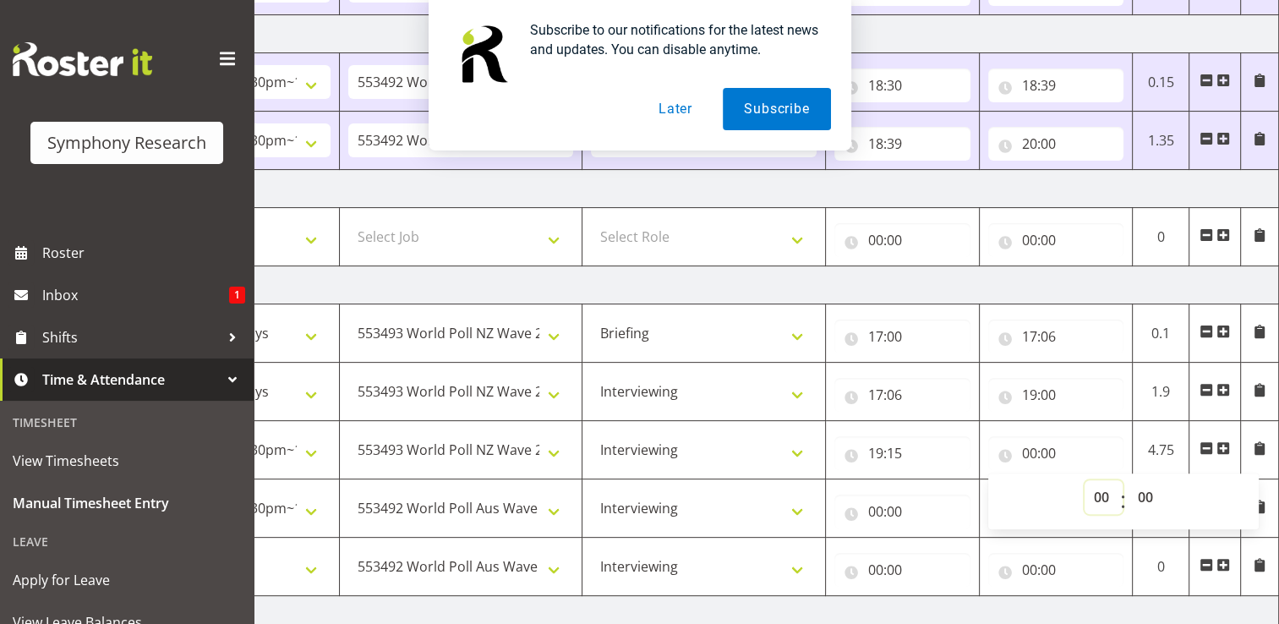
select select "20"
click at [1085, 480] on select "00 01 02 03 04 05 06 07 08 09 10 11 12 13 14 15 16 17 18 19 20 21 22 23" at bounding box center [1104, 497] width 38 height 34
type input "20:00"
click at [1150, 492] on select "00 01 02 03 04 05 06 07 08 09 10 11 12 13 14 15 16 17 18 19 20 21 22 23 24 25 2…" at bounding box center [1148, 497] width 38 height 34
select select "45"
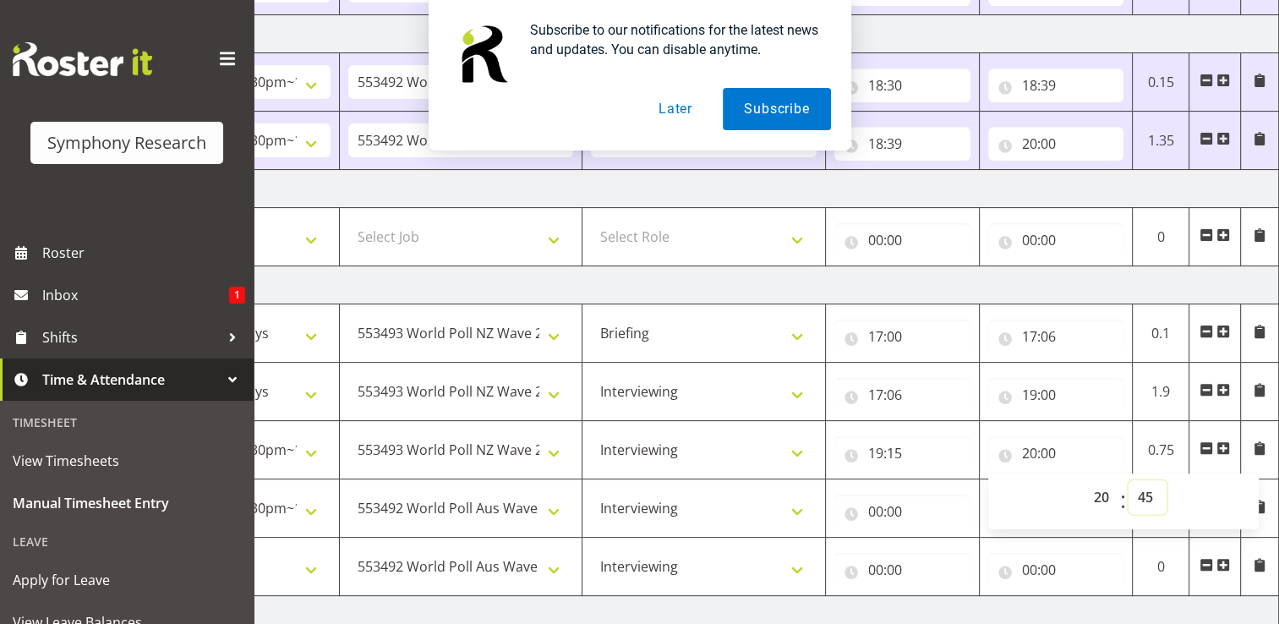
click at [1129, 480] on select "00 01 02 03 04 05 06 07 08 09 10 11 12 13 14 15 16 17 18 19 20 21 22 23 24 25 2…" at bounding box center [1148, 497] width 38 height 34
type input "20:45"
click at [878, 499] on input "00:00" at bounding box center [903, 512] width 136 height 34
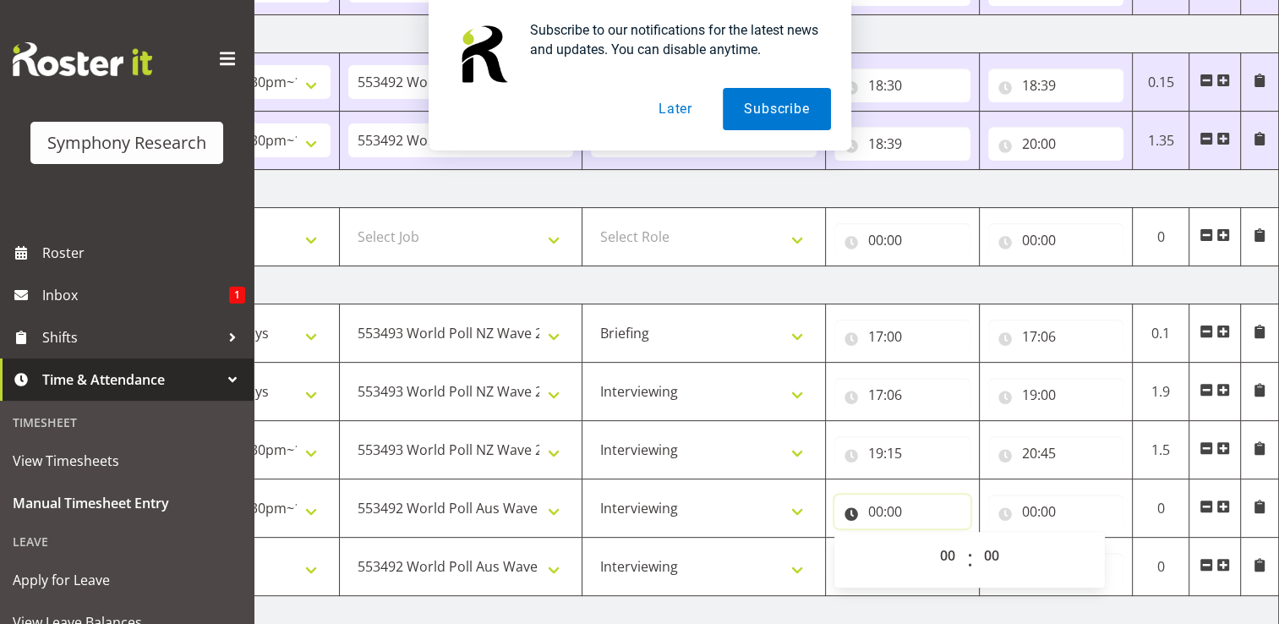
click at [889, 508] on input "00:00" at bounding box center [903, 512] width 136 height 34
click at [888, 510] on input "00:00" at bounding box center [903, 512] width 136 height 34
click at [947, 550] on select "00 01 02 03 04 05 06 07 08 09 10 11 12 13 14 15 16 17 18 19 20 21 22 23" at bounding box center [950, 556] width 38 height 34
select select "21"
click at [931, 539] on select "00 01 02 03 04 05 06 07 08 09 10 11 12 13 14 15 16 17 18 19 20 21 22 23" at bounding box center [950, 556] width 38 height 34
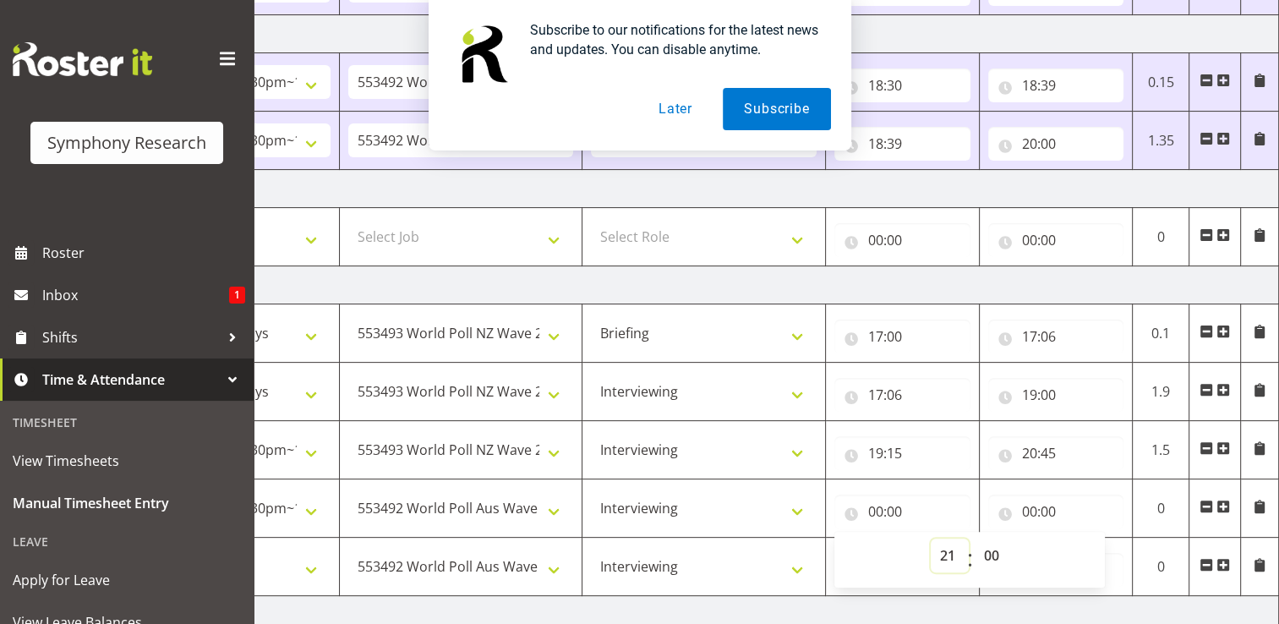
type input "21:00"
click at [1041, 505] on input "00:00" at bounding box center [1056, 512] width 136 height 34
click at [1107, 554] on select "00 01 02 03 04 05 06 07 08 09 10 11 12 13 14 15 16 17 18 19 20 21 22 23" at bounding box center [1104, 556] width 38 height 34
select select "23"
click at [1085, 539] on select "00 01 02 03 04 05 06 07 08 09 10 11 12 13 14 15 16 17 18 19 20 21 22 23" at bounding box center [1104, 556] width 38 height 34
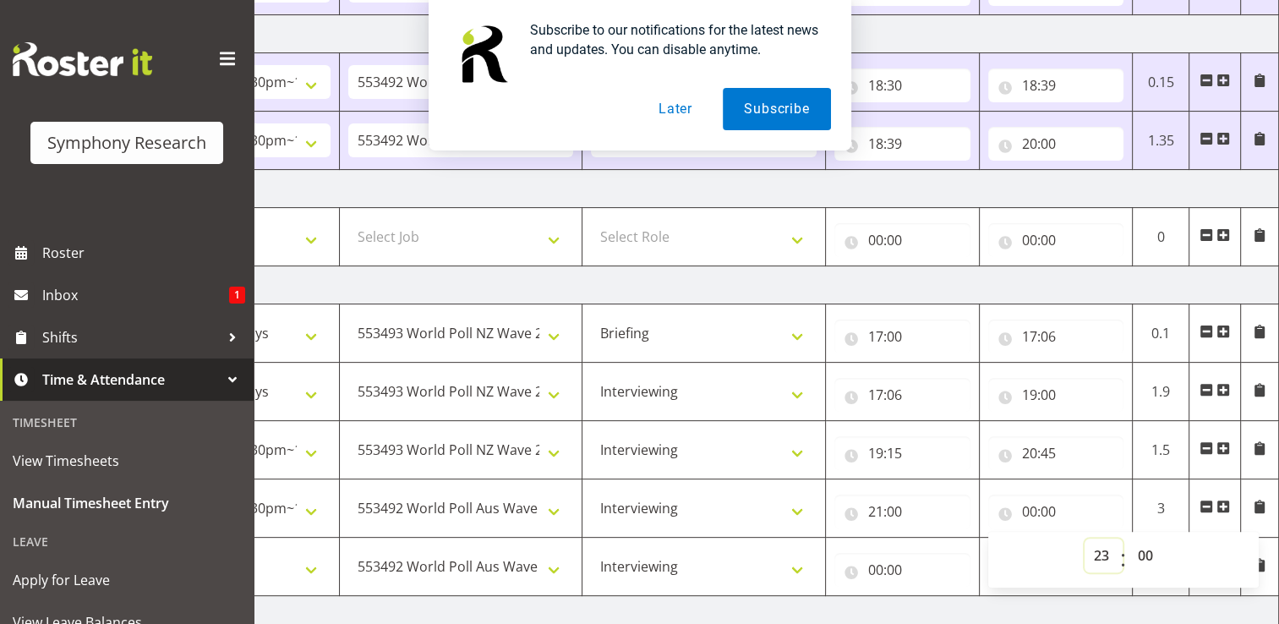
type input "23:00"
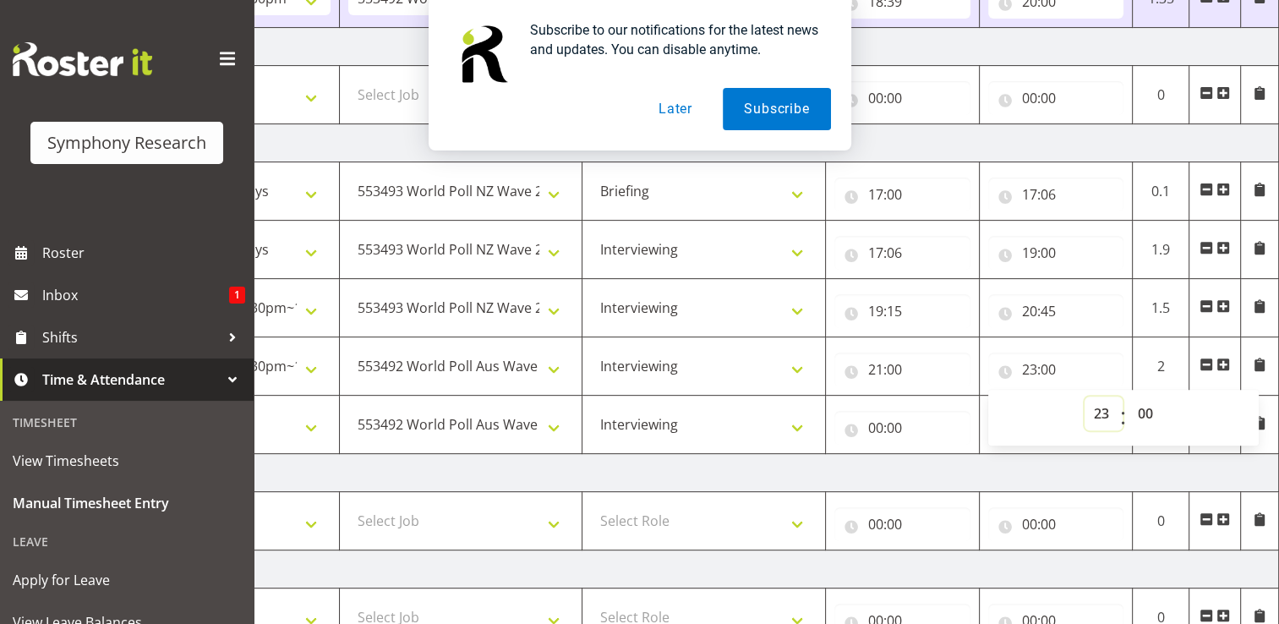
scroll to position [641, 0]
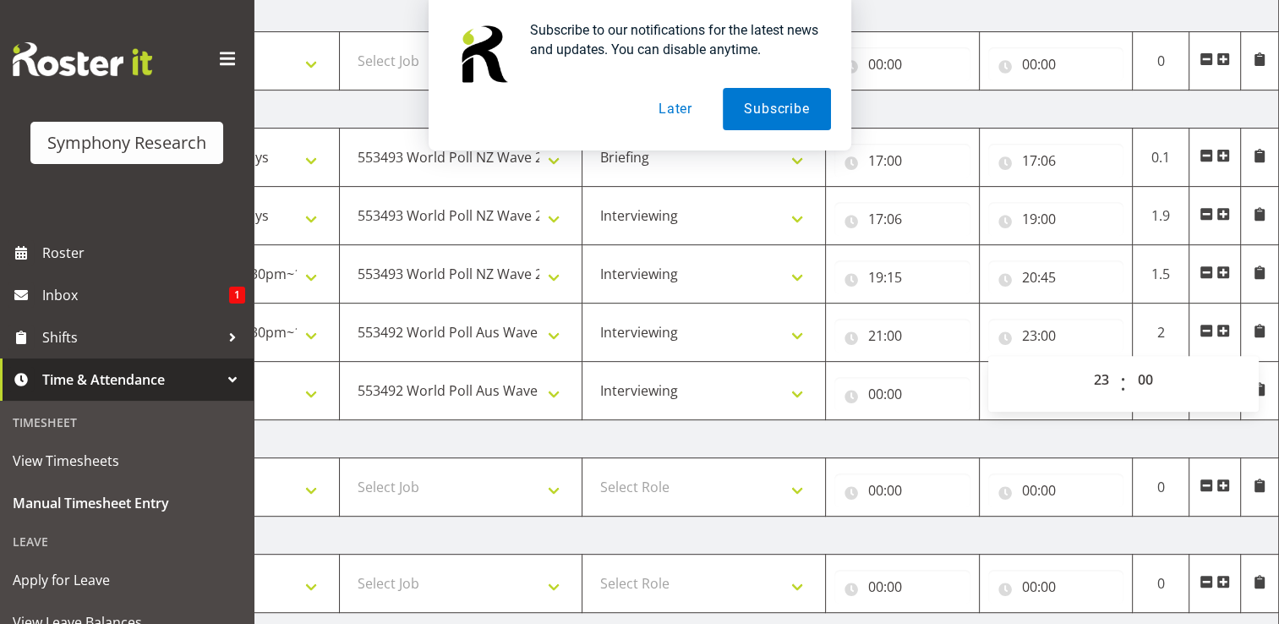
drag, startPoint x: 1081, startPoint y: 430, endPoint x: 1099, endPoint y: 424, distance: 18.7
click at [1082, 429] on td "Friday 22nd August 2025" at bounding box center [687, 439] width 1183 height 38
click at [1207, 384] on span at bounding box center [1207, 389] width 14 height 14
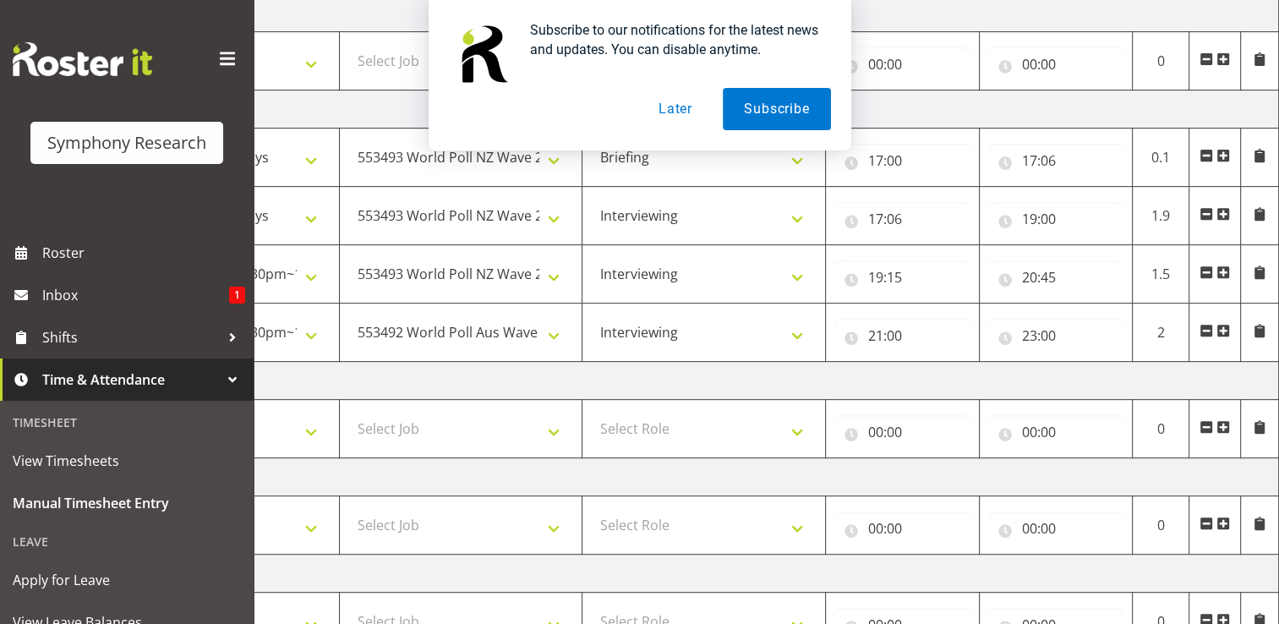
scroll to position [771, 0]
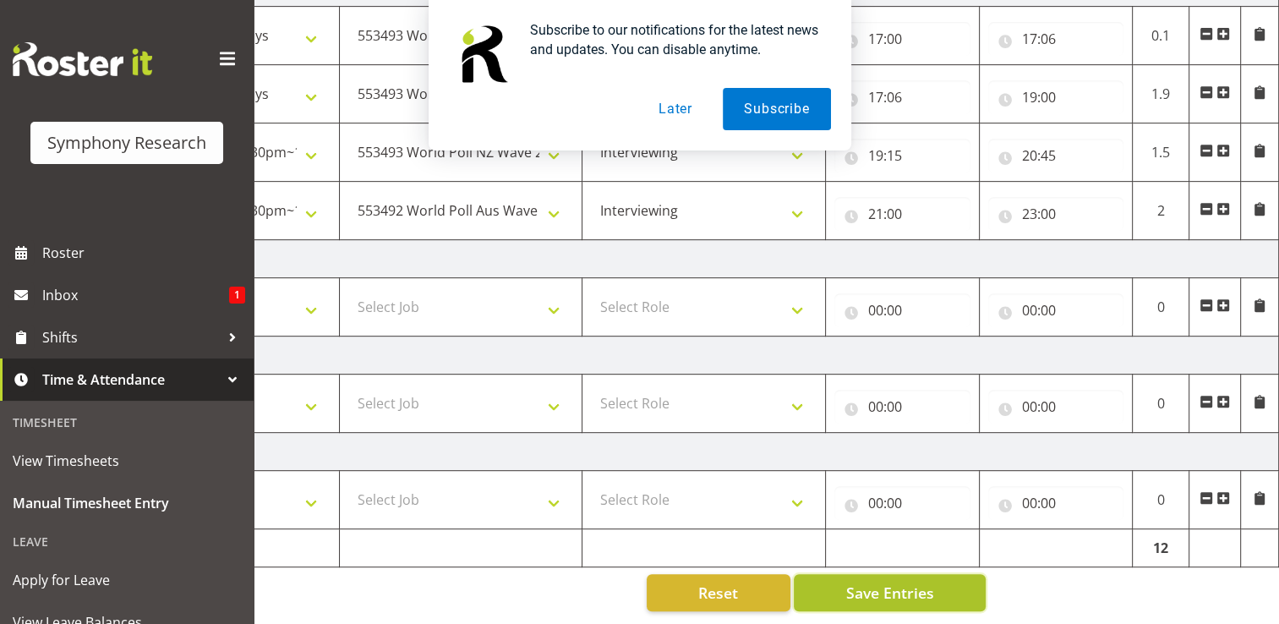
click at [886, 583] on span "Save Entries" at bounding box center [890, 593] width 88 height 22
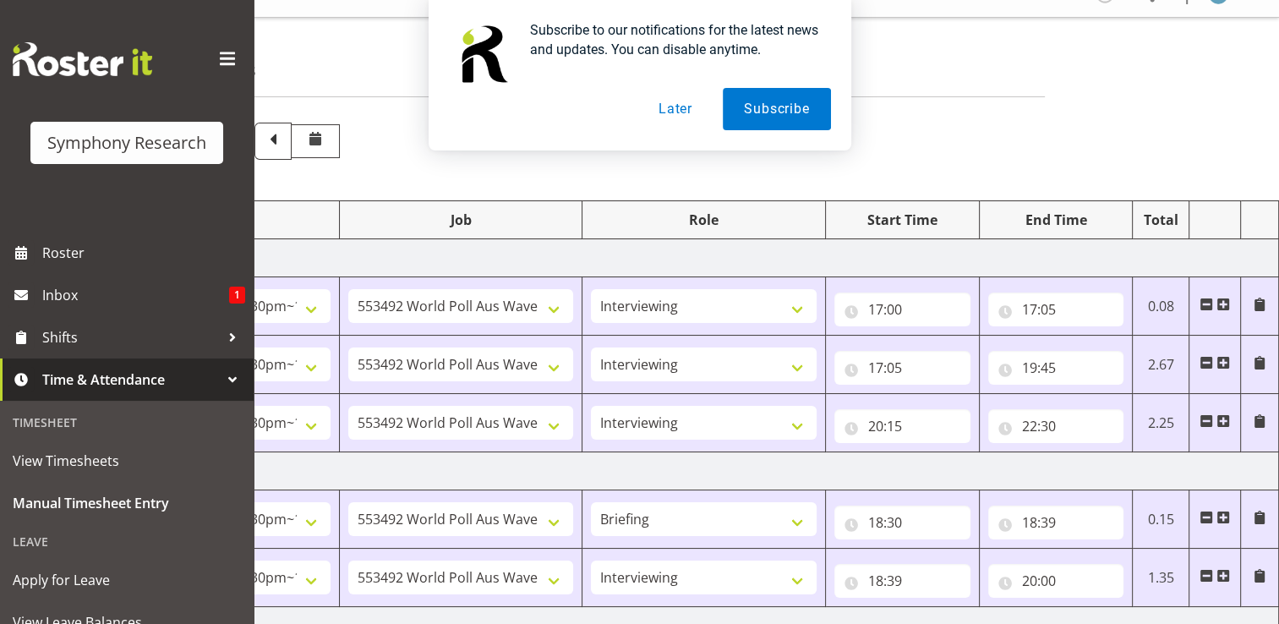
scroll to position [0, 0]
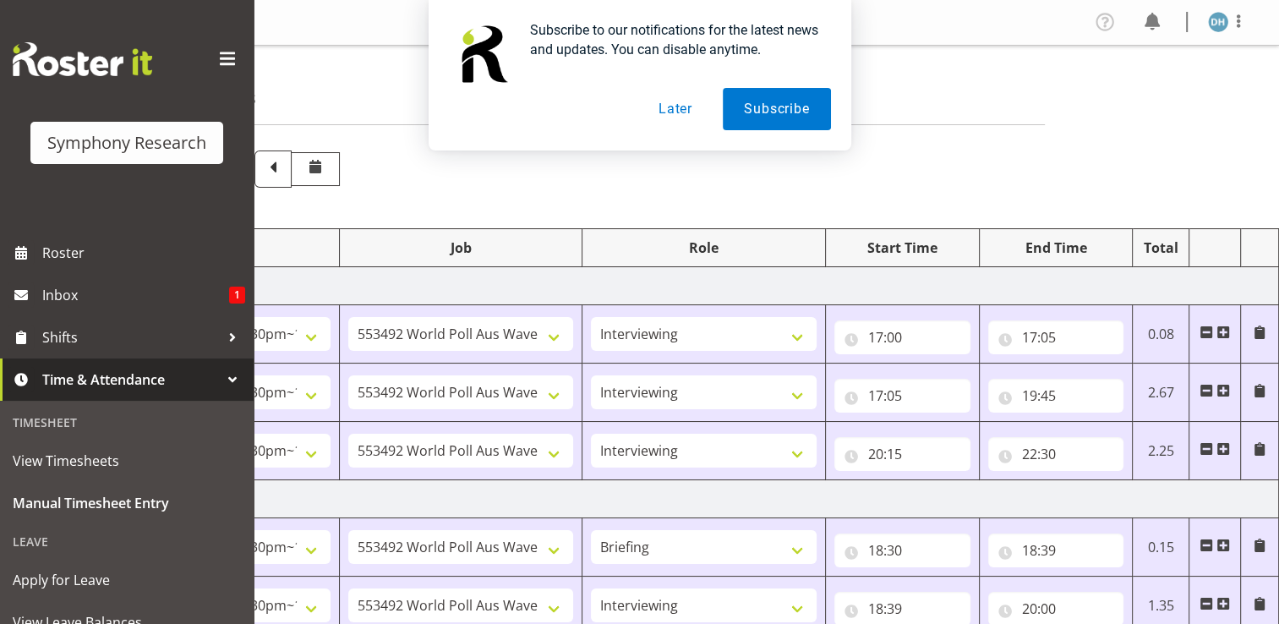
click at [660, 109] on button "Later" at bounding box center [676, 109] width 76 height 42
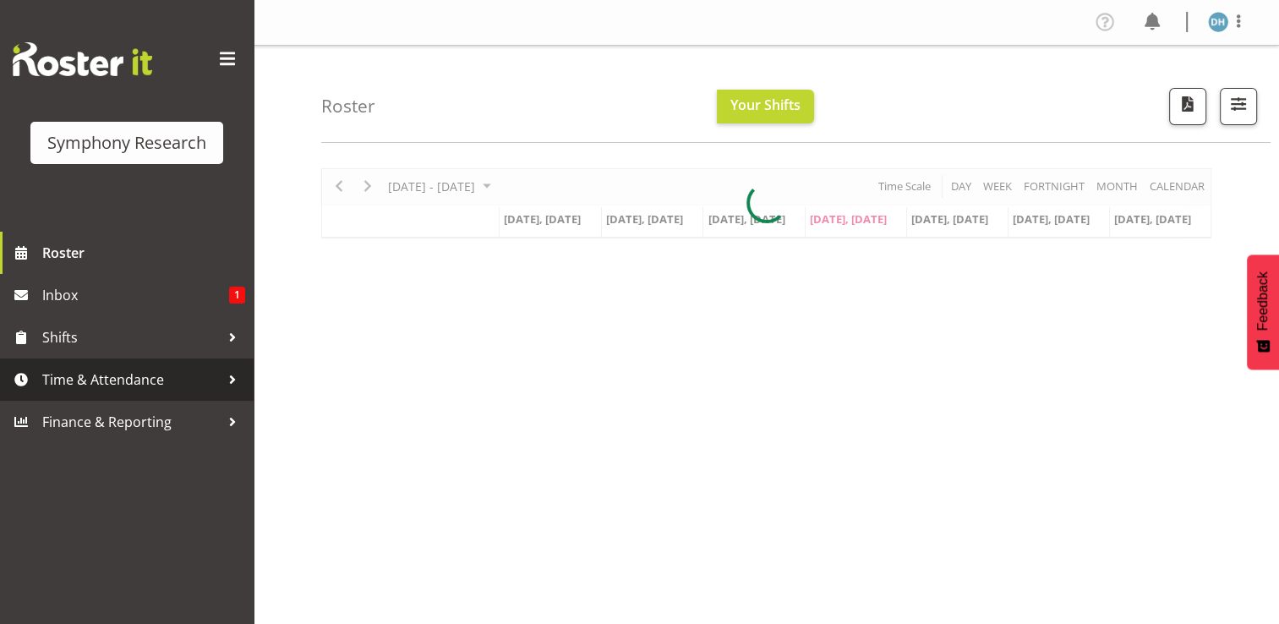
click at [129, 368] on span "Time & Attendance" at bounding box center [131, 379] width 178 height 25
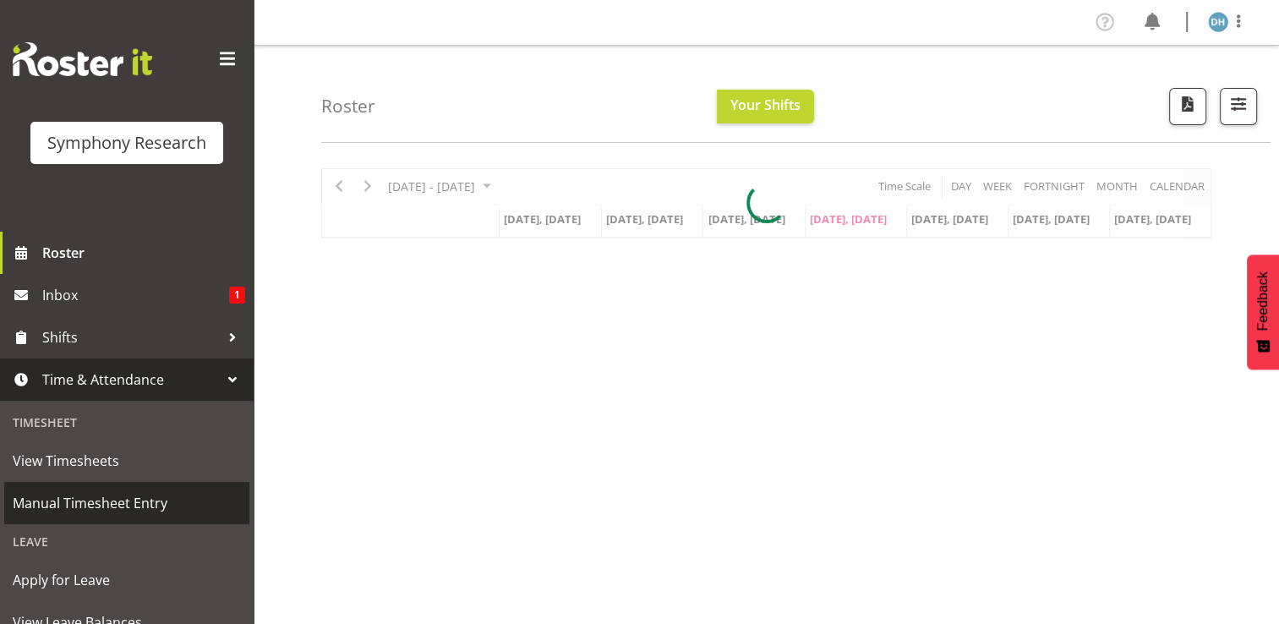
click at [129, 499] on span "Manual Timesheet Entry" at bounding box center [127, 502] width 228 height 25
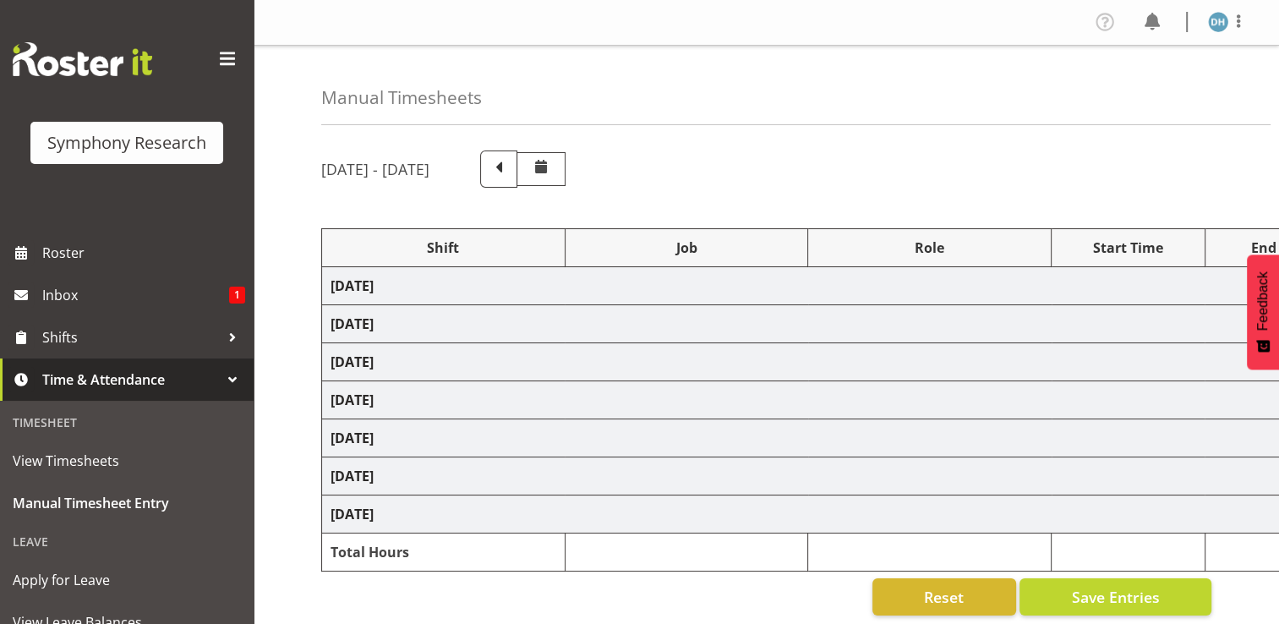
select select "56692"
select select "10499"
select select "47"
select select "56692"
select select "10499"
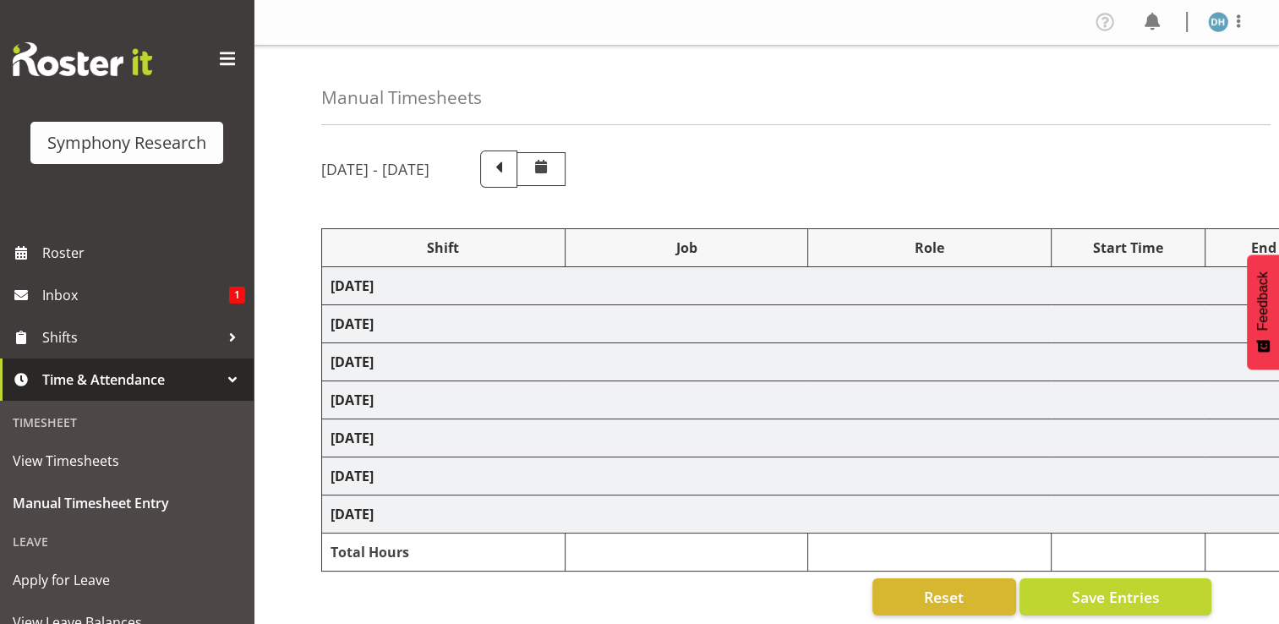
select select "47"
select select "56692"
select select "10499"
select select "47"
select select "56692"
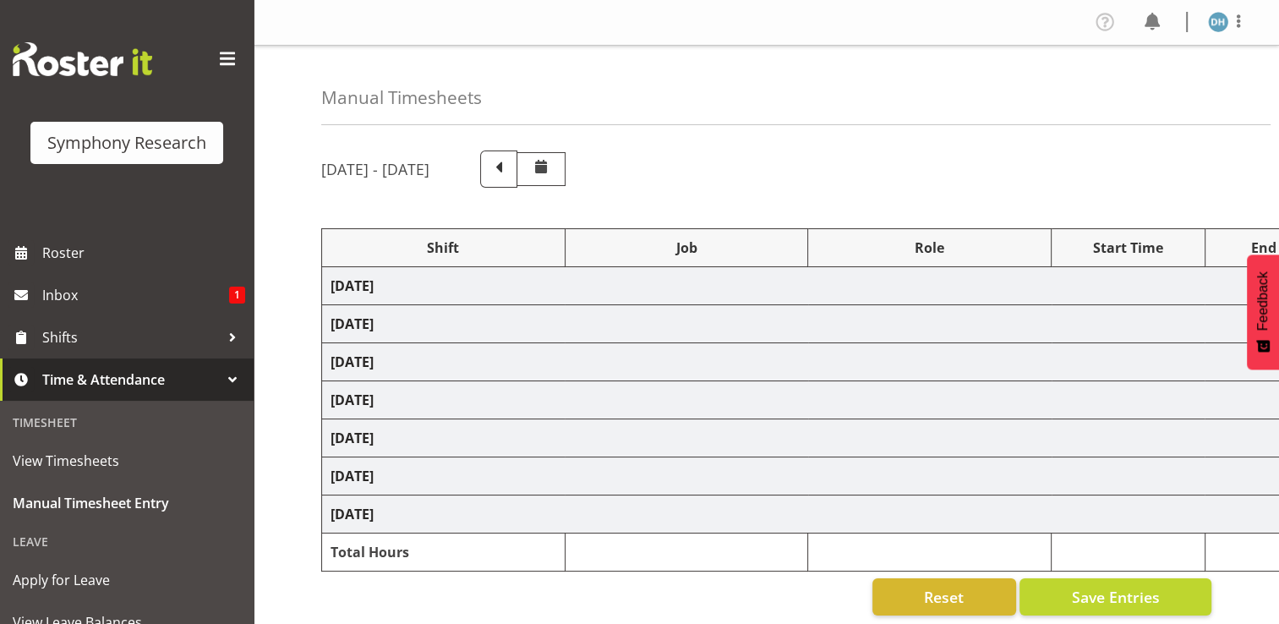
select select "10499"
select select "56692"
select select "10499"
select select "47"
select select "41604"
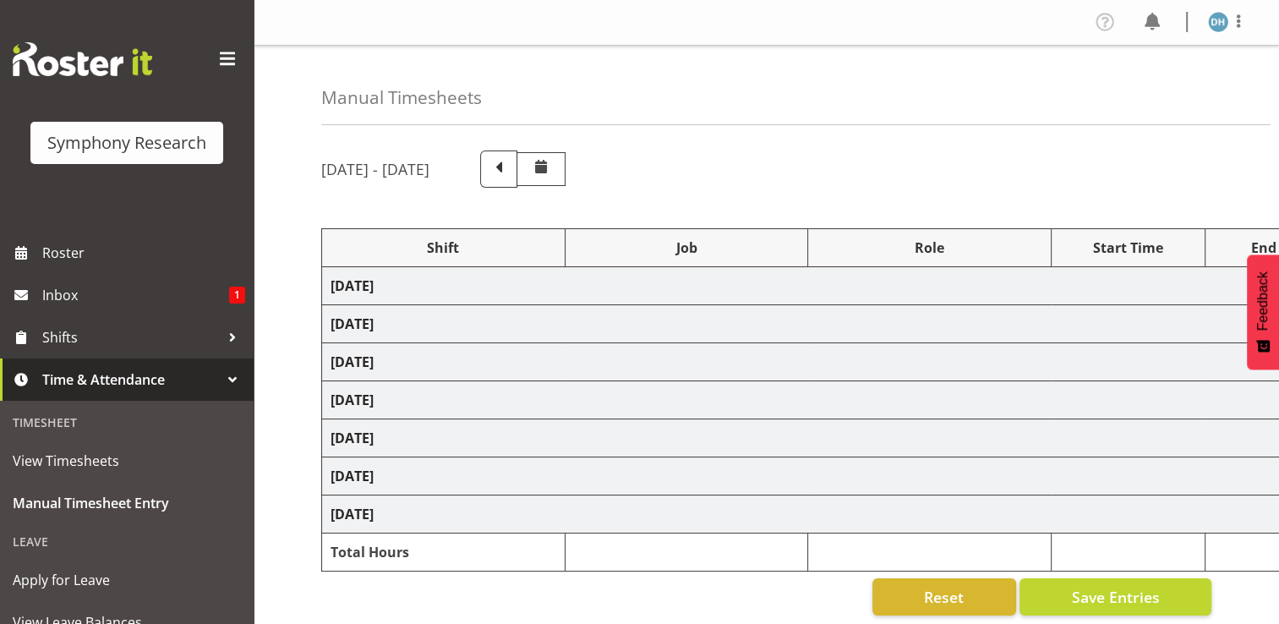
select select "10527"
select select "41604"
select select "10527"
select select "47"
select select "56692"
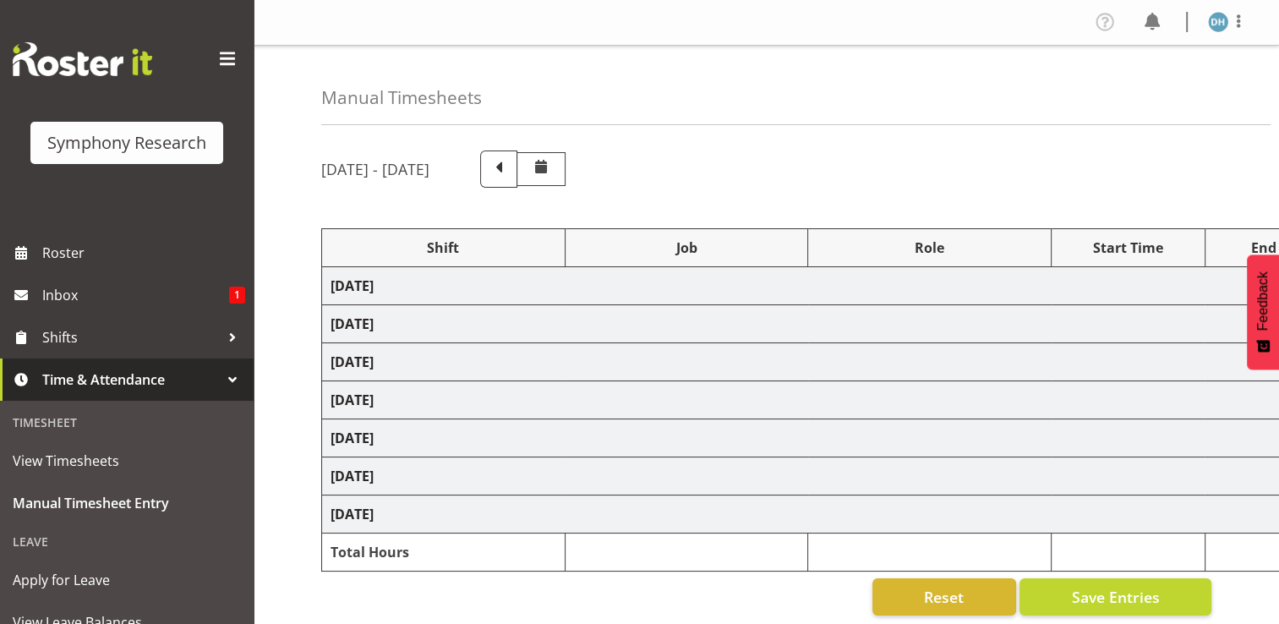
select select "10527"
select select "47"
select select "56692"
select select "10499"
select select "47"
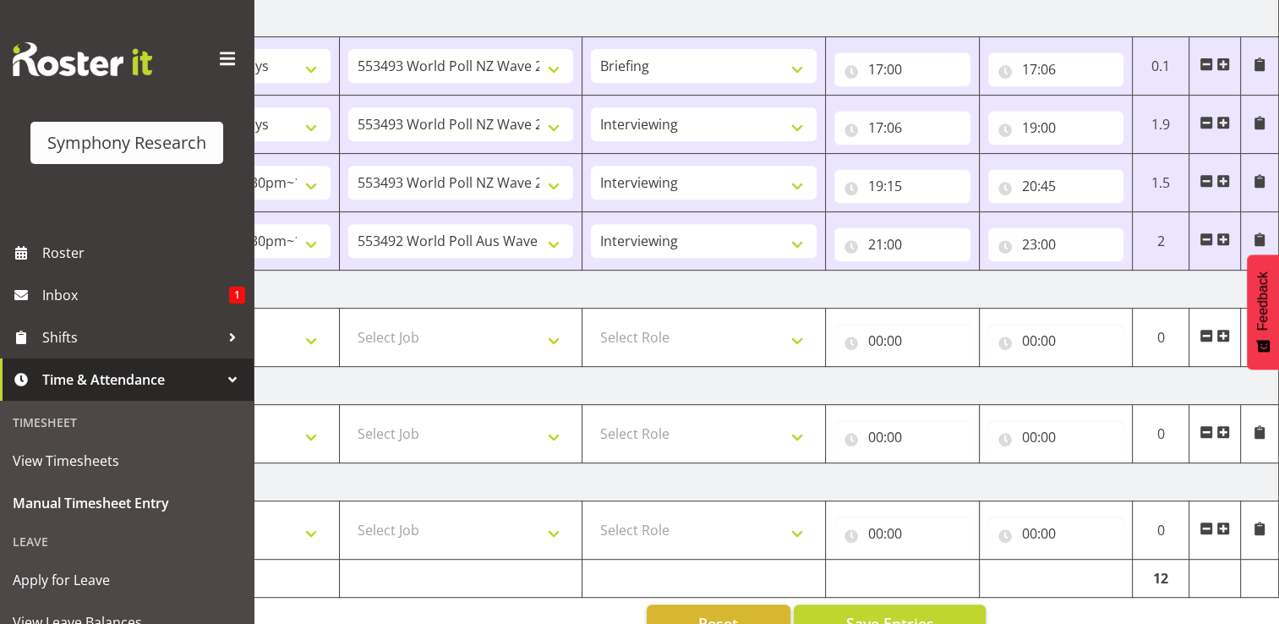
scroll to position [771, 0]
